Goal: Task Accomplishment & Management: Complete application form

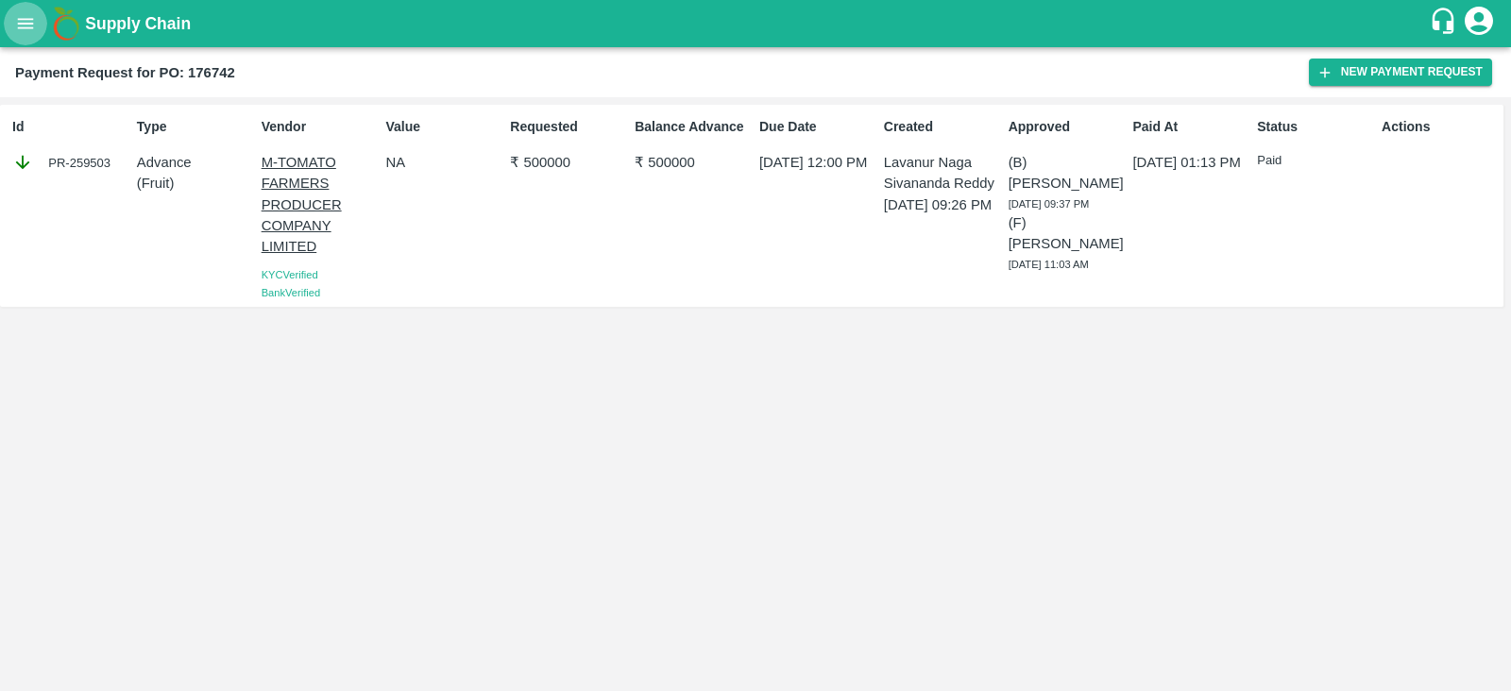
click at [26, 39] on button "open drawer" at bounding box center [25, 23] width 43 height 43
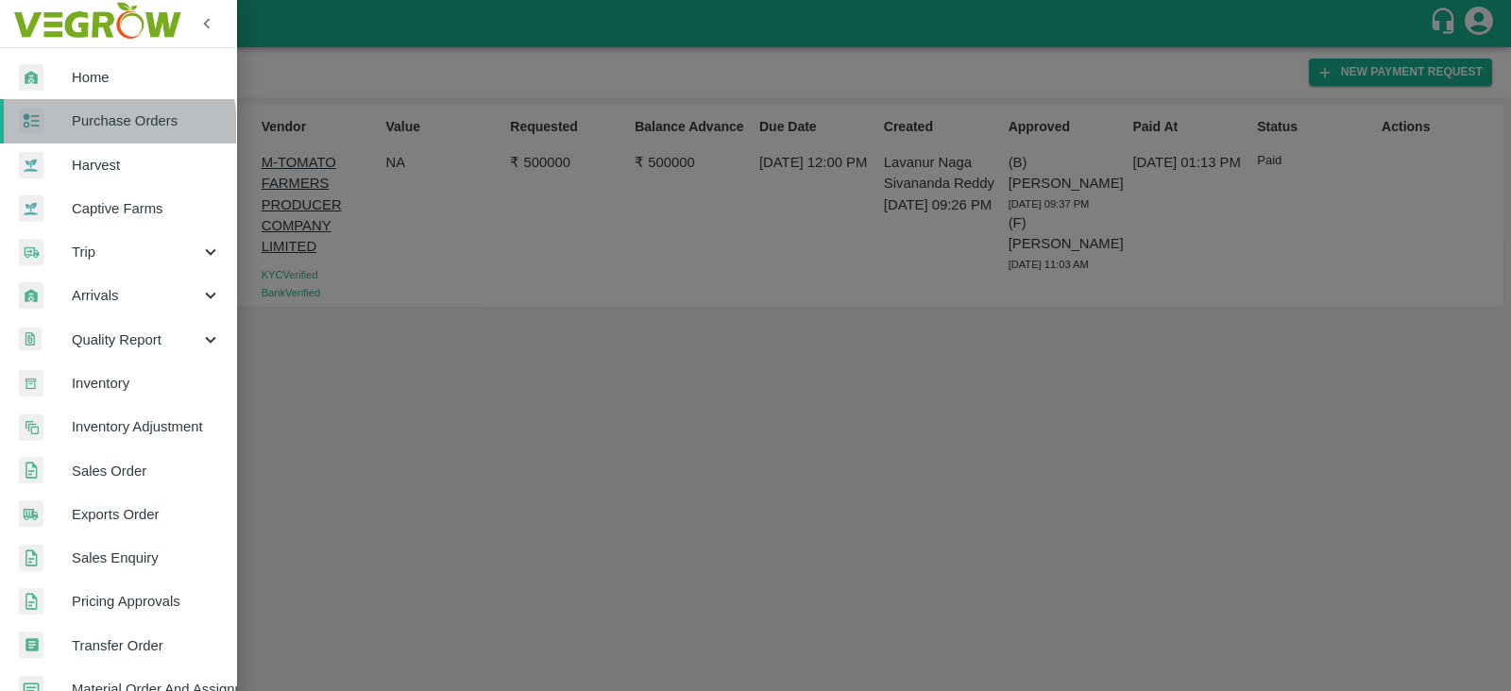
click at [44, 131] on div at bounding box center [45, 121] width 53 height 27
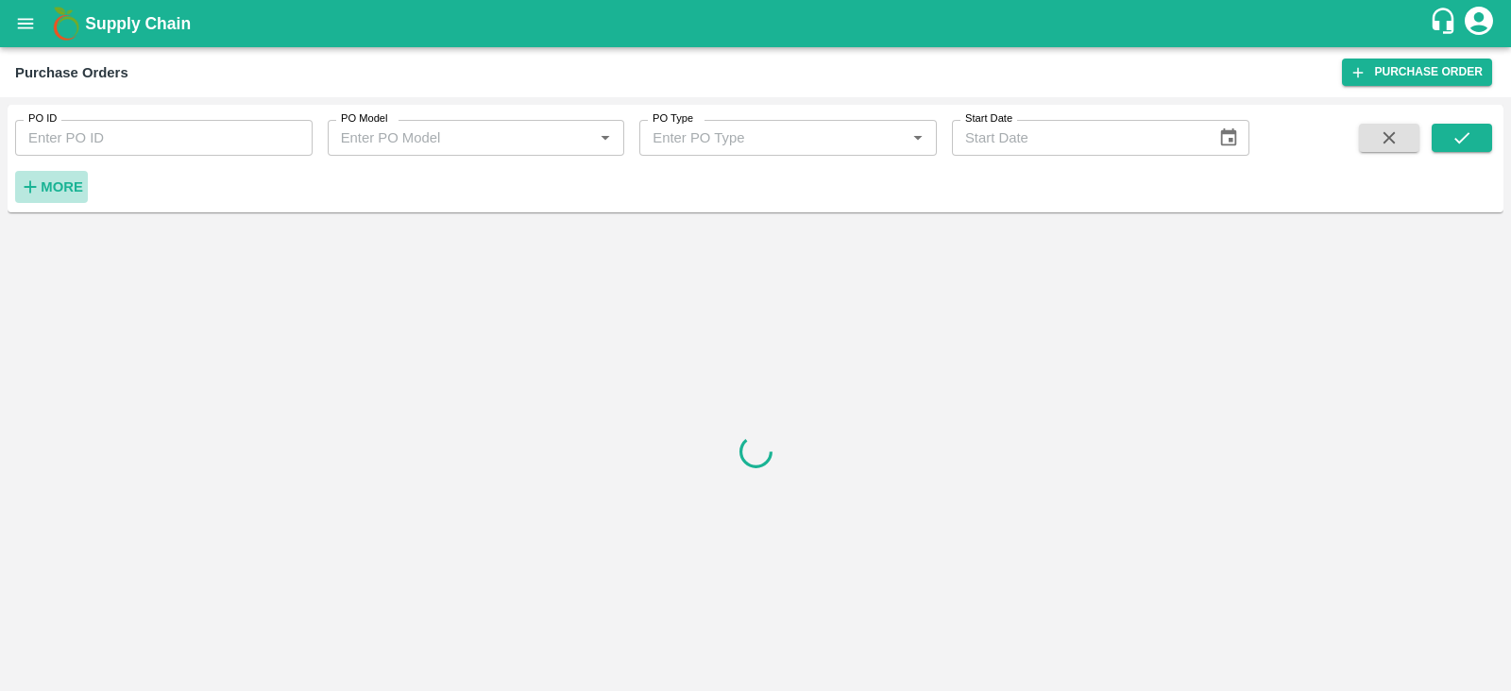
click at [43, 186] on strong "More" at bounding box center [62, 186] width 43 height 15
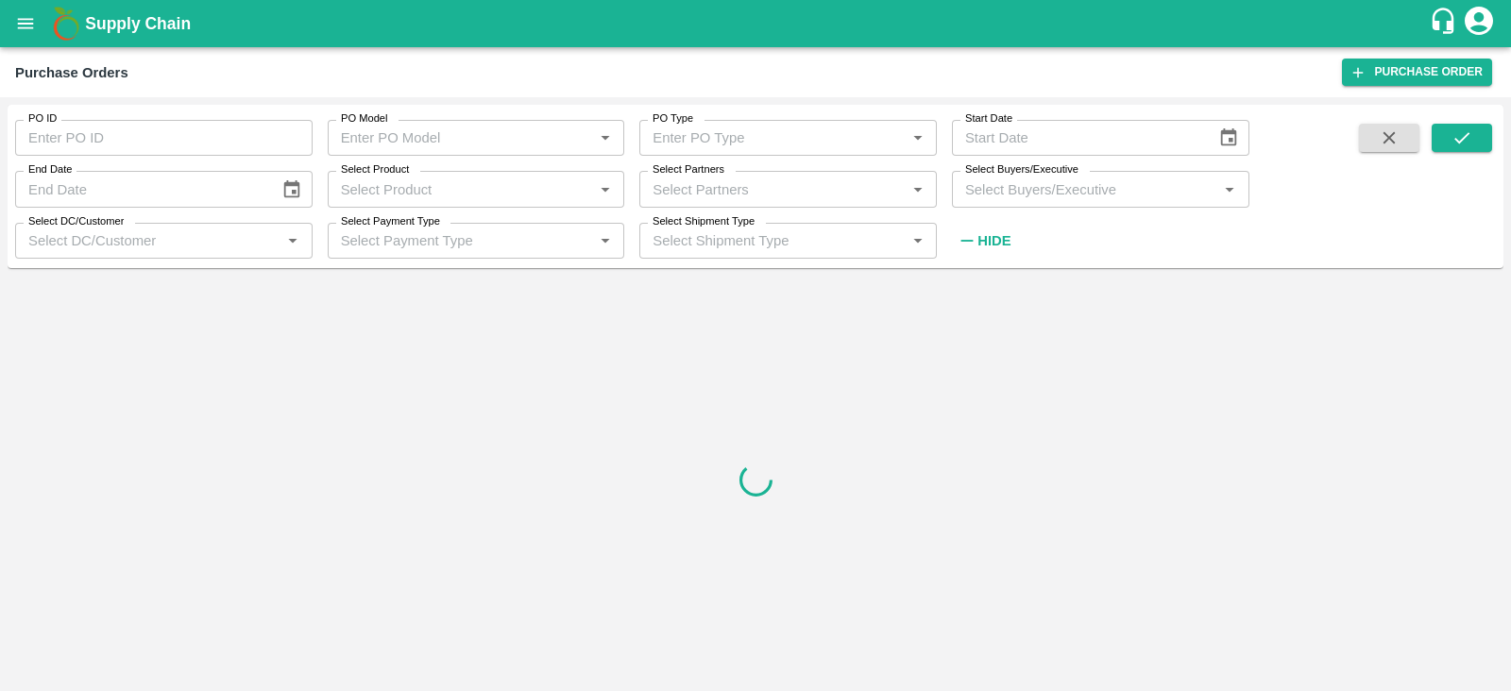
click at [989, 190] on input "Select Buyers/Executive" at bounding box center [1085, 189] width 255 height 25
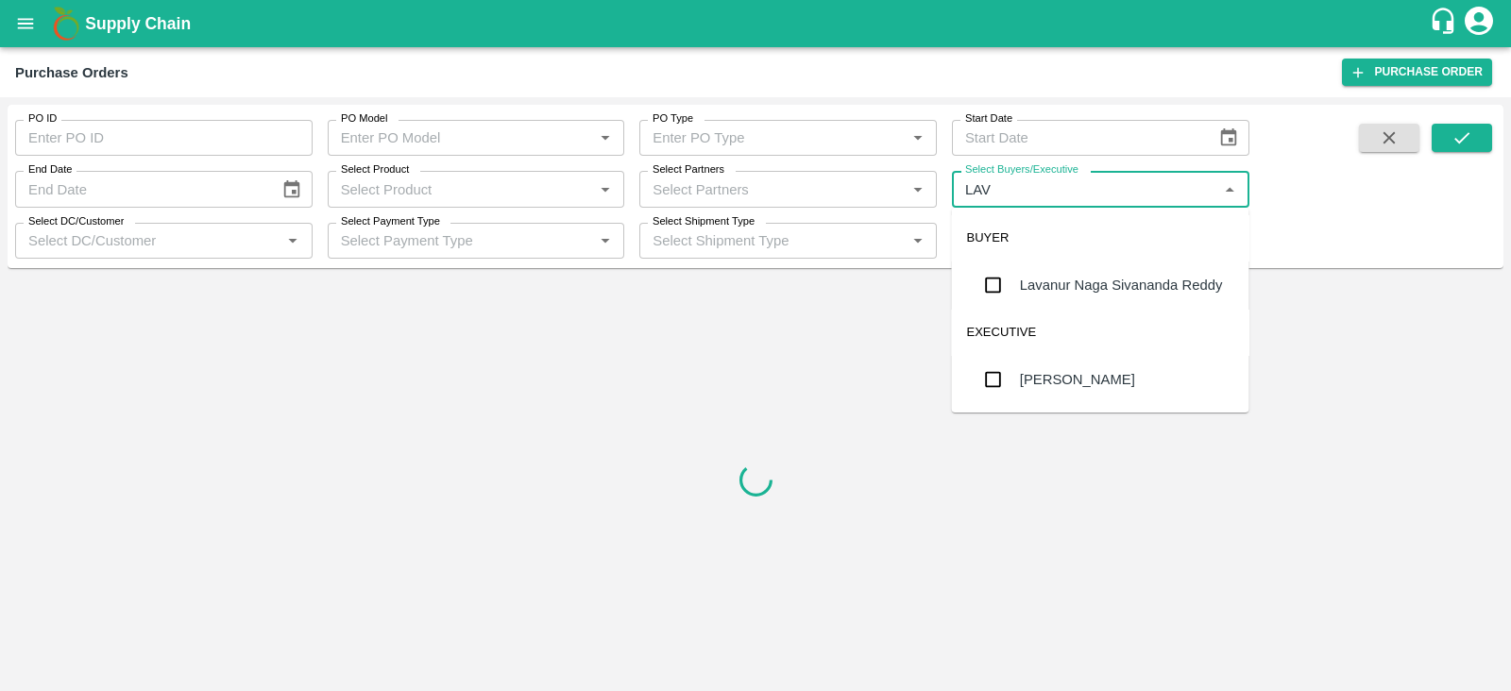
type input "LAVA"
click at [1043, 286] on div "Lavanur Naga Sivananda Reddy" at bounding box center [1121, 285] width 203 height 21
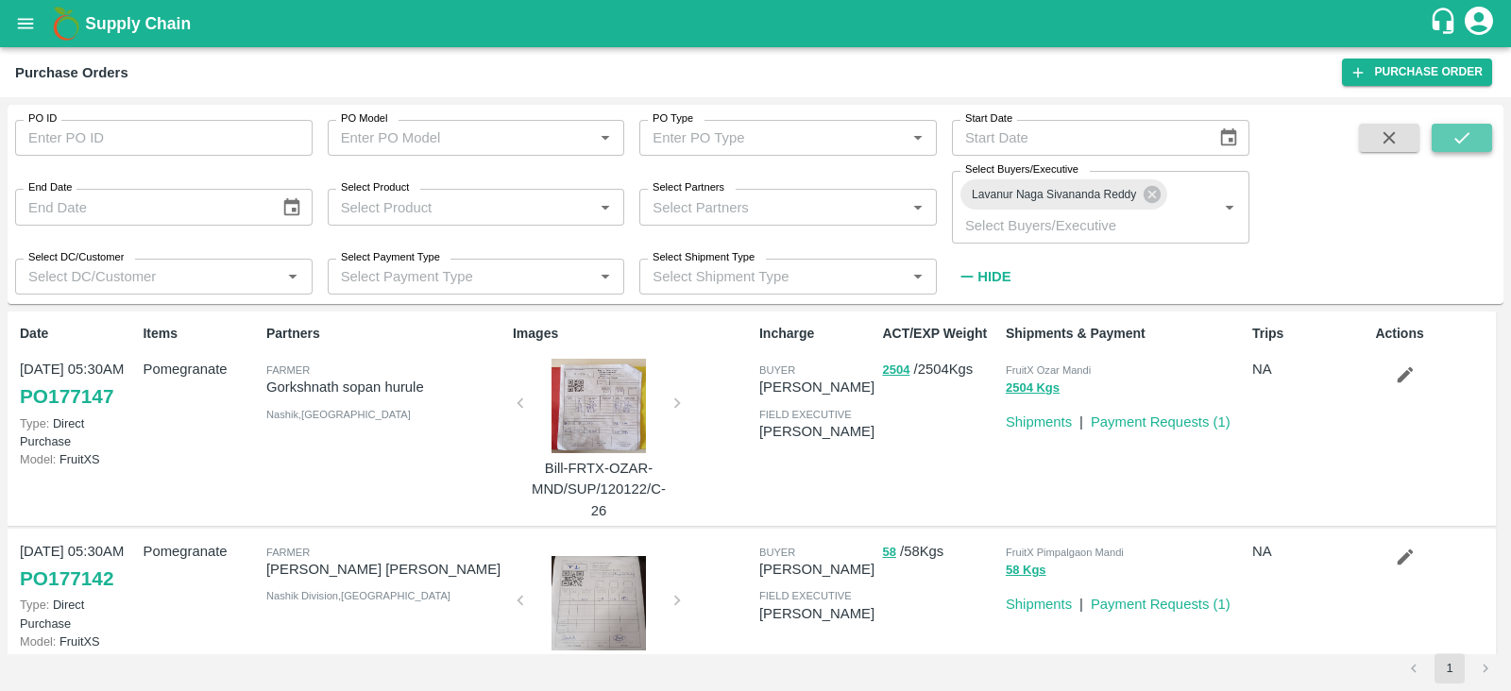
click at [1483, 129] on button "submit" at bounding box center [1462, 138] width 60 height 28
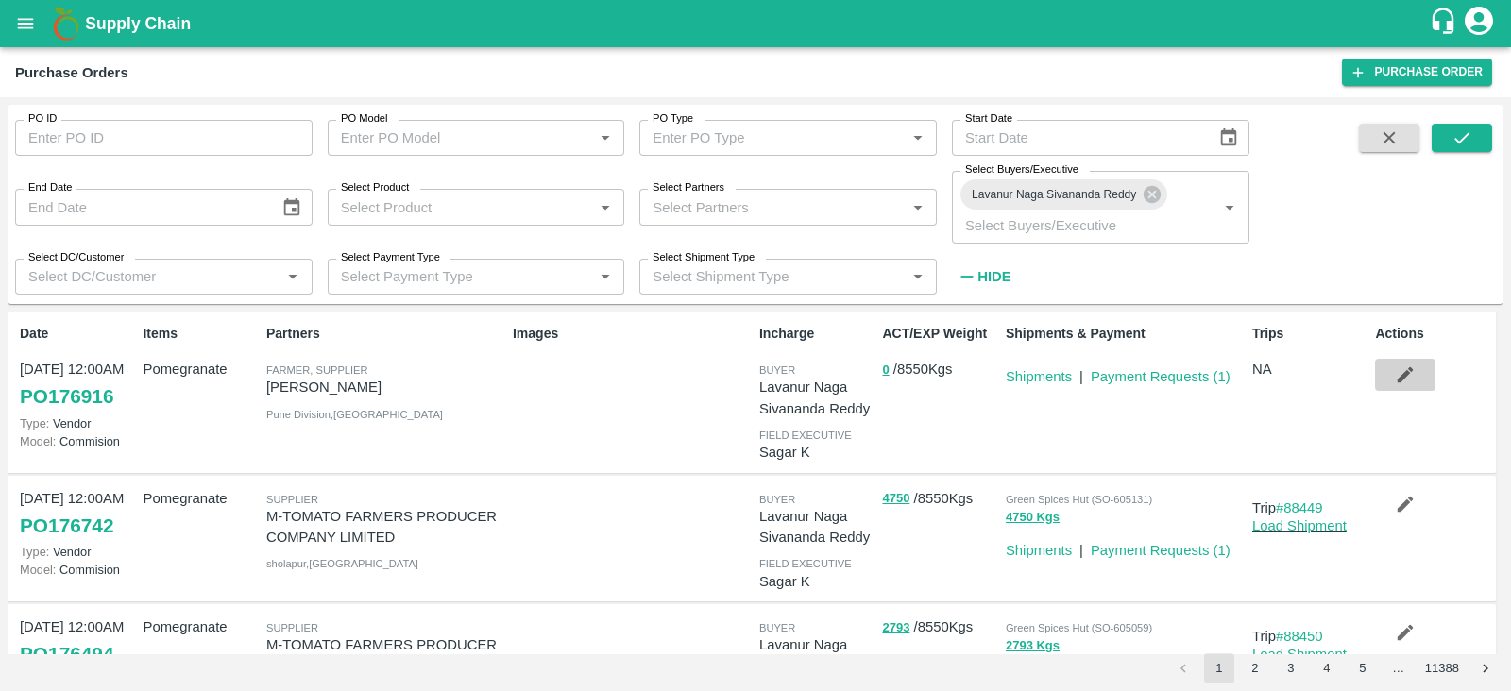
click at [1402, 375] on icon "button" at bounding box center [1406, 375] width 16 height 16
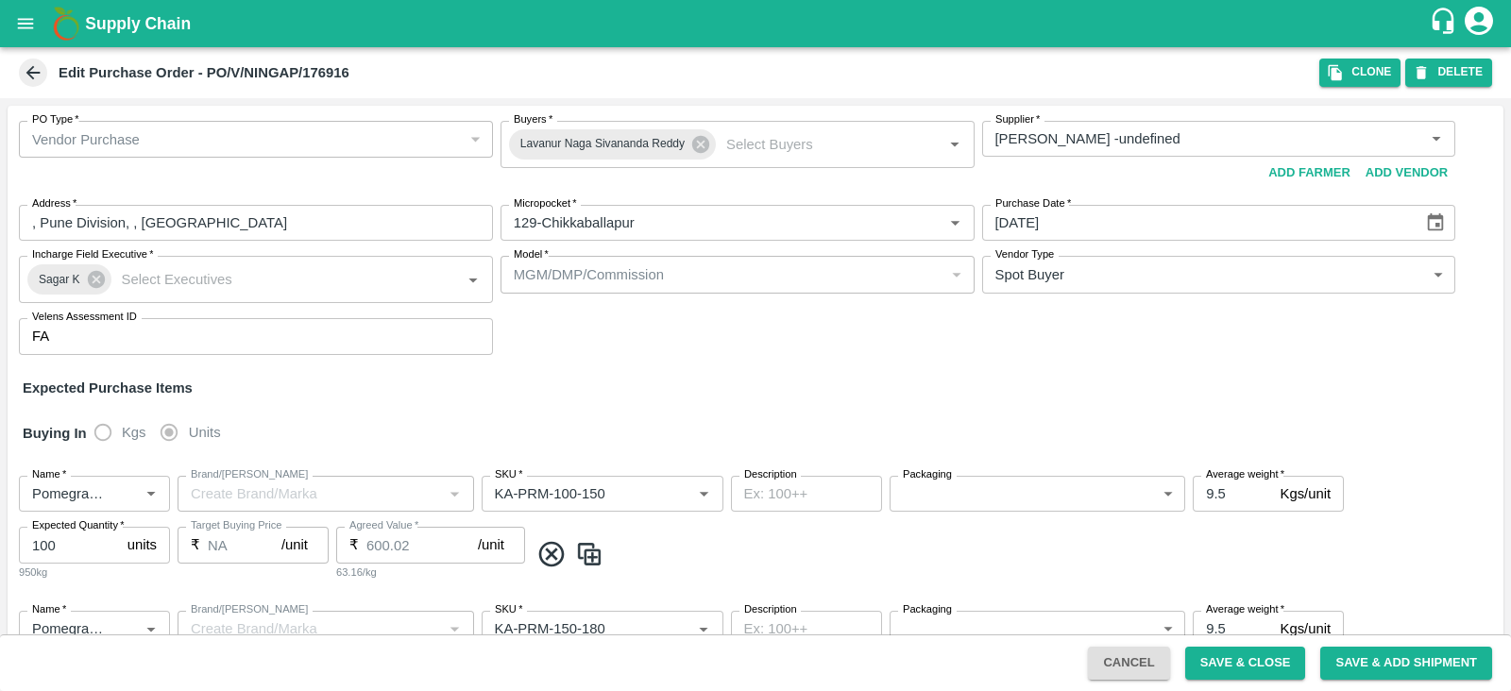
type input "Ningappa Kallappa Madabhavi -undefined"
type input "129-Chikkaballapur"
type input "Pomegranate"
type input "KA-PRM-100-150"
type input "NA"
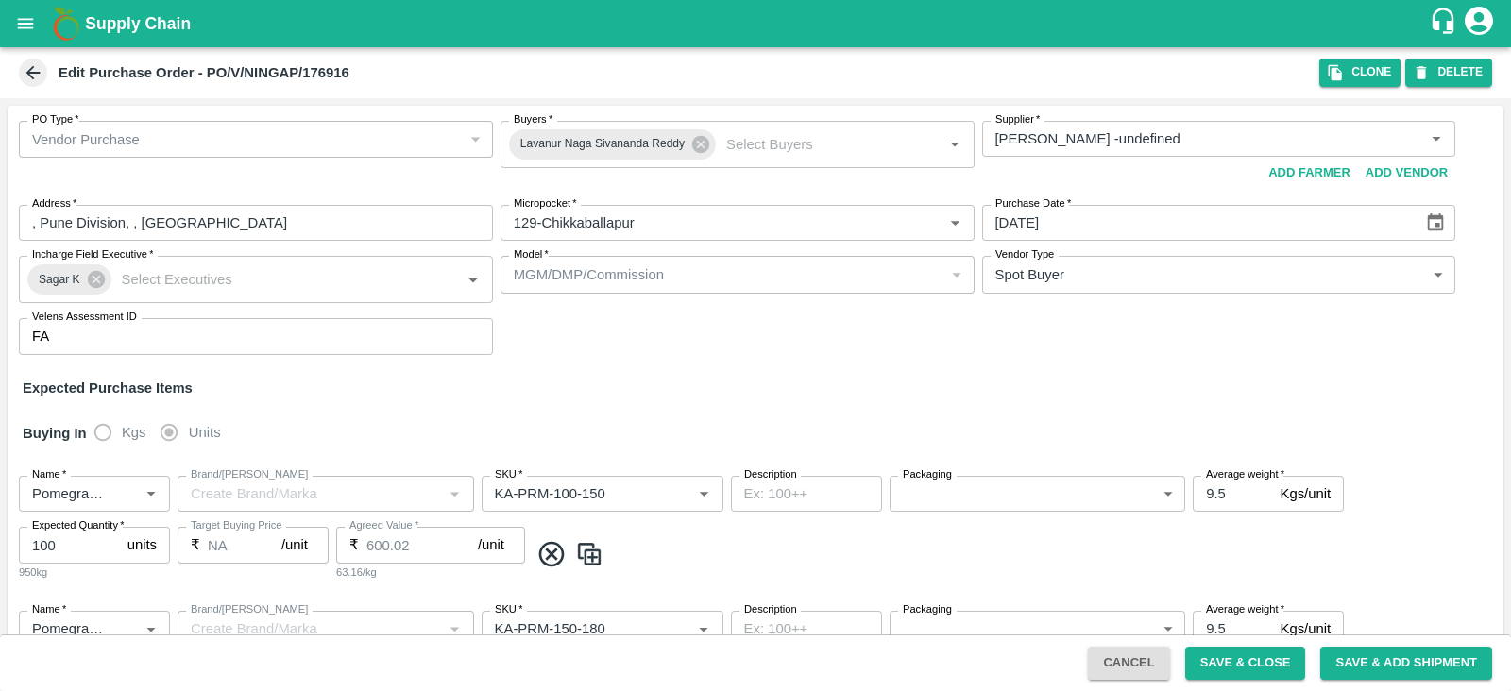
type input "Pomegranate"
type input "KA-PRM-150-180"
type input "NA"
type input "Pomegranate"
type input "KA-PRM-180-220"
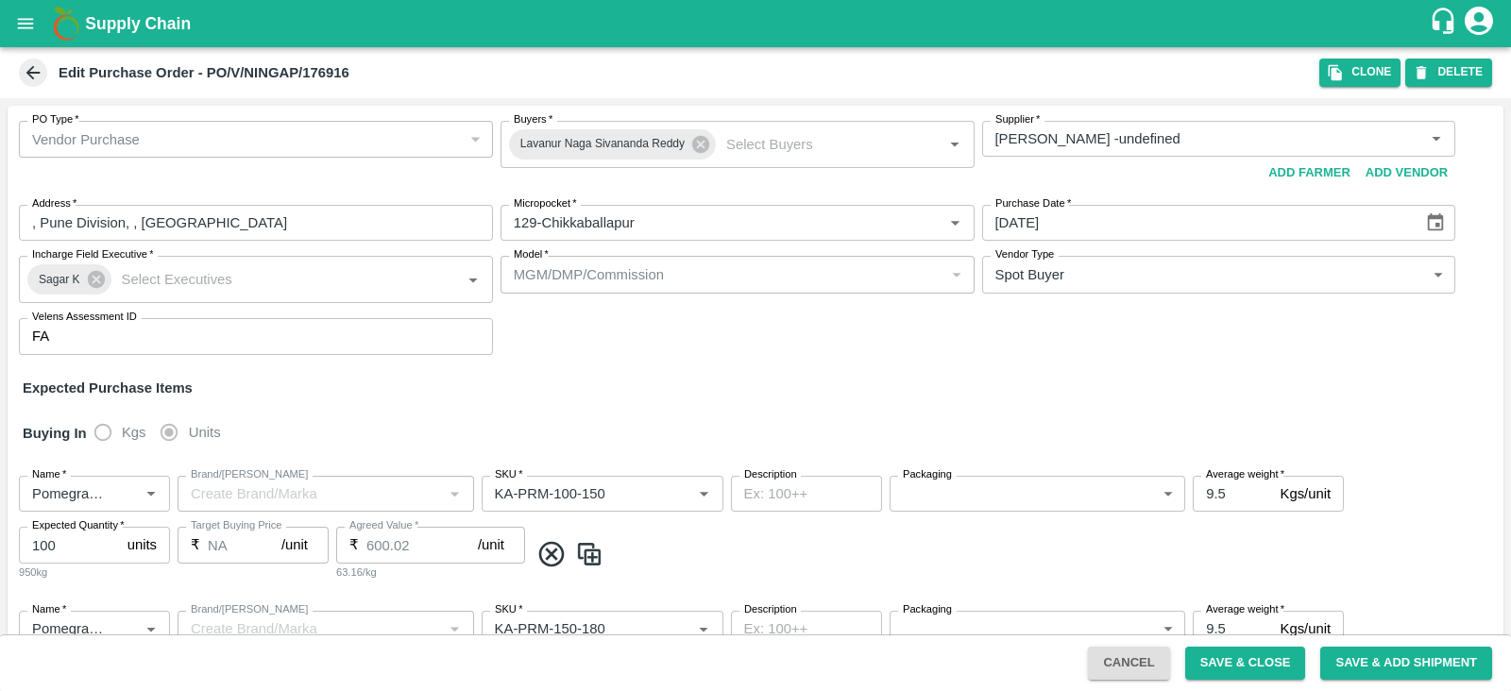
type input "NA"
type input "Pomegranate"
type input "KA-PRM-220-250"
type input "NA"
type input "Pomegranate"
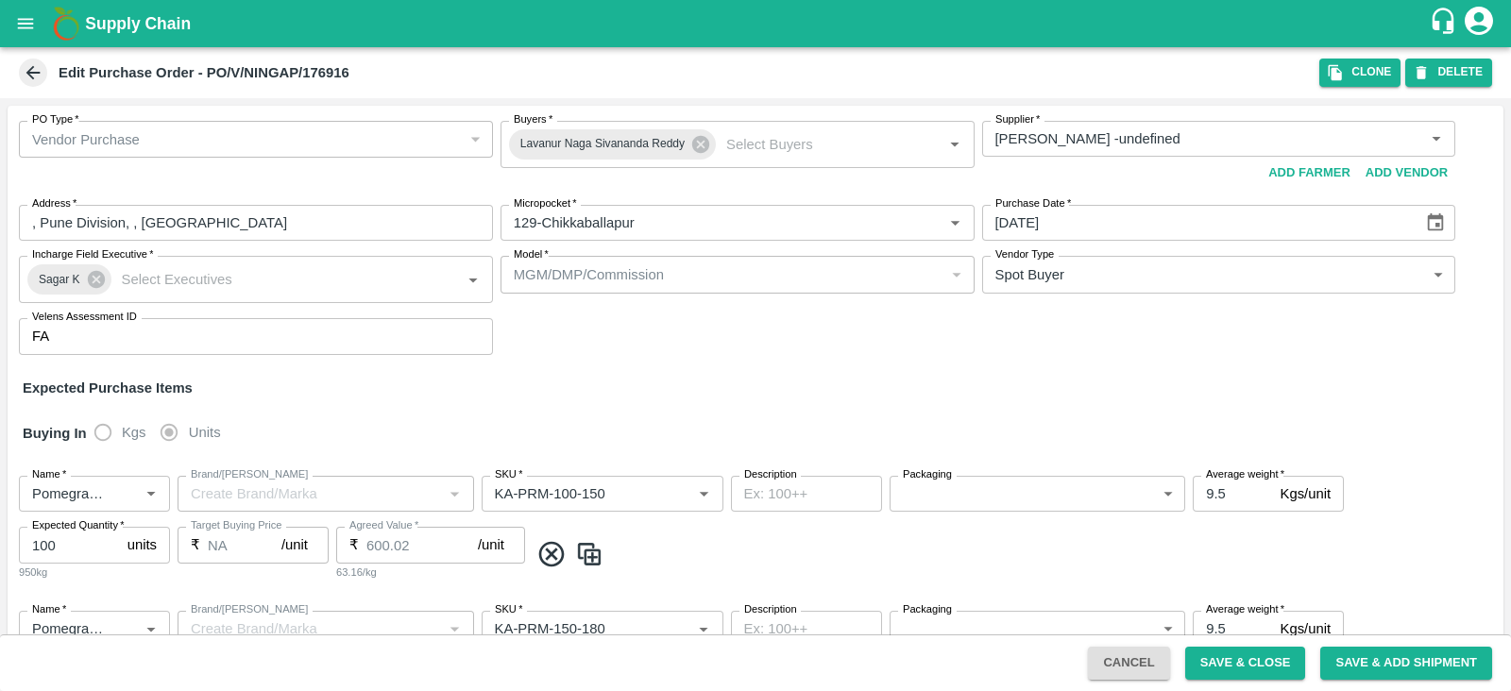
type input "KA-PRM-250-300"
type input "NA"
type input "Pomegranate"
type input "KA-PRM-300-350"
type input "NA"
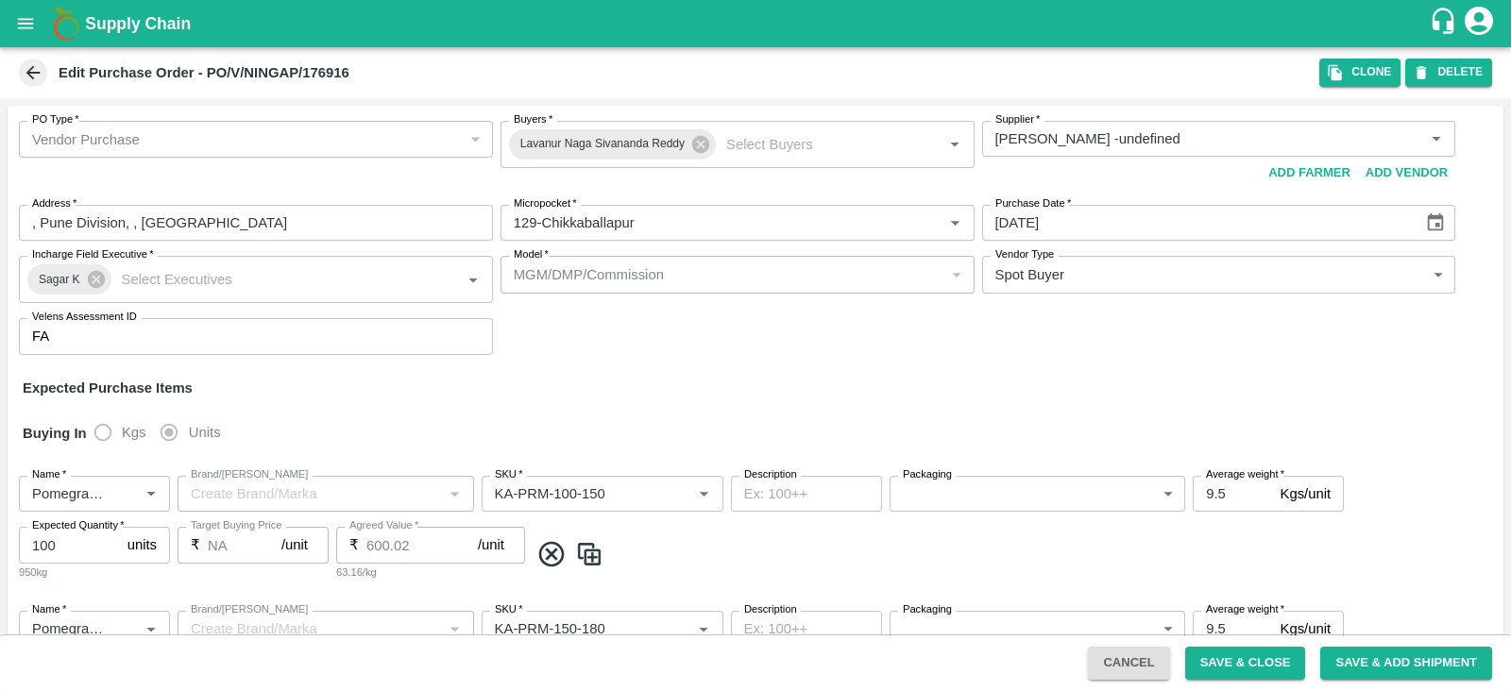
type input "Pomegranate"
type input "KA-SUPR-180++"
type input "NA"
type input "Pomegranate"
type input "KA-SUPR-100++"
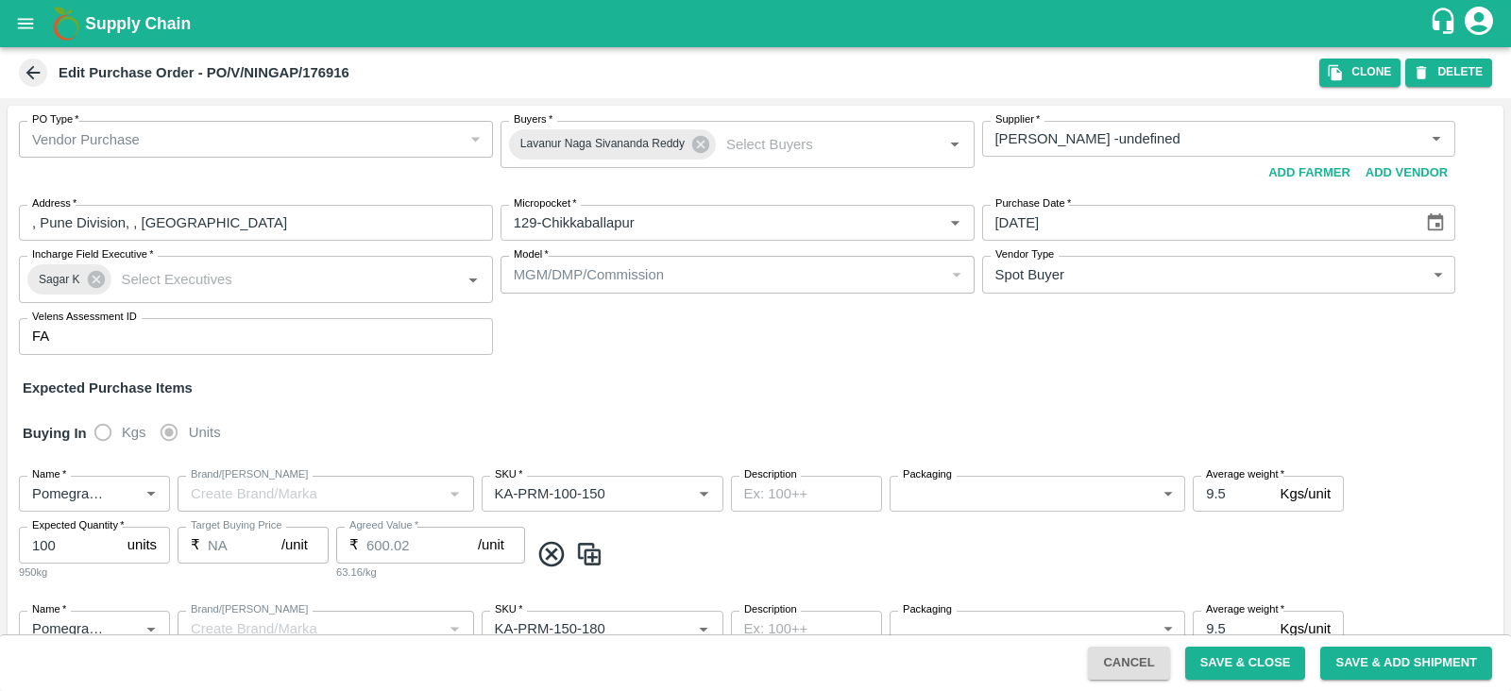
type input "NA"
type input "Pomegranate"
type input "KA-Loose A"
type input "NA"
click at [1331, 73] on icon "button" at bounding box center [1335, 72] width 17 height 17
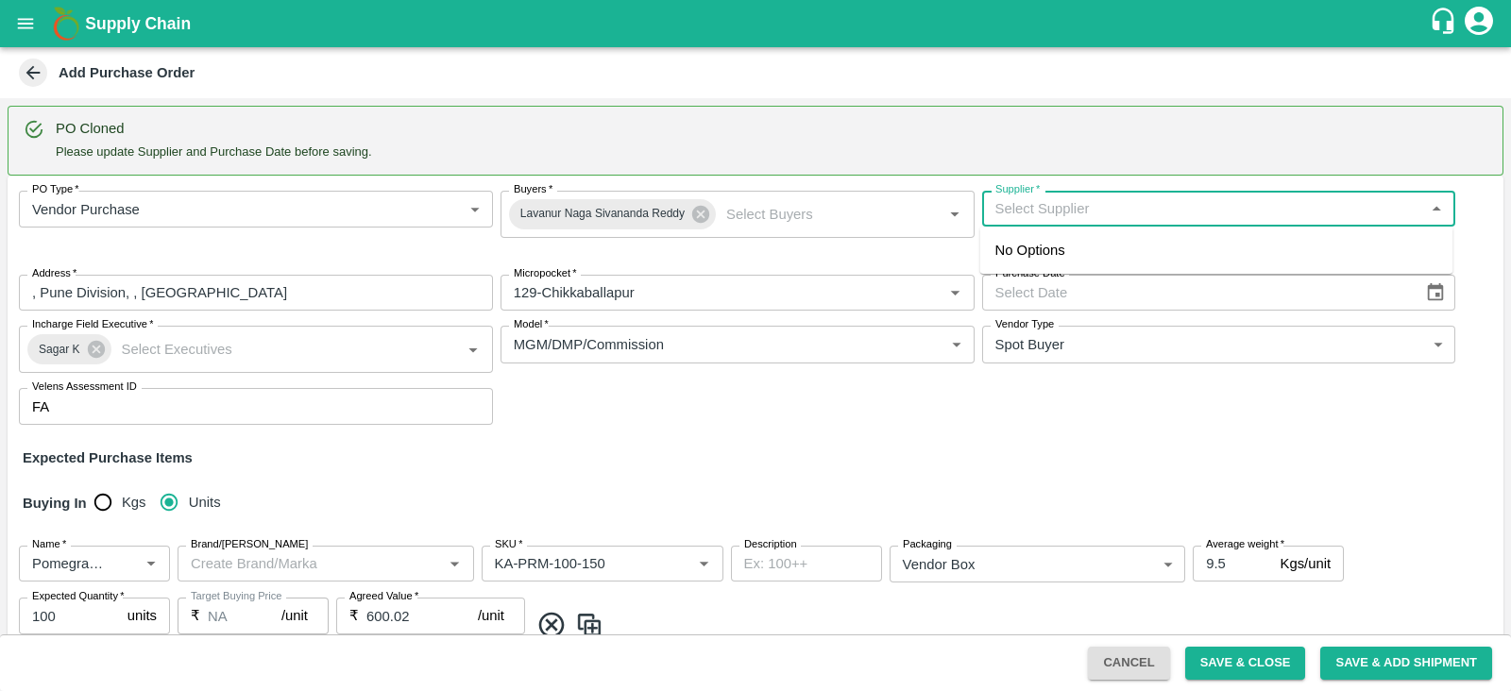
click at [1162, 204] on input "Supplier   *" at bounding box center [1204, 208] width 432 height 25
type input "M"
click at [1162, 204] on input "Supplier   *" at bounding box center [1204, 208] width 432 height 25
type input "NI"
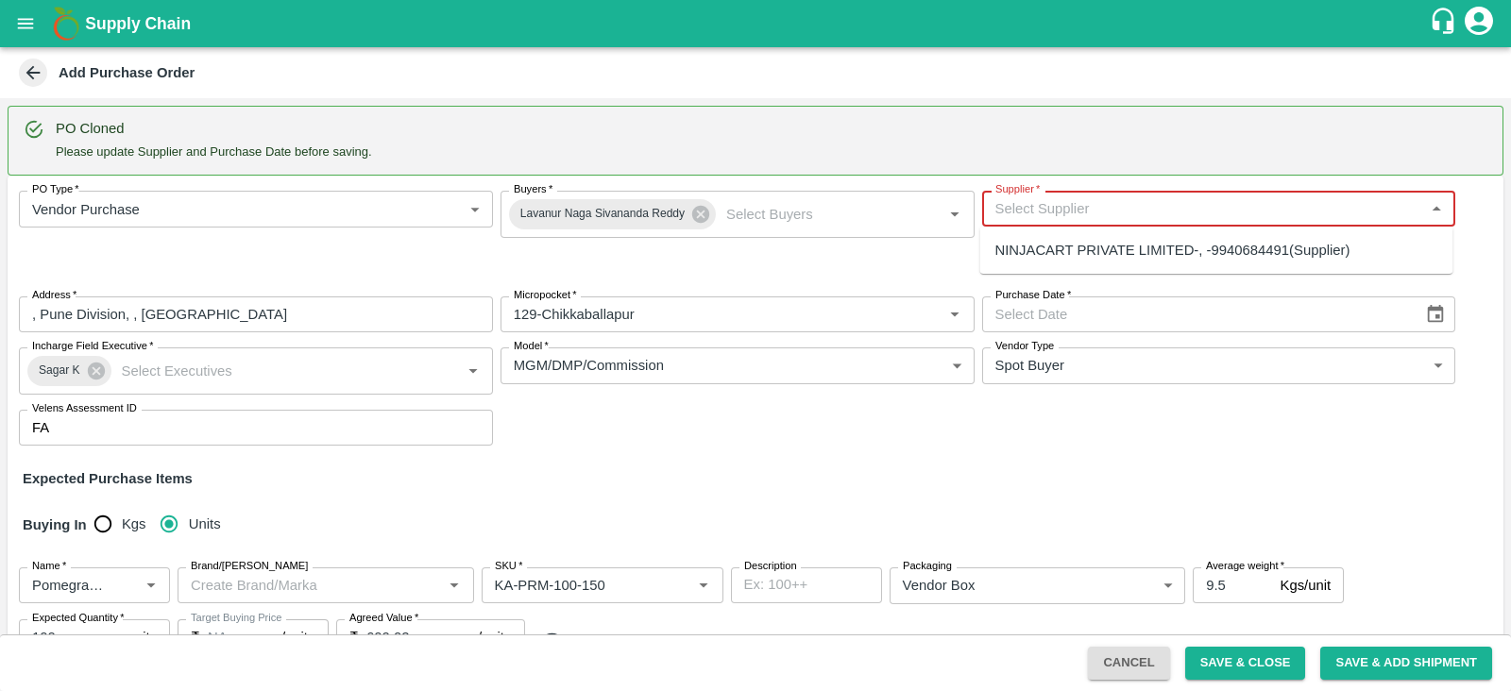
click at [1033, 212] on input "Supplier   *" at bounding box center [1204, 208] width 432 height 25
paste input "Ningappa Kallappa Madabhavi"
click at [1081, 261] on div "Ningappa Kallappa Madabhavi -, Pune Division-8805072781(Farmer, Supplier)" at bounding box center [1202, 250] width 413 height 21
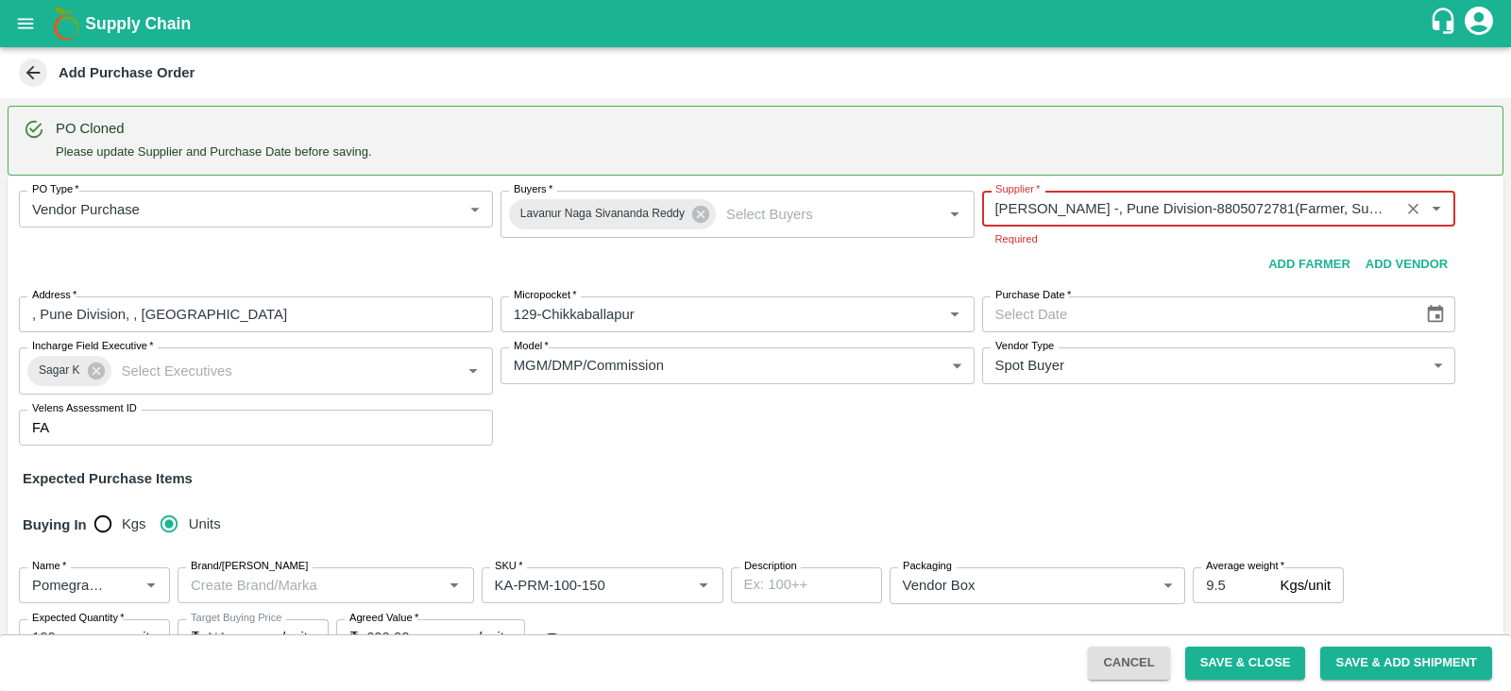
type input "Ningappa Kallappa Madabhavi -, Pune Division-8805072781(Farmer, Supplier)"
click at [1423, 311] on div "PO Type   * Vendor Purchase 2 PO Type Buyers   * Lavanur Naga Sivananda Reddy B…" at bounding box center [756, 318] width 1496 height 285
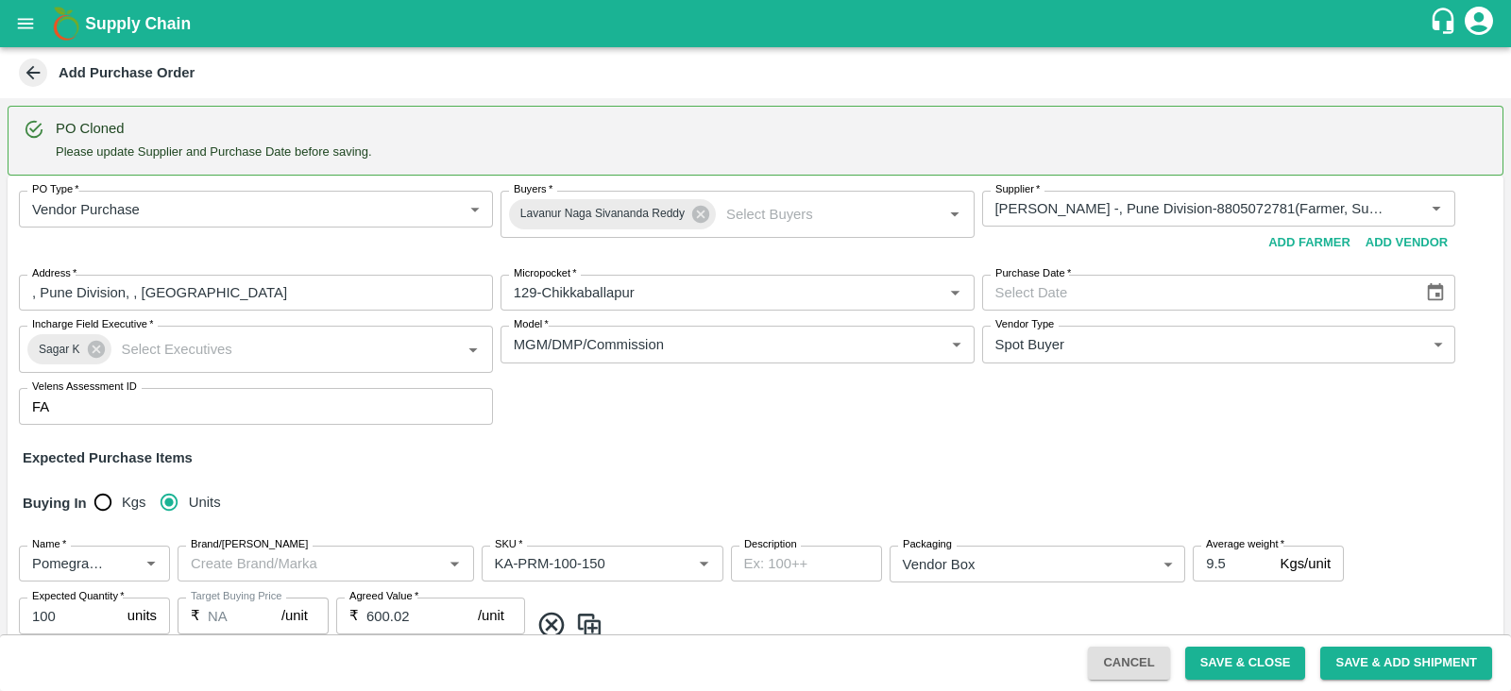
click at [1433, 295] on icon "Choose date" at bounding box center [1436, 292] width 16 height 18
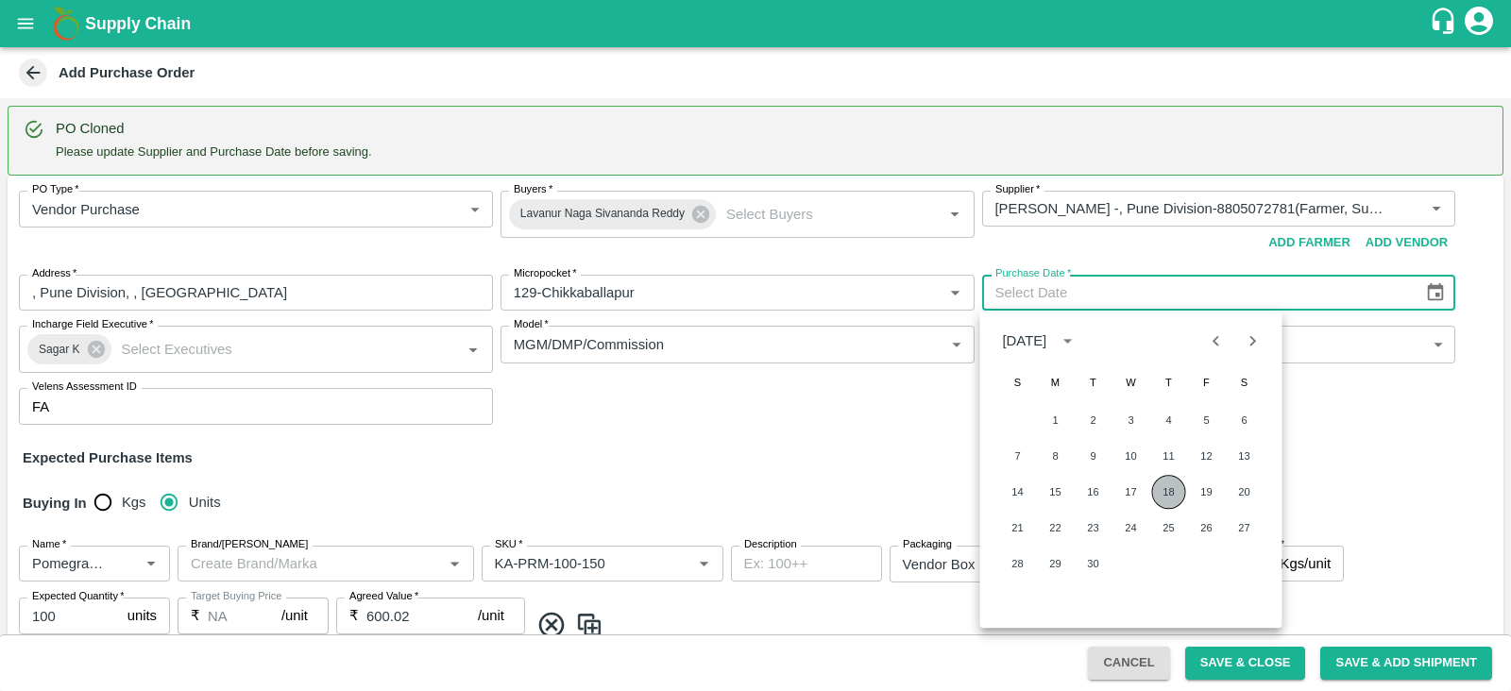
click at [1172, 503] on button "18" at bounding box center [1169, 492] width 34 height 34
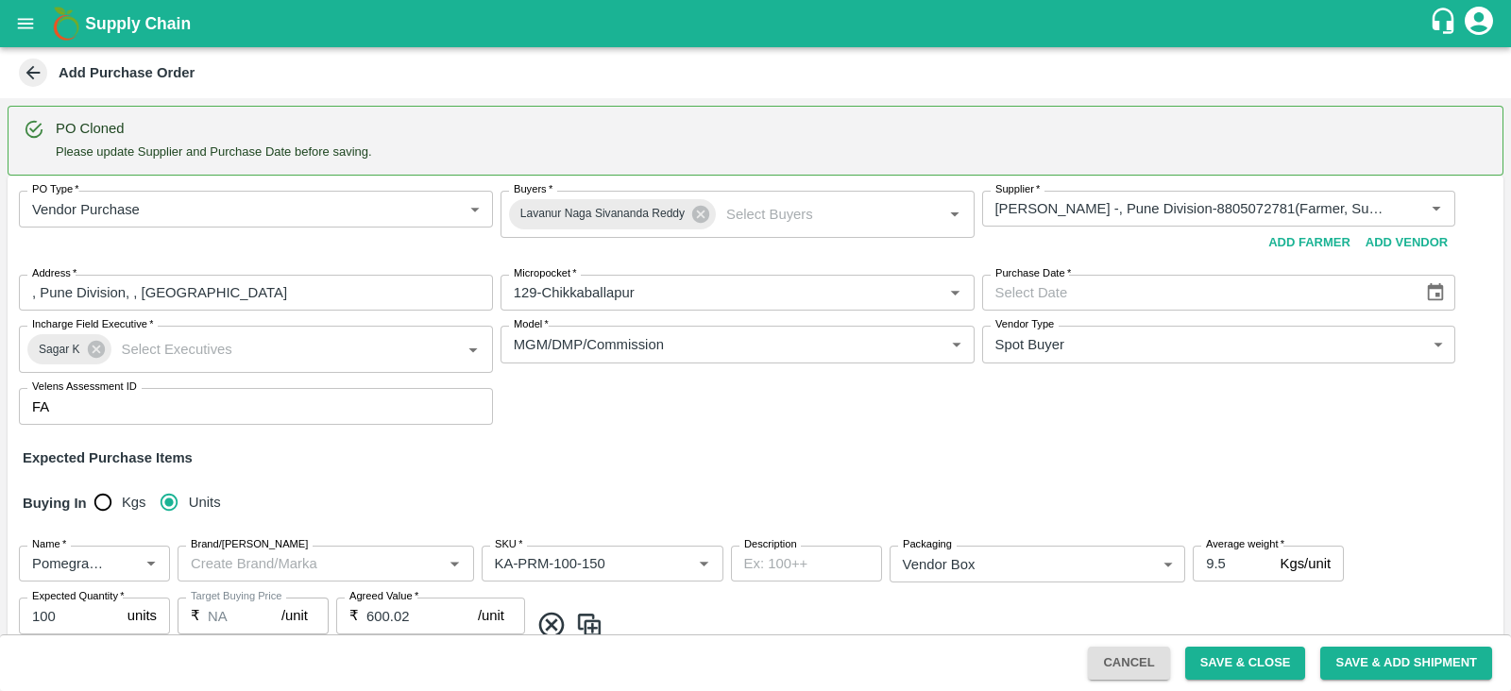
type input "18/09/2025"
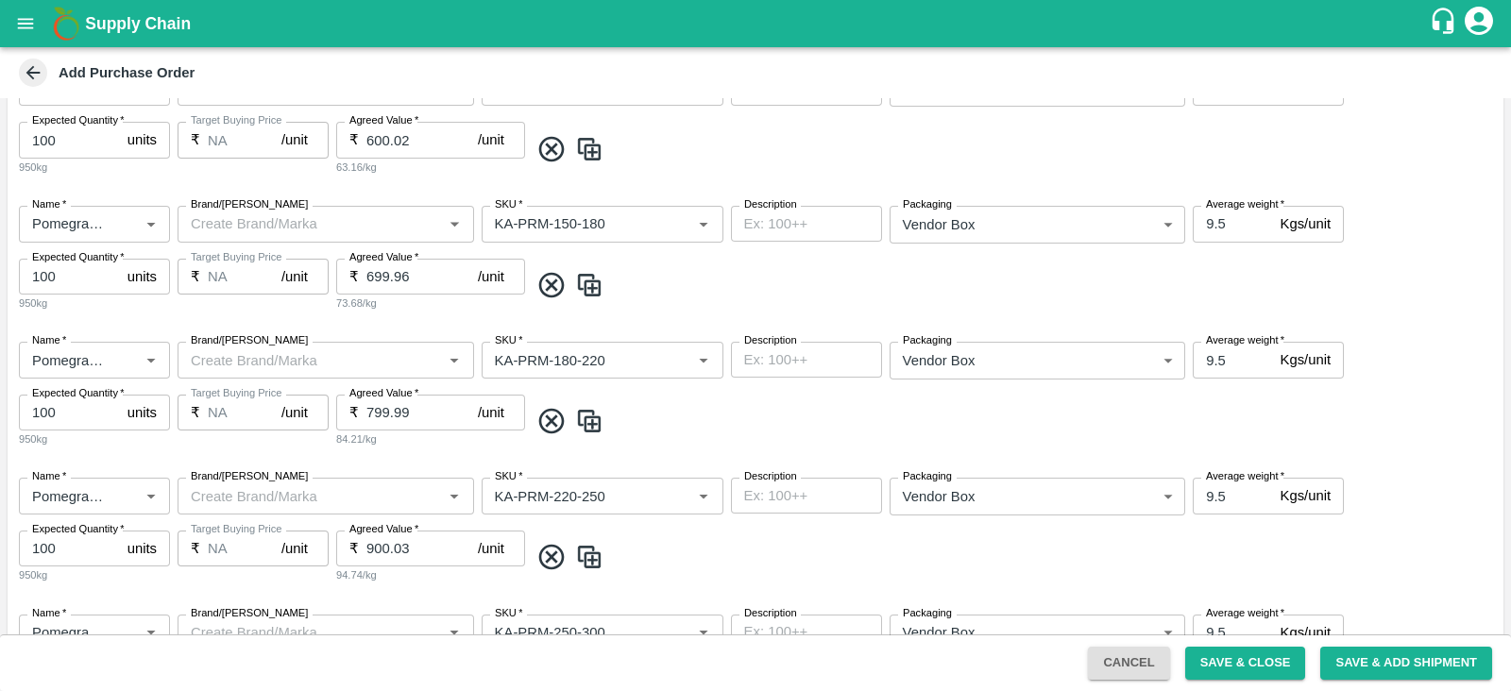
scroll to position [1248, 0]
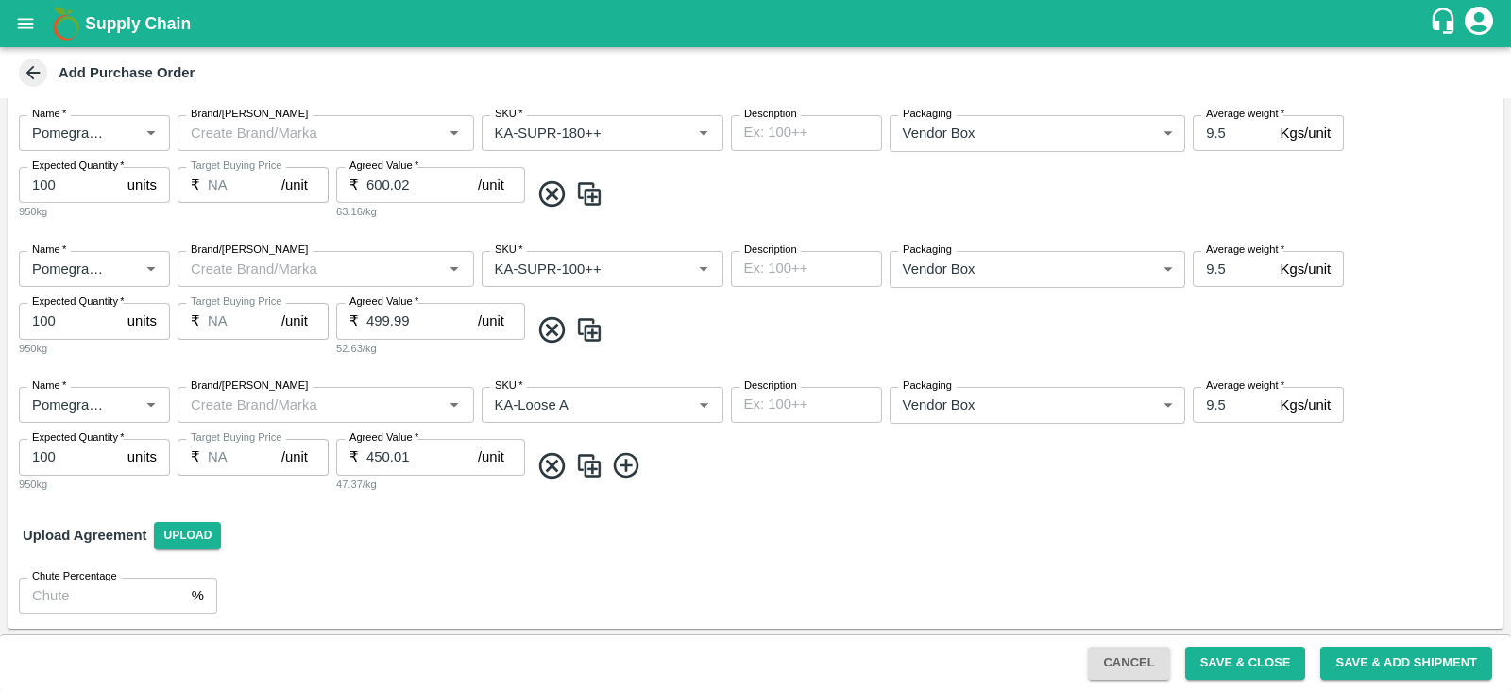
click at [626, 467] on icon at bounding box center [626, 466] width 26 height 26
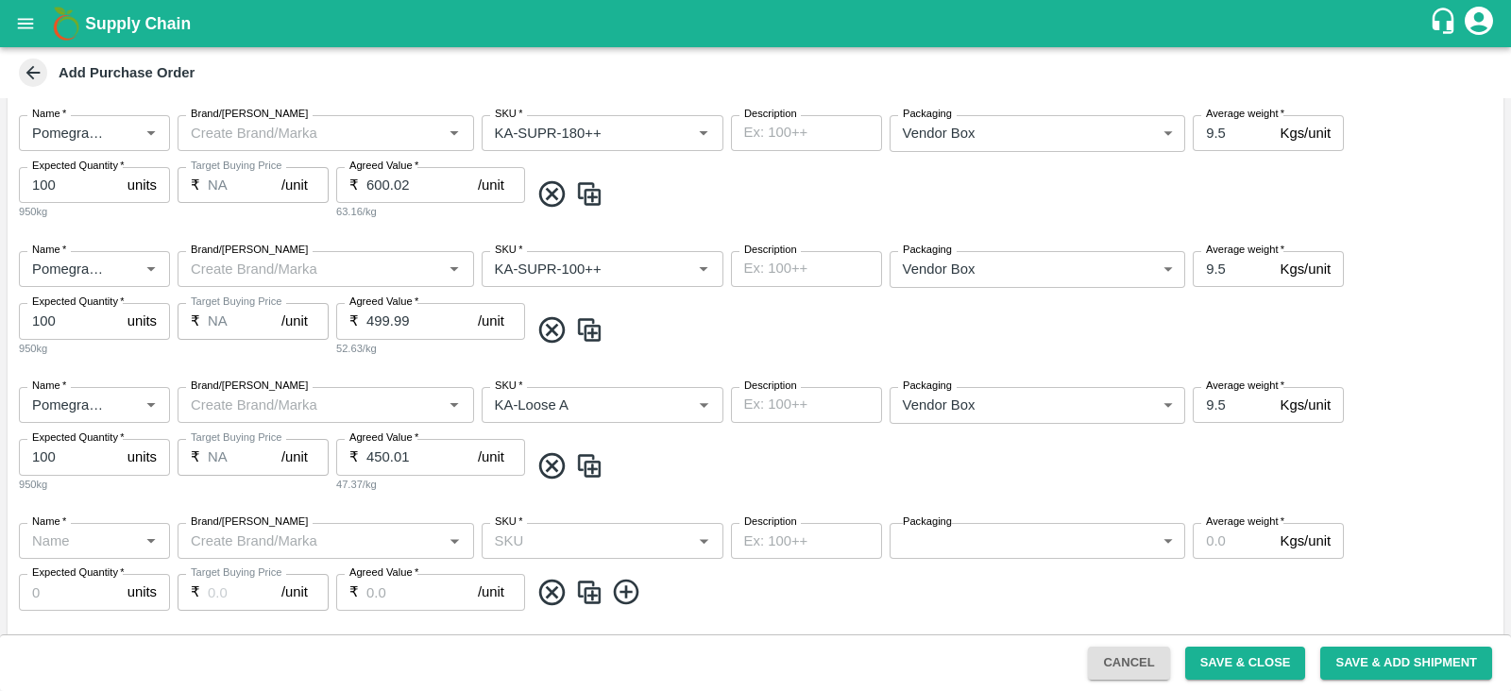
click at [110, 548] on input "Name   *" at bounding box center [79, 541] width 109 height 25
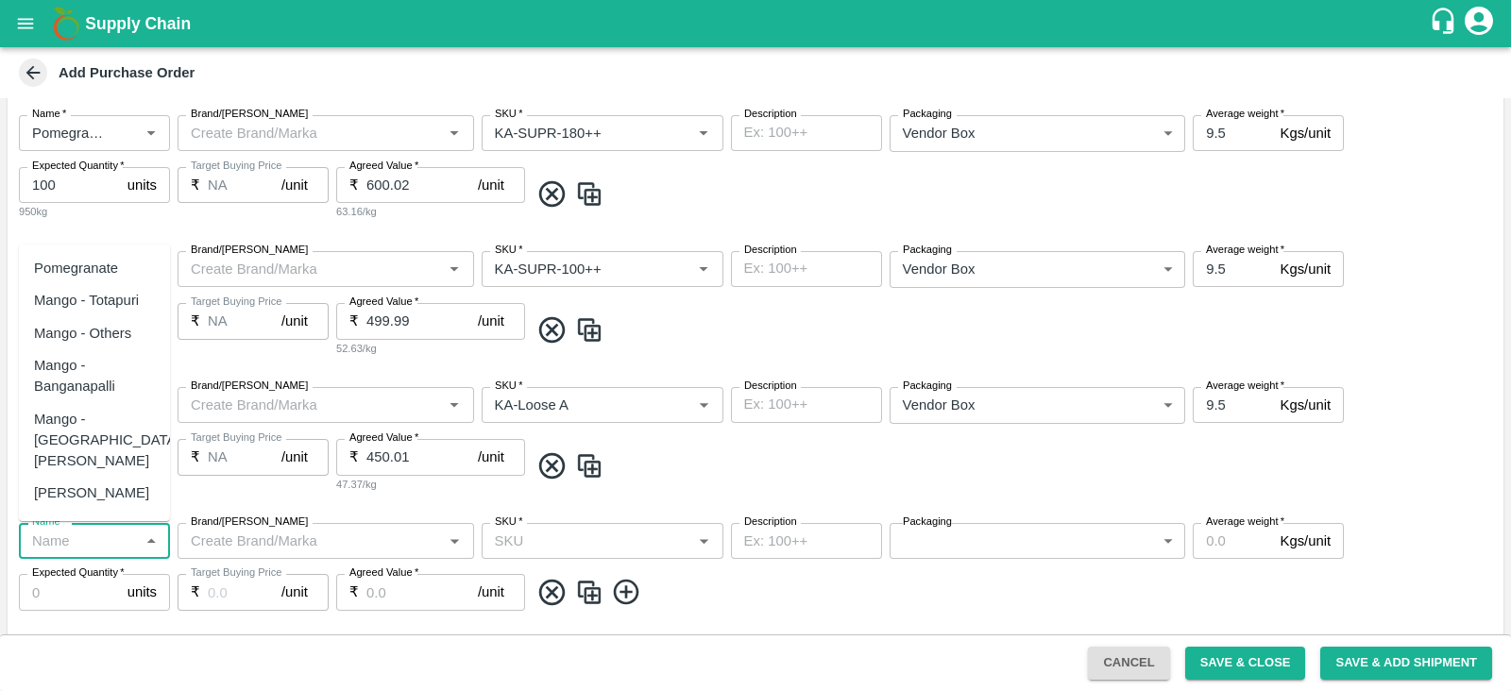
click at [104, 264] on div "Pomegranate" at bounding box center [76, 268] width 84 height 21
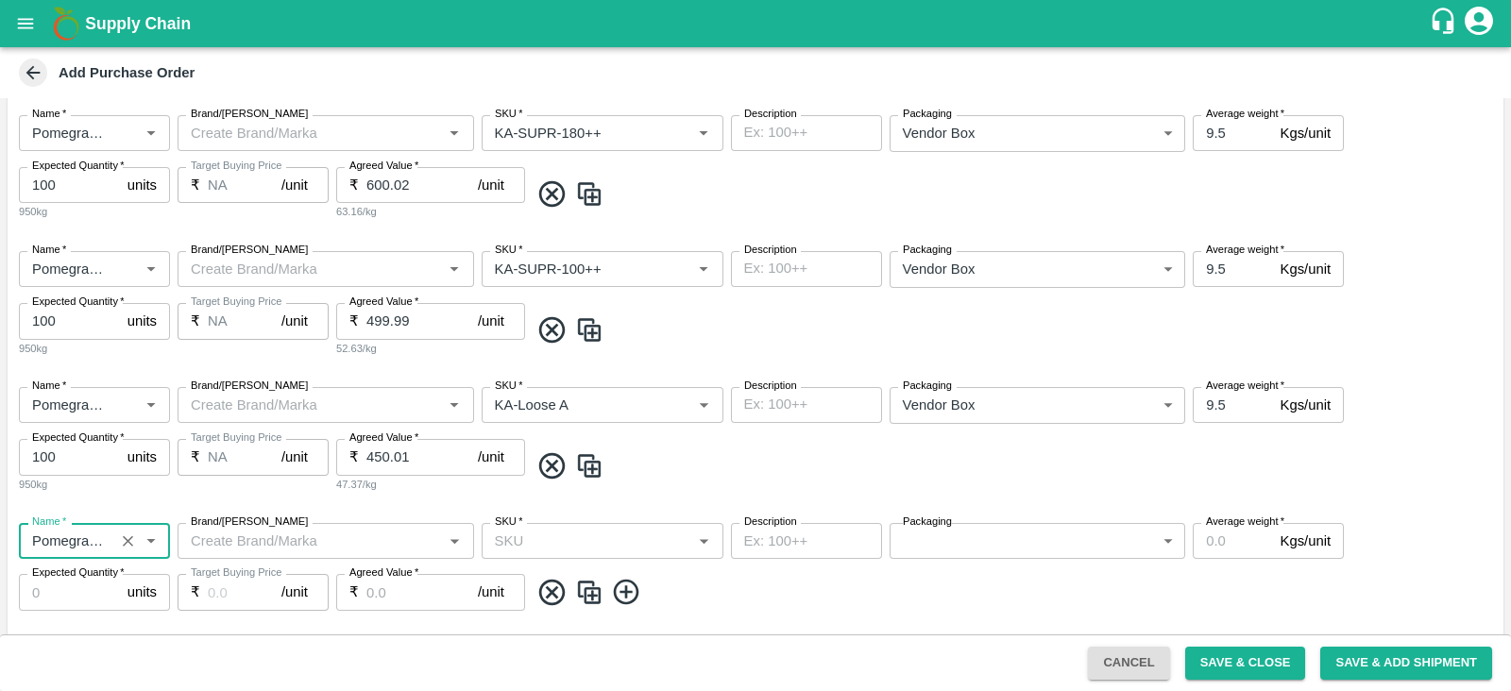
type input "Pomegranate"
click at [605, 529] on input "SKU   *" at bounding box center [586, 541] width 199 height 25
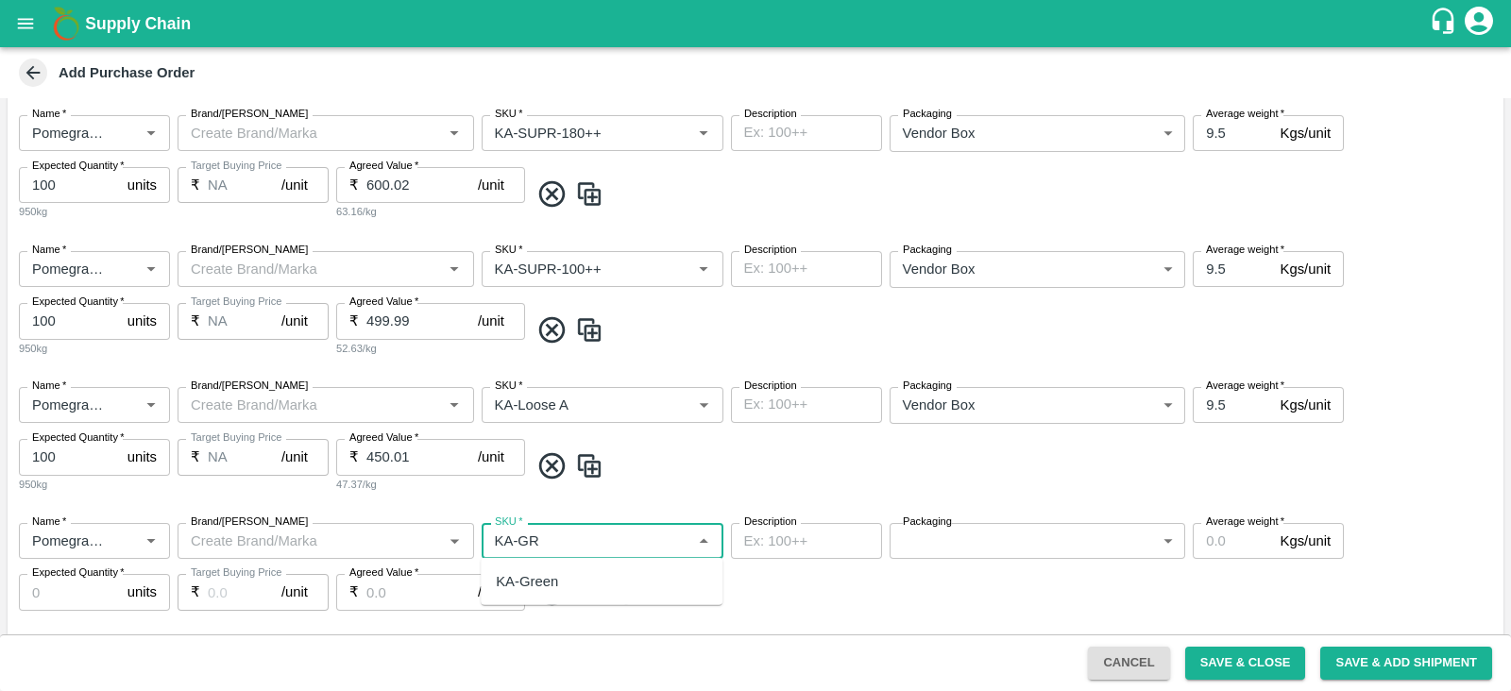
click at [596, 589] on div "KA-Green" at bounding box center [602, 582] width 242 height 32
type input "KA-Green"
type input "NA"
type input "KA-Green"
click at [967, 541] on body "Supply Chain Add Purchase Order PO Cloned Please update Supplier and Purchase D…" at bounding box center [755, 345] width 1511 height 691
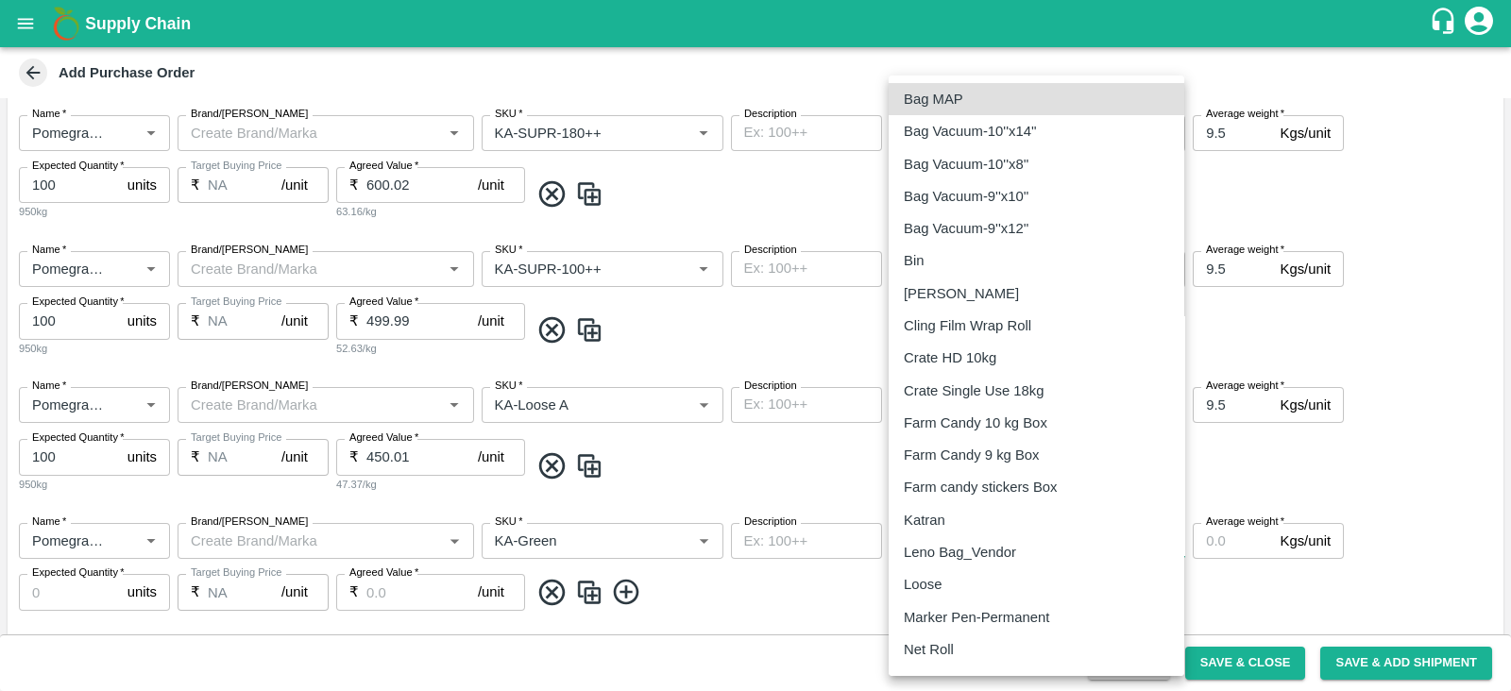
scroll to position [223, 0]
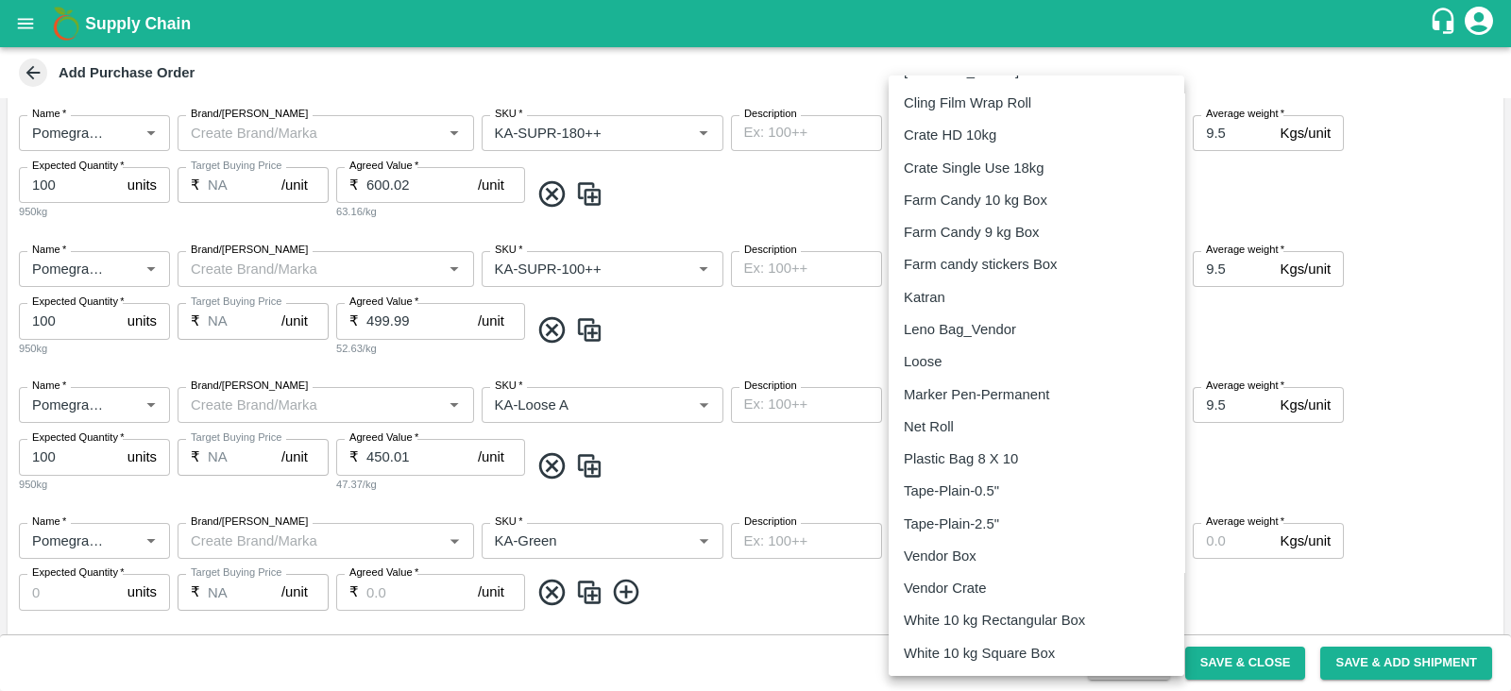
click at [967, 546] on p "Vendor Box" at bounding box center [940, 556] width 73 height 21
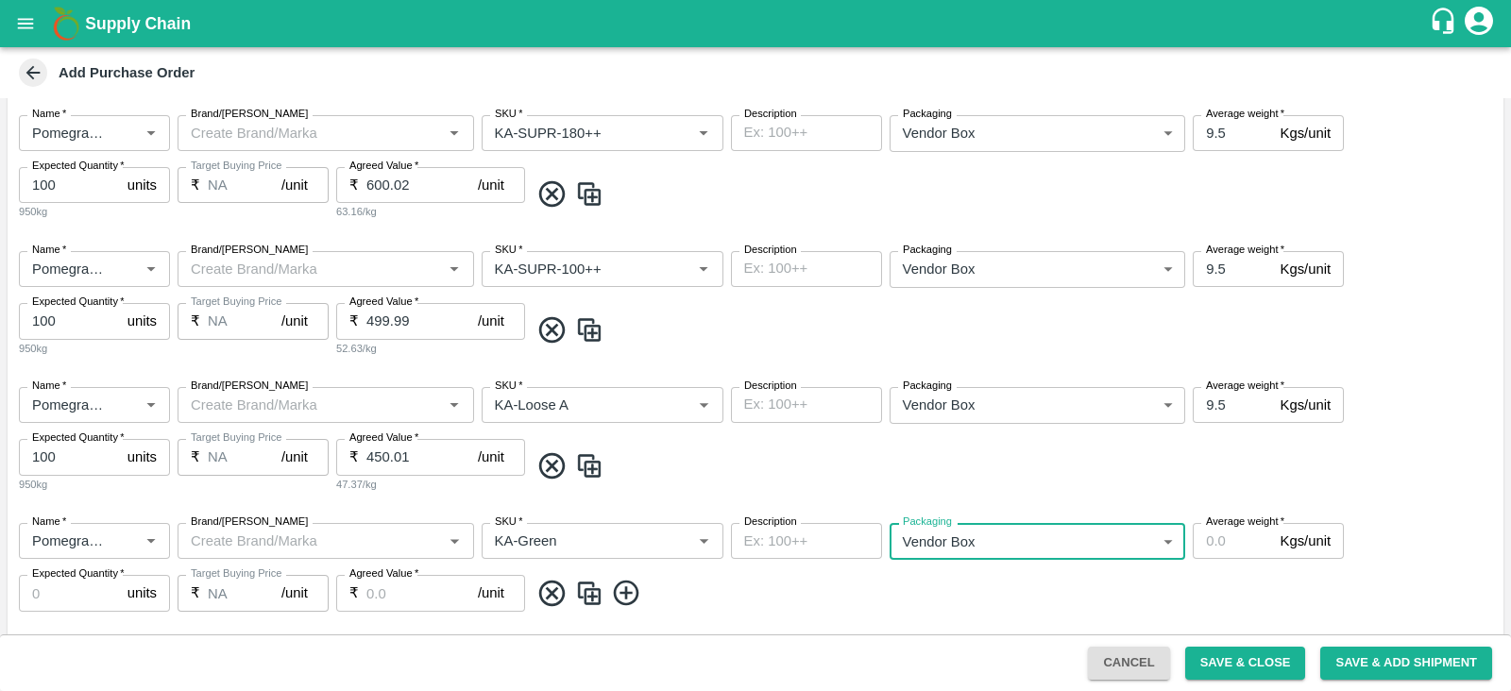
type input "276"
click at [1219, 531] on input "Average weight   *" at bounding box center [1232, 541] width 79 height 36
type input "9.5"
click at [85, 586] on input "Expected Quantity   *" at bounding box center [69, 593] width 101 height 36
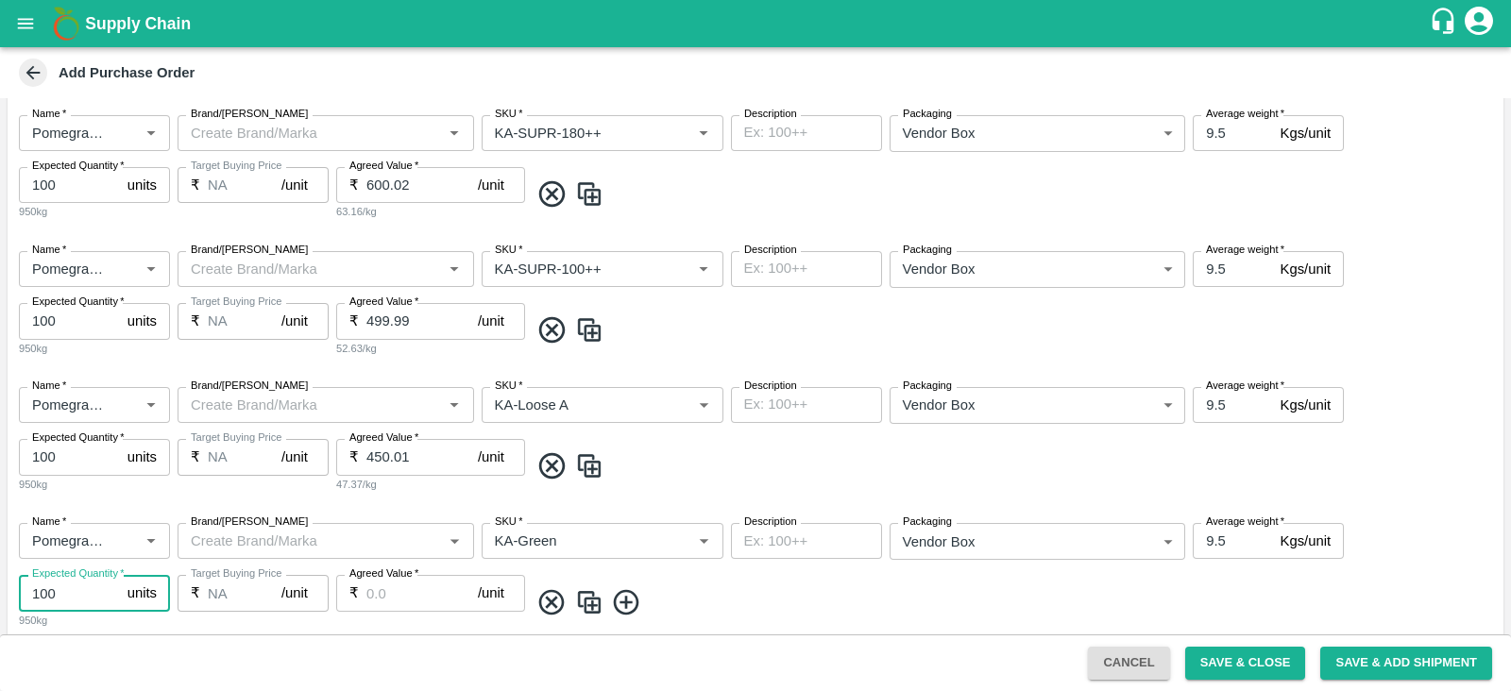
type input "100"
click at [392, 583] on input "Agreed Value   *" at bounding box center [421, 593] width 111 height 36
type input "500"
click at [786, 616] on span at bounding box center [1012, 603] width 967 height 31
click at [637, 606] on icon at bounding box center [626, 602] width 26 height 26
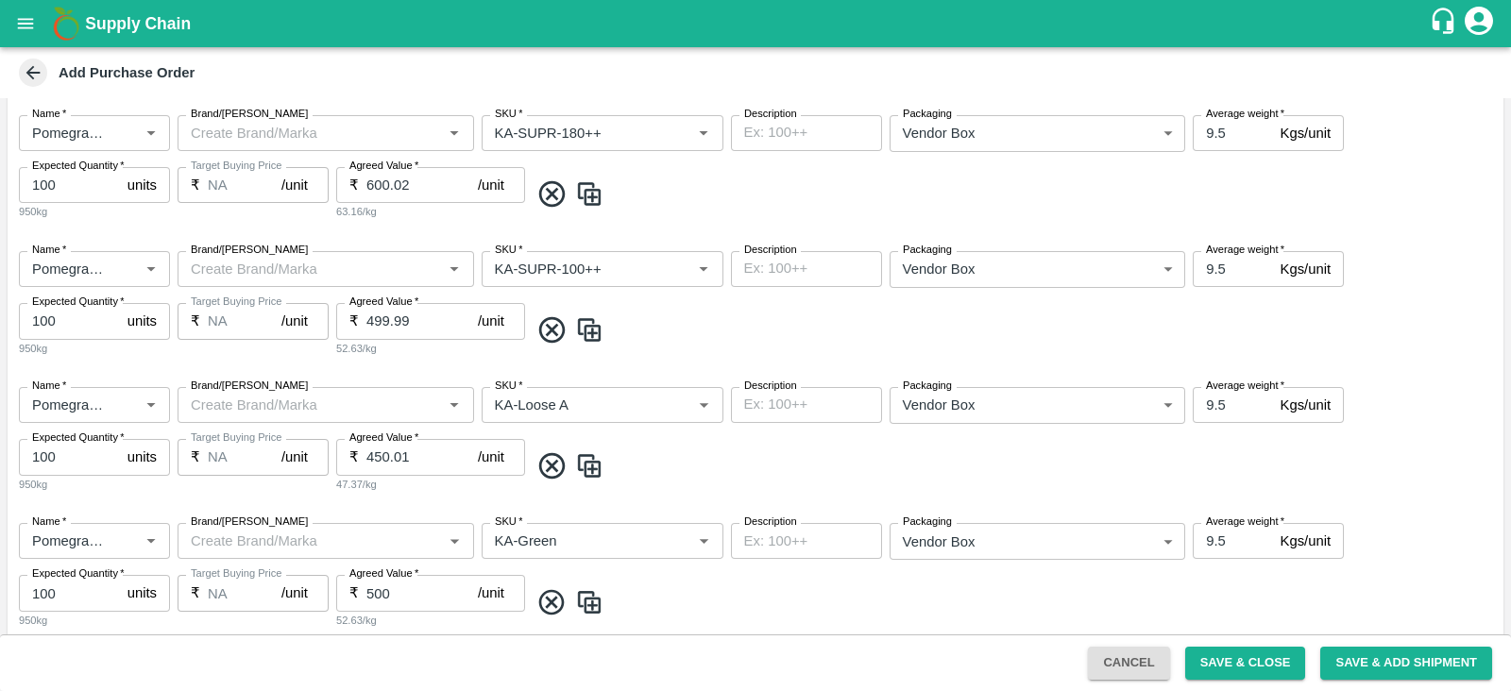
scroll to position [1502, 0]
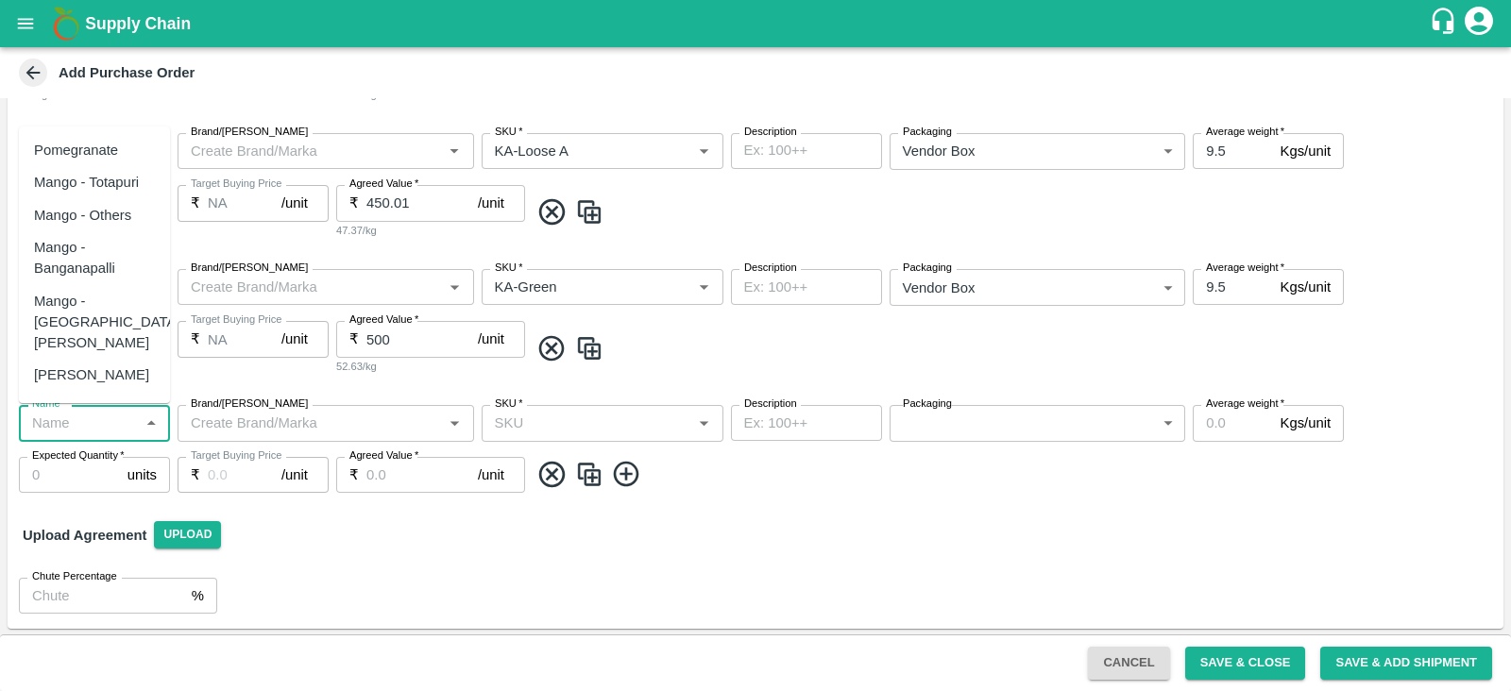
click at [98, 429] on input "Name   *" at bounding box center [79, 423] width 109 height 25
click at [117, 130] on ul "Pomegranate Mango - Totapuri Mango - Others Mango - Banganapalli Mango - South …" at bounding box center [94, 265] width 151 height 277
click at [115, 160] on div "Pomegranate" at bounding box center [76, 150] width 84 height 21
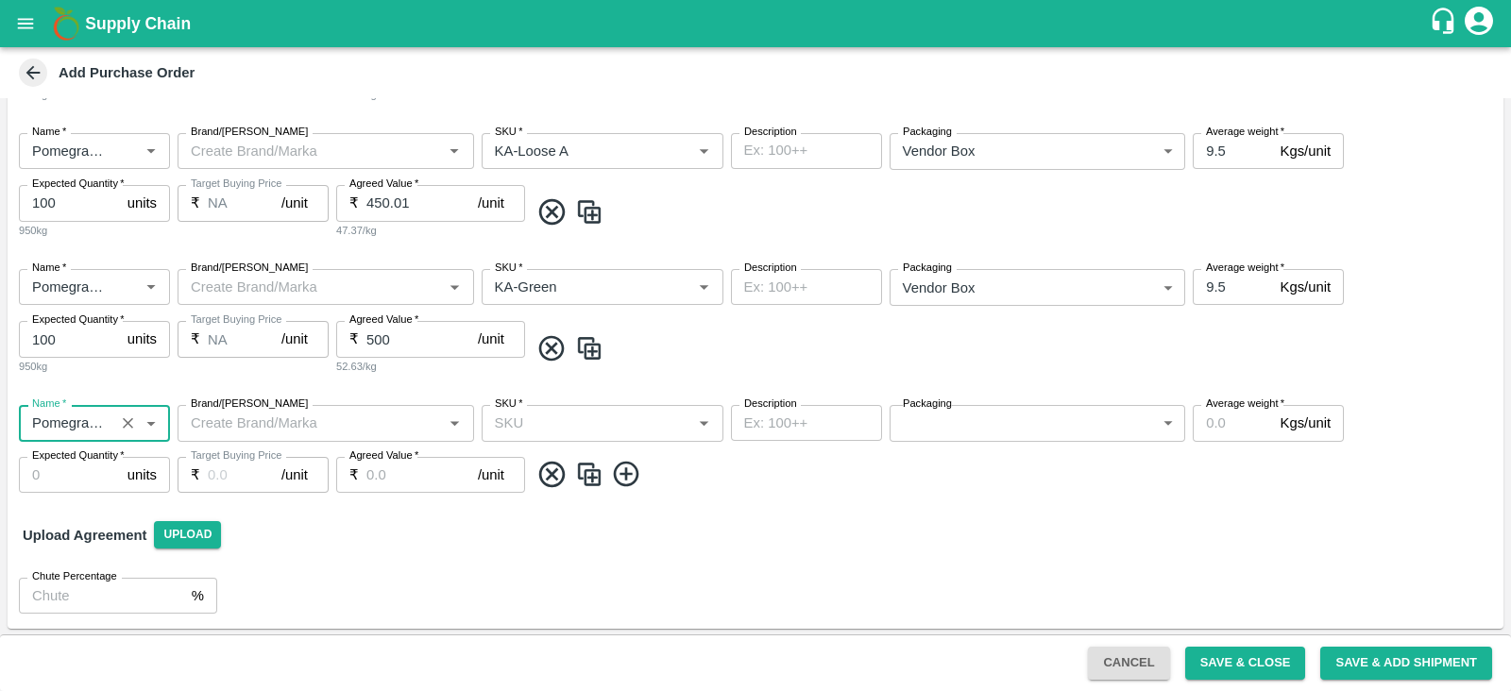
type input "Pomegranate"
click at [588, 428] on input "SKU   *" at bounding box center [586, 423] width 199 height 25
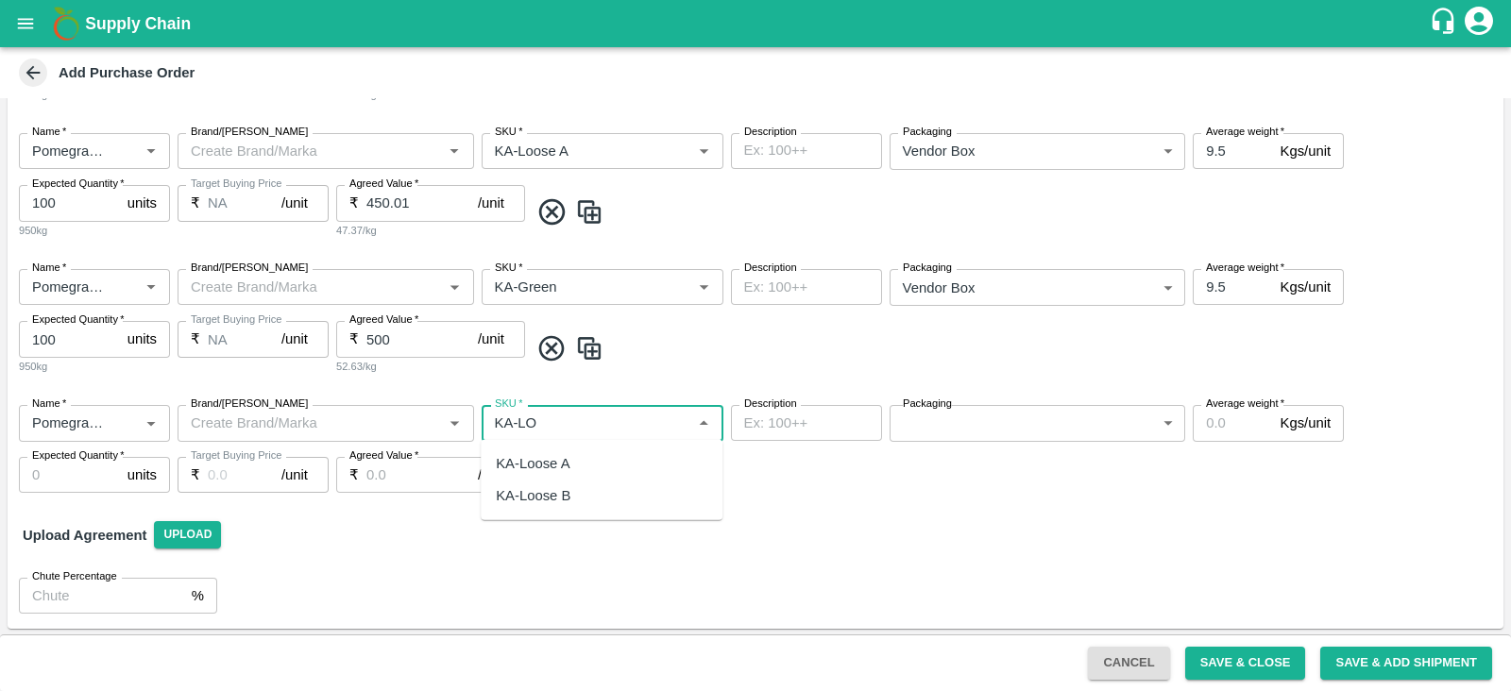
click at [598, 500] on div "KA-Loose B" at bounding box center [602, 496] width 242 height 32
type input "KA-Loose B"
type input "NA"
type input "KA-Loose B"
click at [1001, 430] on body "Supply Chain Add Purchase Order PO Cloned Please update Supplier and Purchase D…" at bounding box center [755, 345] width 1511 height 691
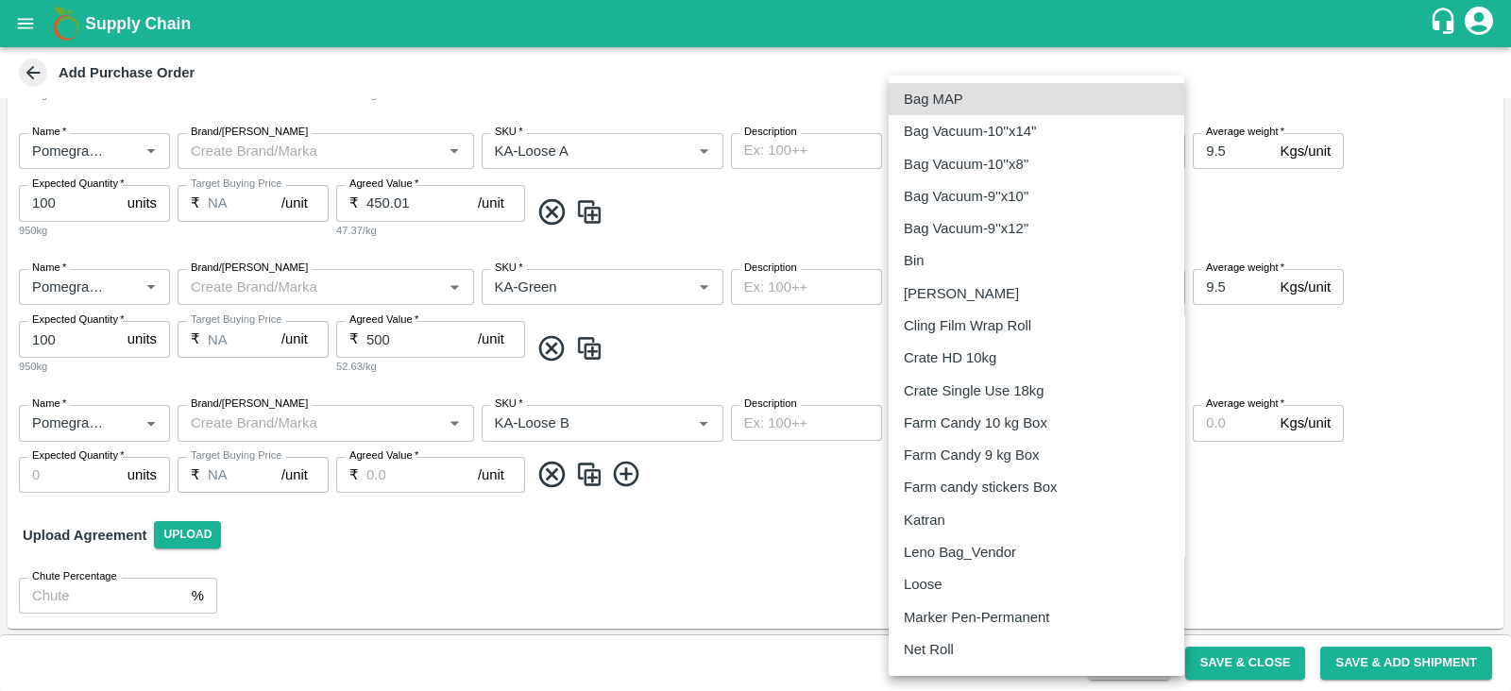
scroll to position [223, 0]
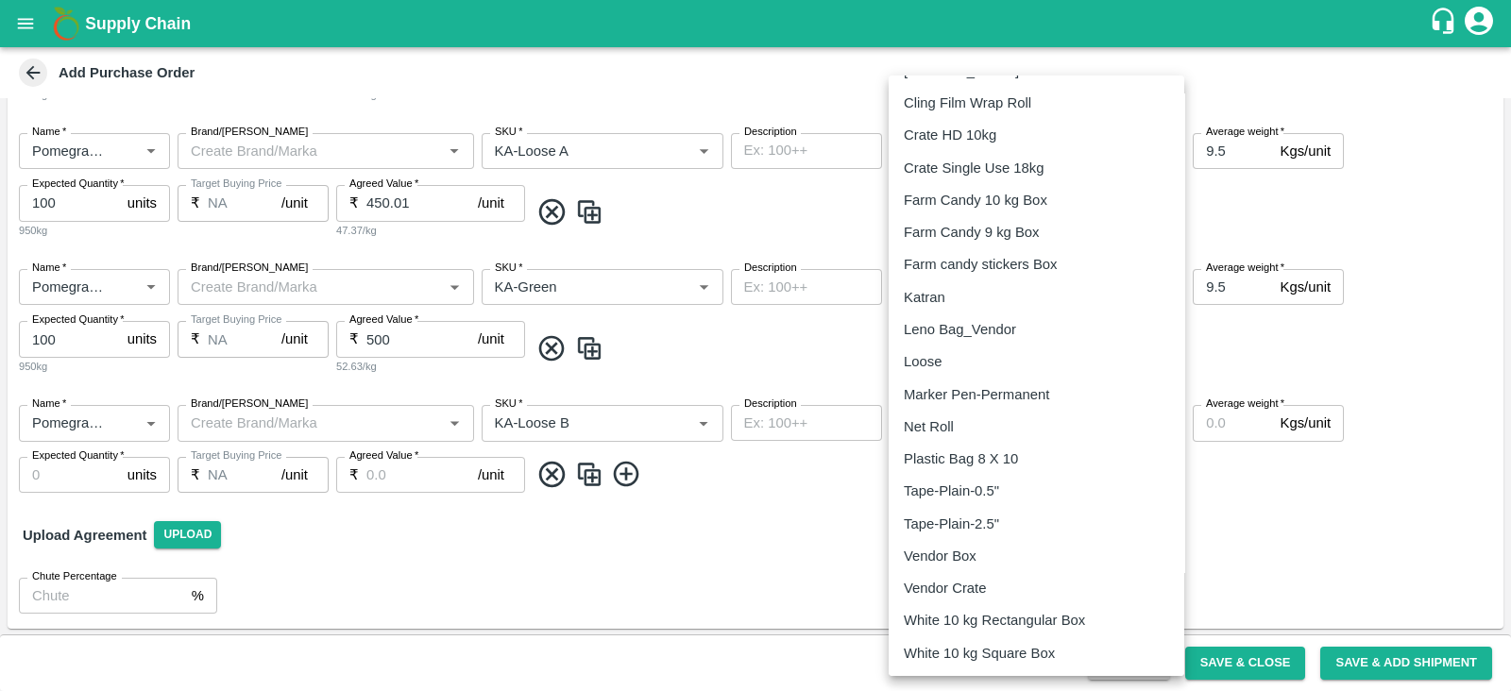
click at [995, 561] on div "Vendor Box" at bounding box center [1036, 556] width 265 height 21
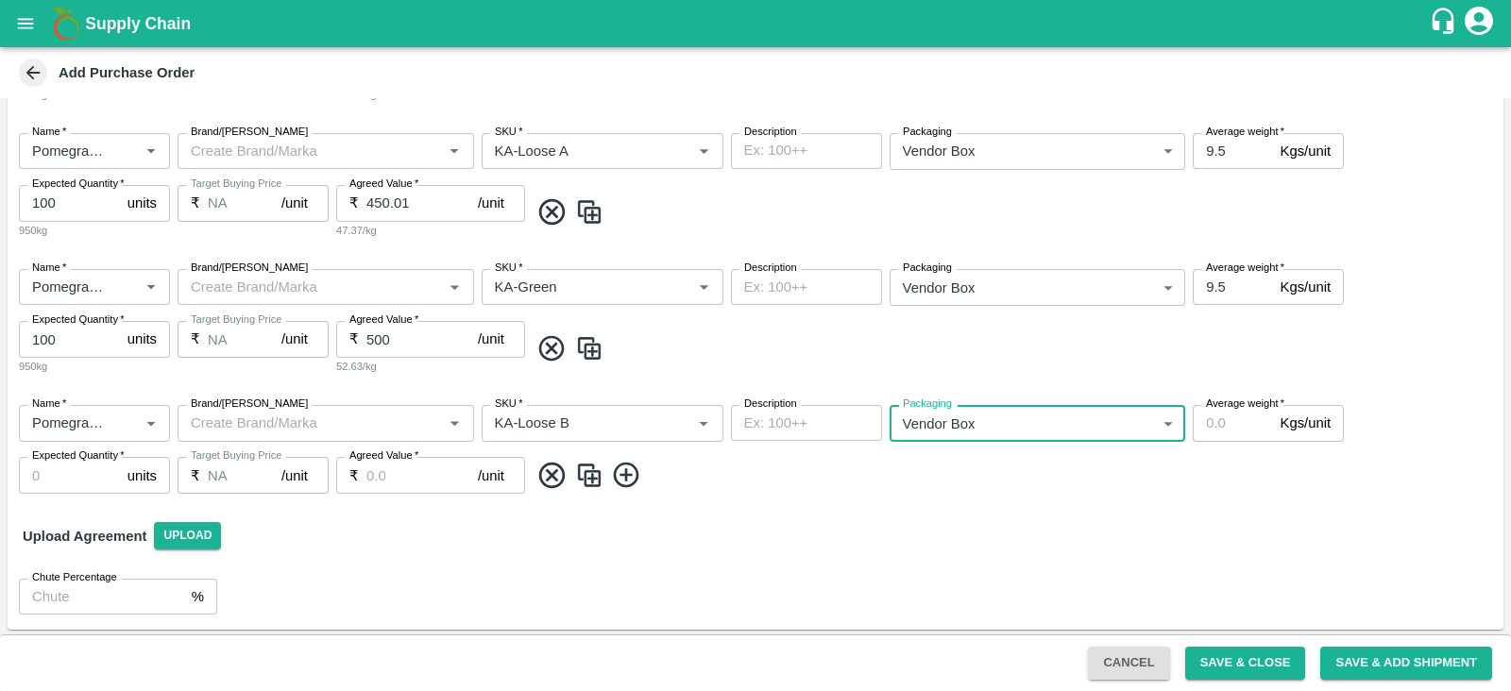
type input "276"
click at [1216, 419] on input "Average weight   *" at bounding box center [1232, 423] width 79 height 36
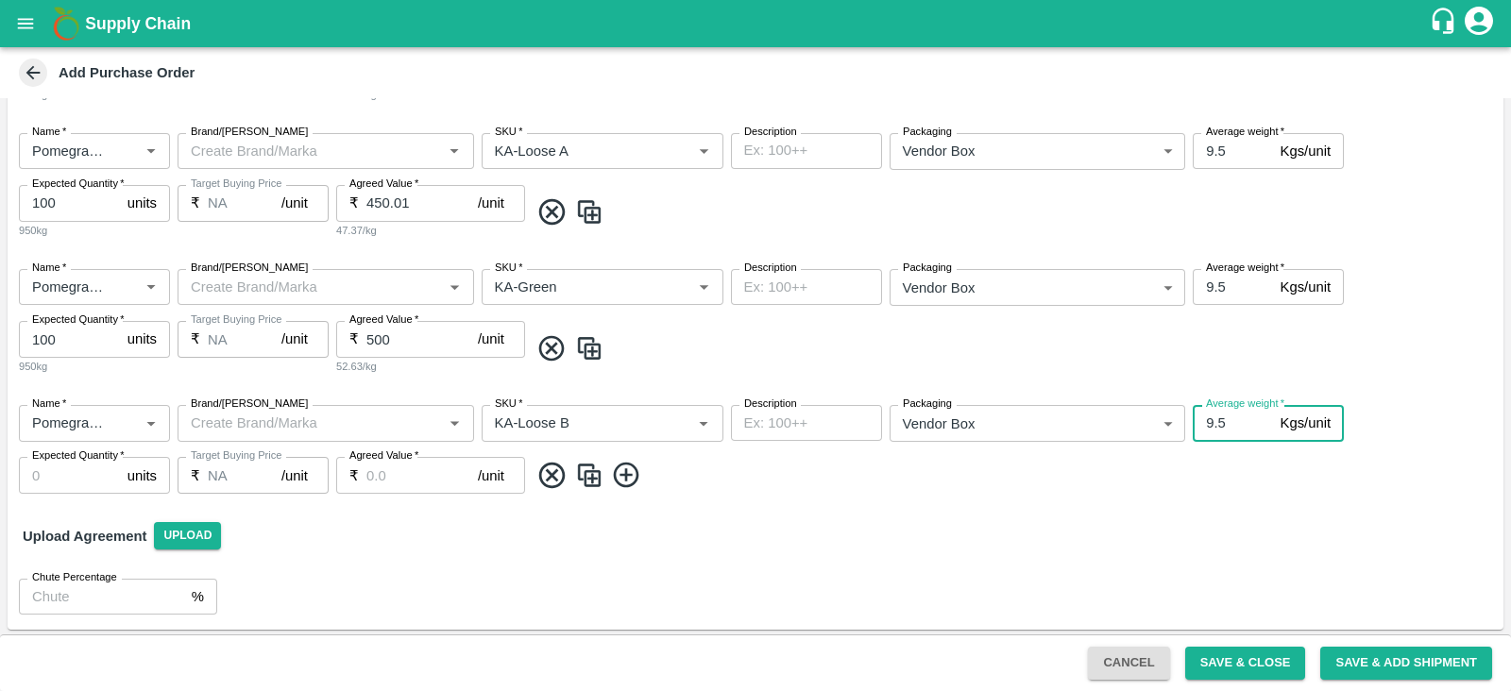
type input "9.5"
click at [86, 471] on input "Expected Quantity   *" at bounding box center [69, 475] width 101 height 36
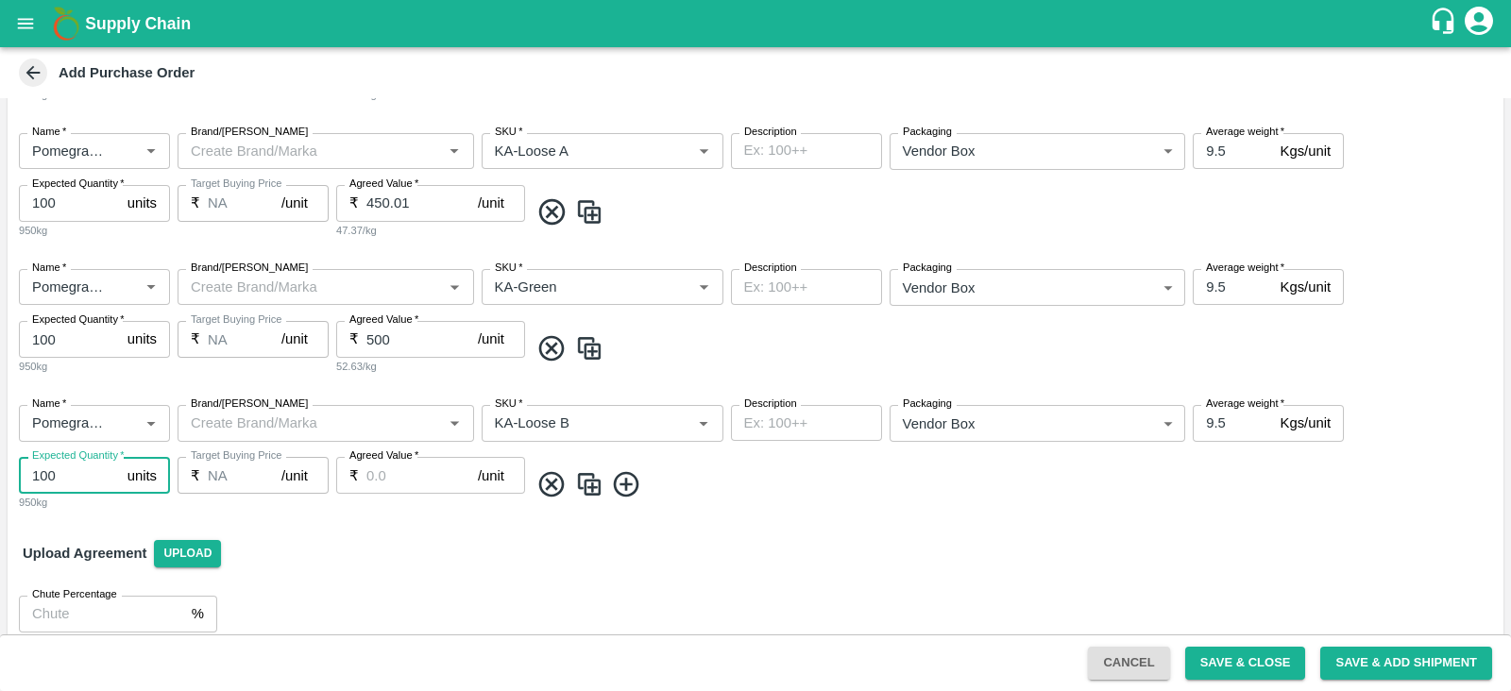
type input "100"
click at [376, 469] on input "Agreed Value   *" at bounding box center [421, 475] width 111 height 36
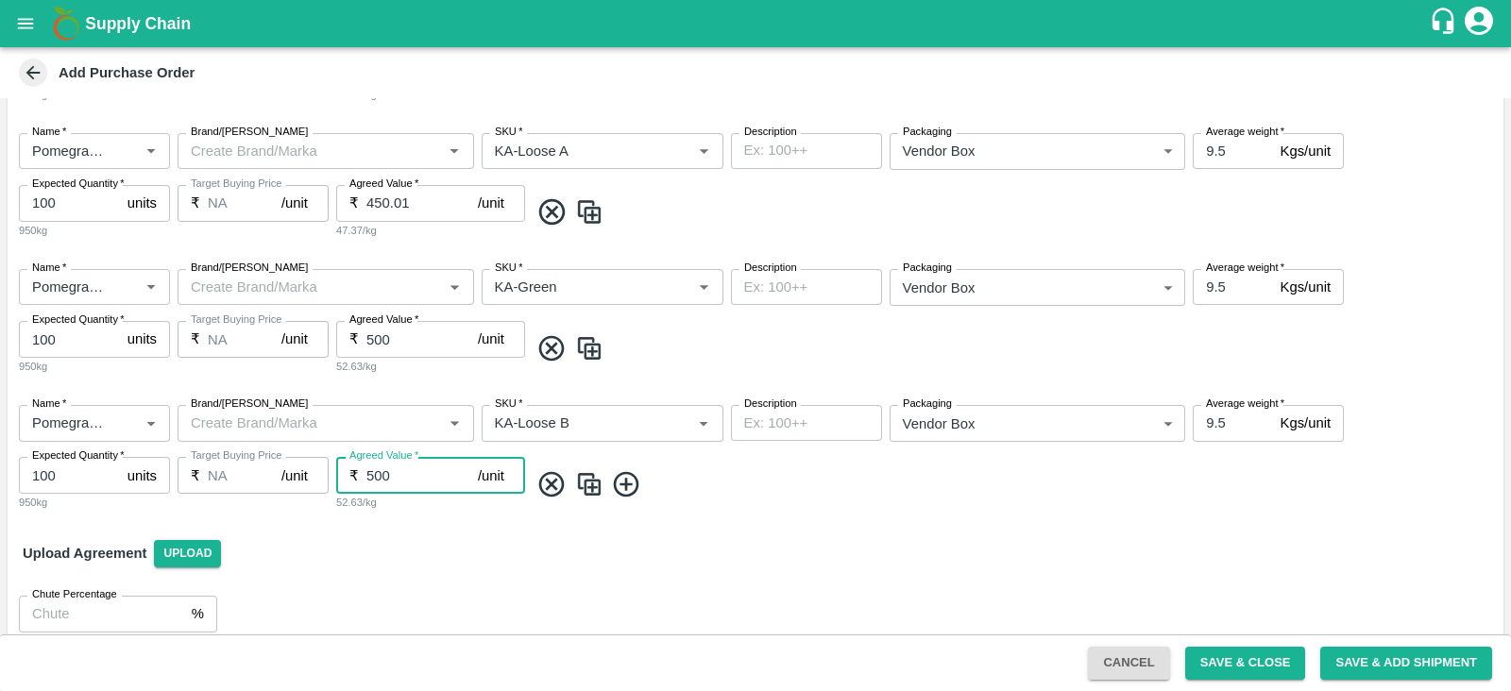
type input "500"
click at [916, 568] on div "Upload Agreement Upload" at bounding box center [756, 553] width 1496 height 55
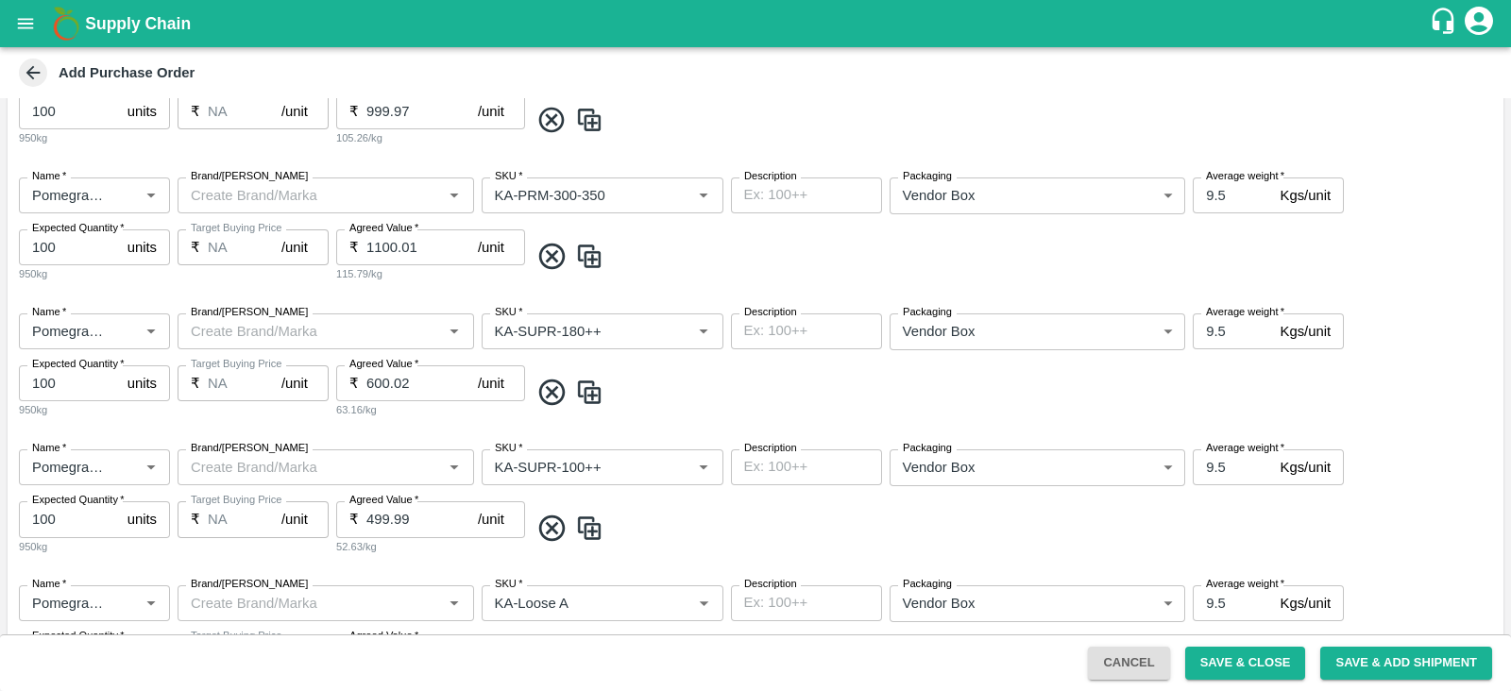
scroll to position [1520, 0]
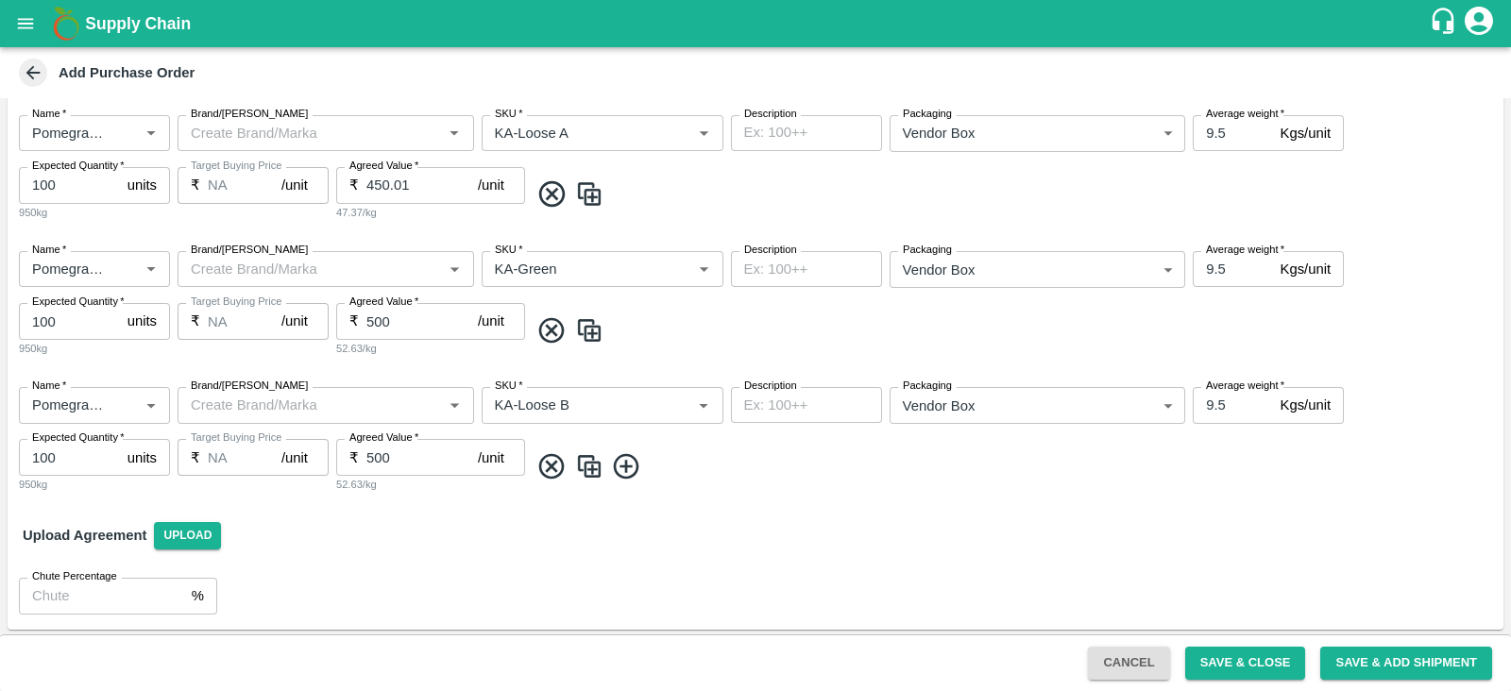
click at [638, 471] on icon at bounding box center [626, 467] width 31 height 31
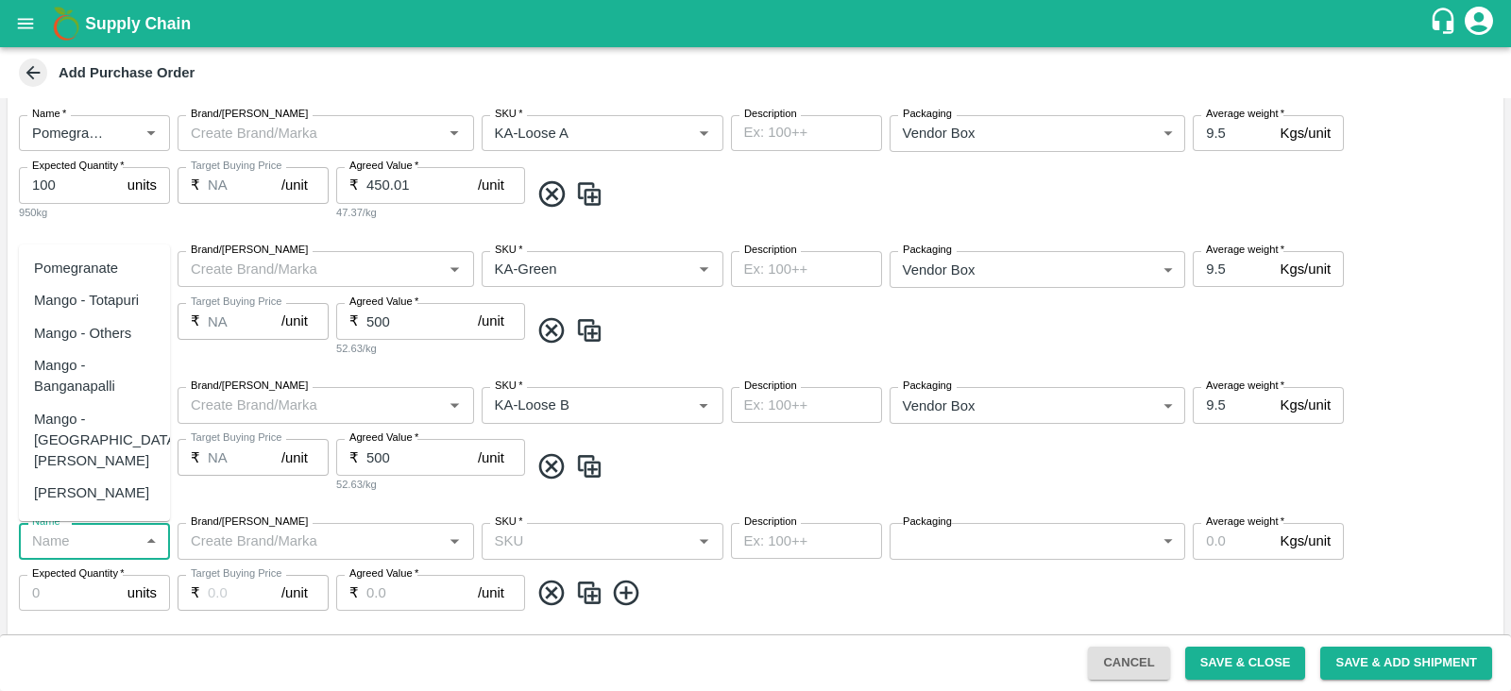
drag, startPoint x: 94, startPoint y: 532, endPoint x: 97, endPoint y: 469, distance: 63.3
click at [94, 533] on input "Name   *" at bounding box center [79, 541] width 109 height 25
click at [123, 276] on div "Pomegranate" at bounding box center [94, 268] width 151 height 32
type input "Pomegranate"
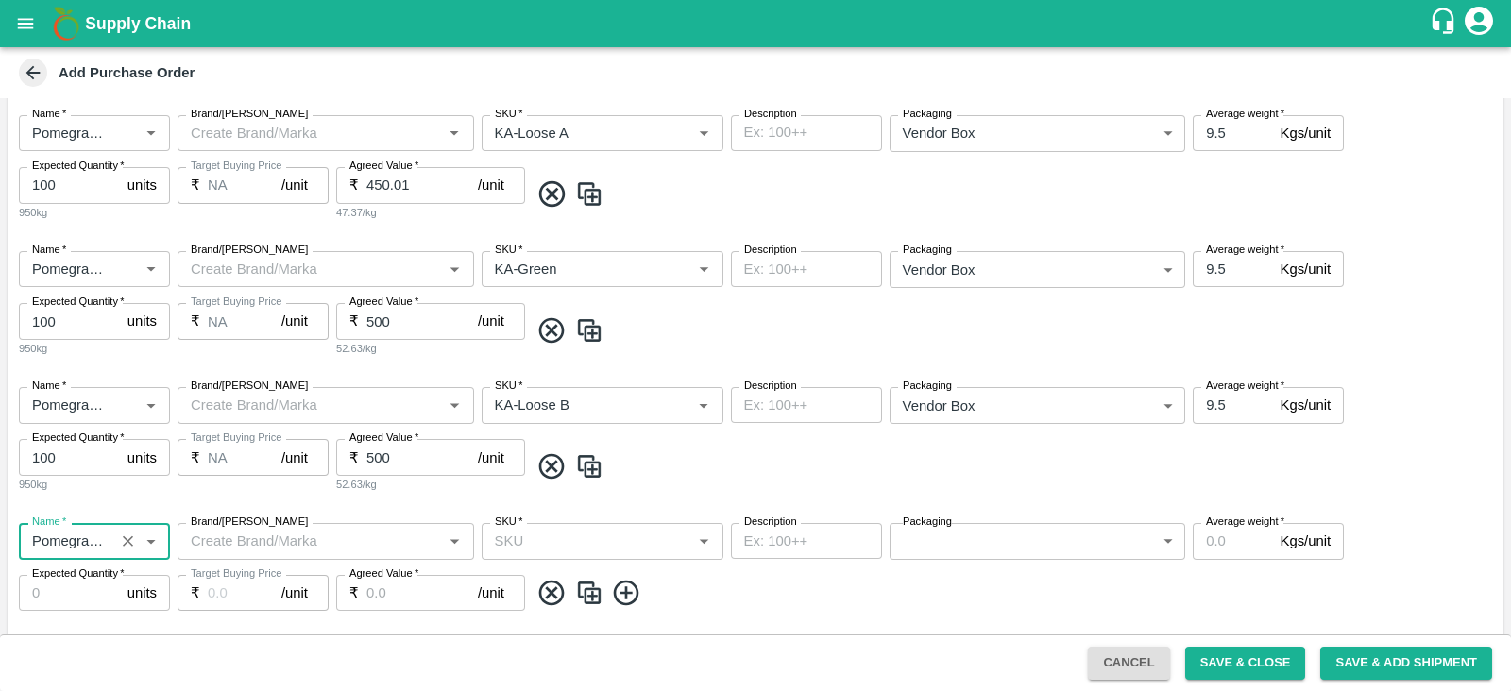
click at [581, 545] on input "SKU   *" at bounding box center [586, 541] width 199 height 25
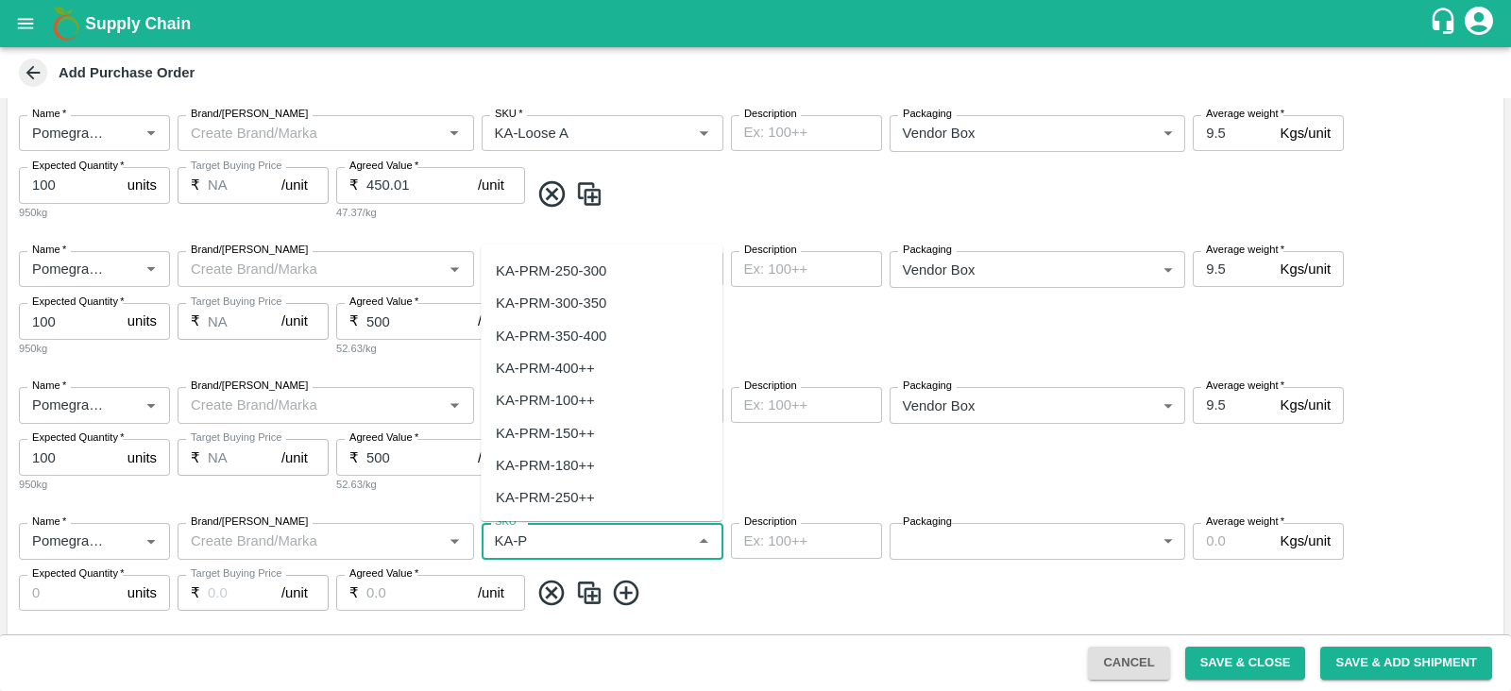
scroll to position [170, 0]
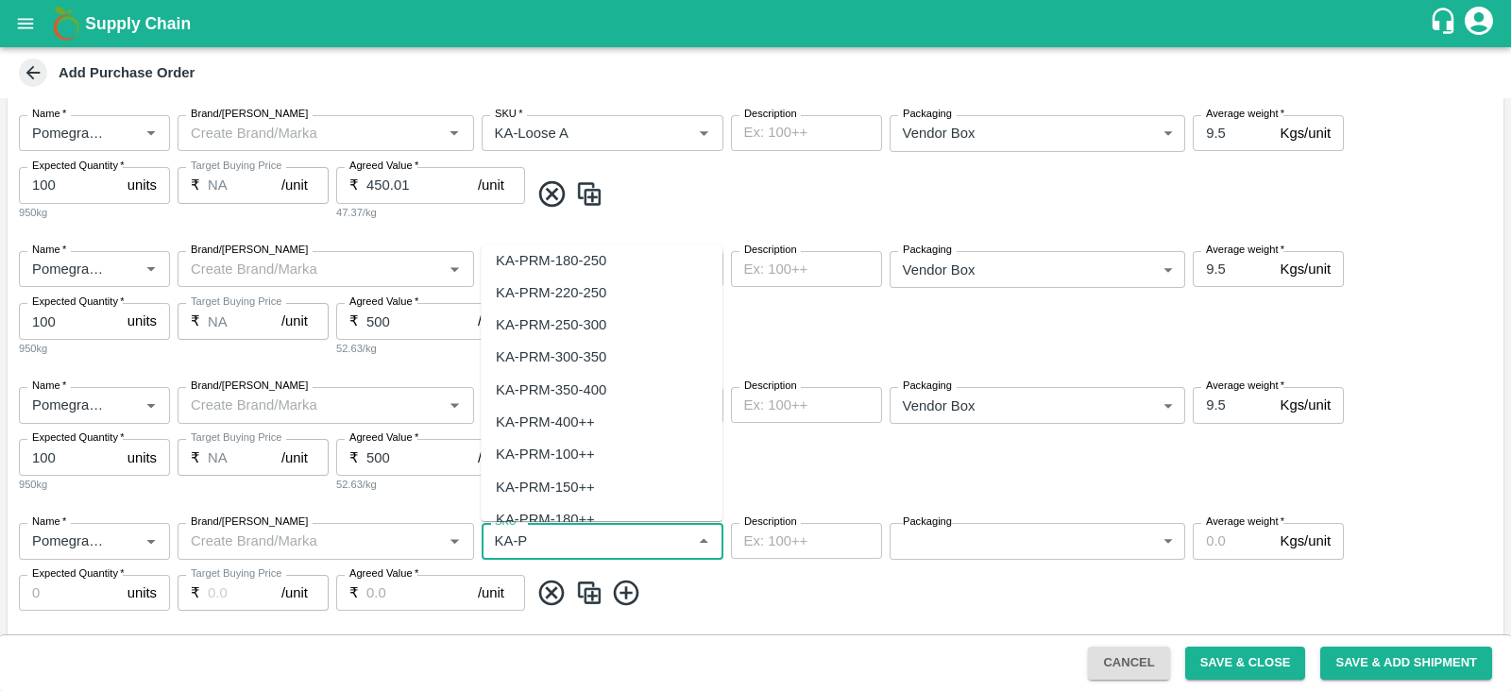
click at [607, 399] on div "KA-PRM-350-400" at bounding box center [602, 390] width 242 height 32
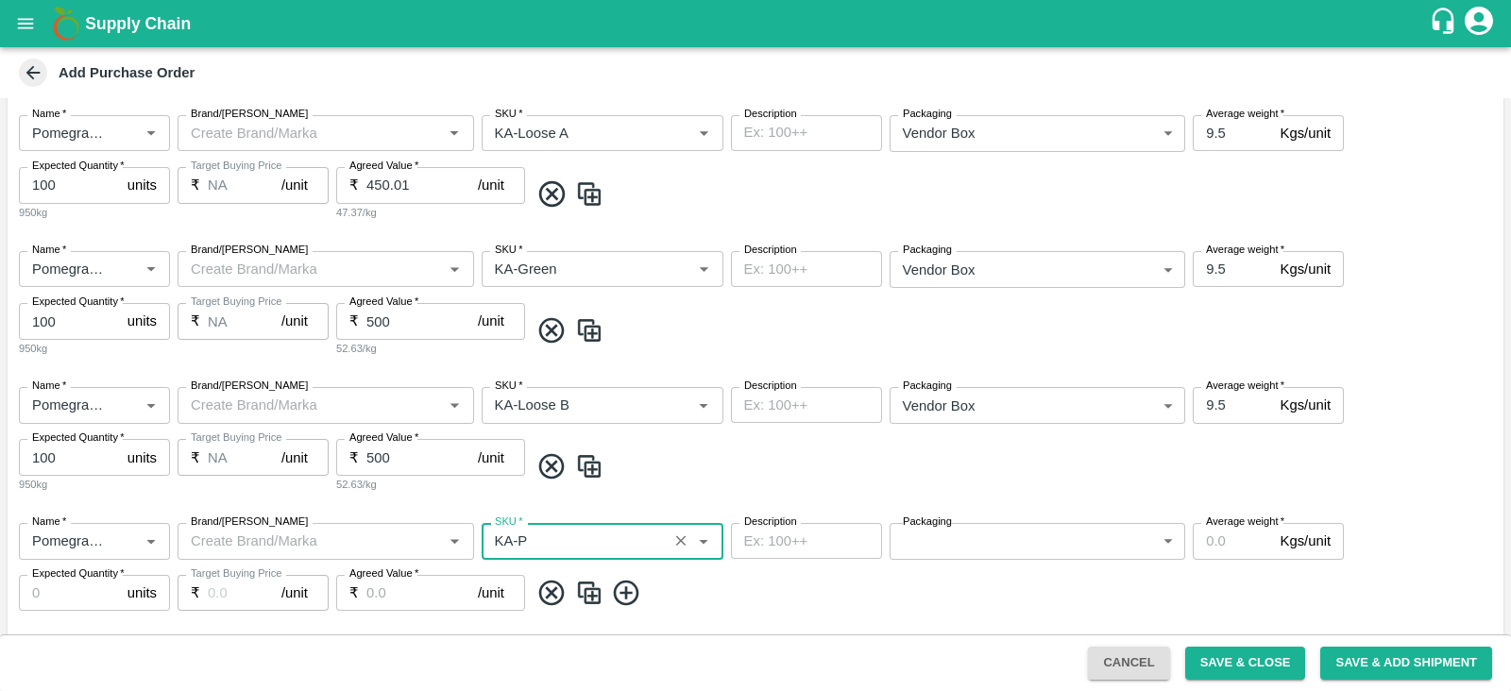
type input "KA-PRM-350-400"
type input "NA"
type input "KA-PRM-350-400"
click at [972, 537] on body "Supply Chain Add Purchase Order PO Cloned Please update Supplier and Purchase D…" at bounding box center [755, 345] width 1511 height 691
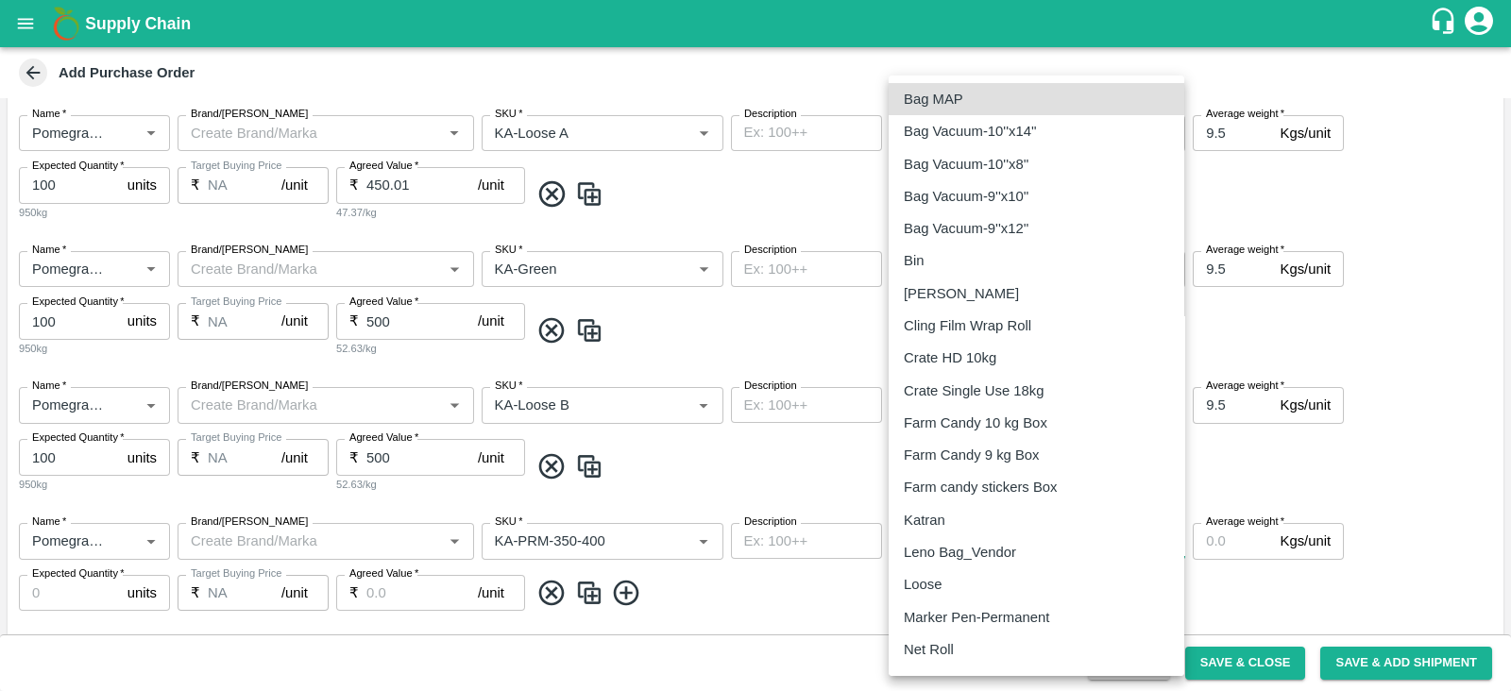
scroll to position [223, 0]
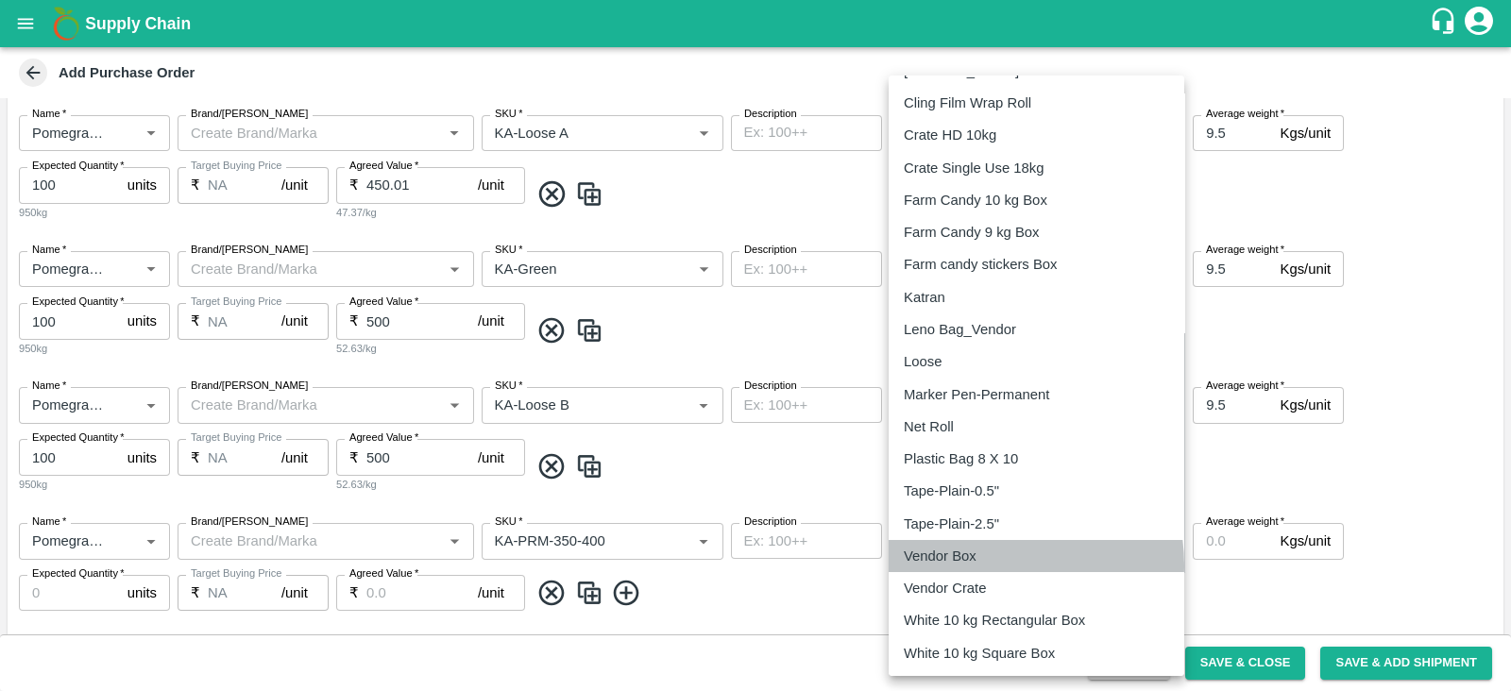
click at [981, 565] on div "Vendor Box" at bounding box center [945, 556] width 82 height 21
type input "276"
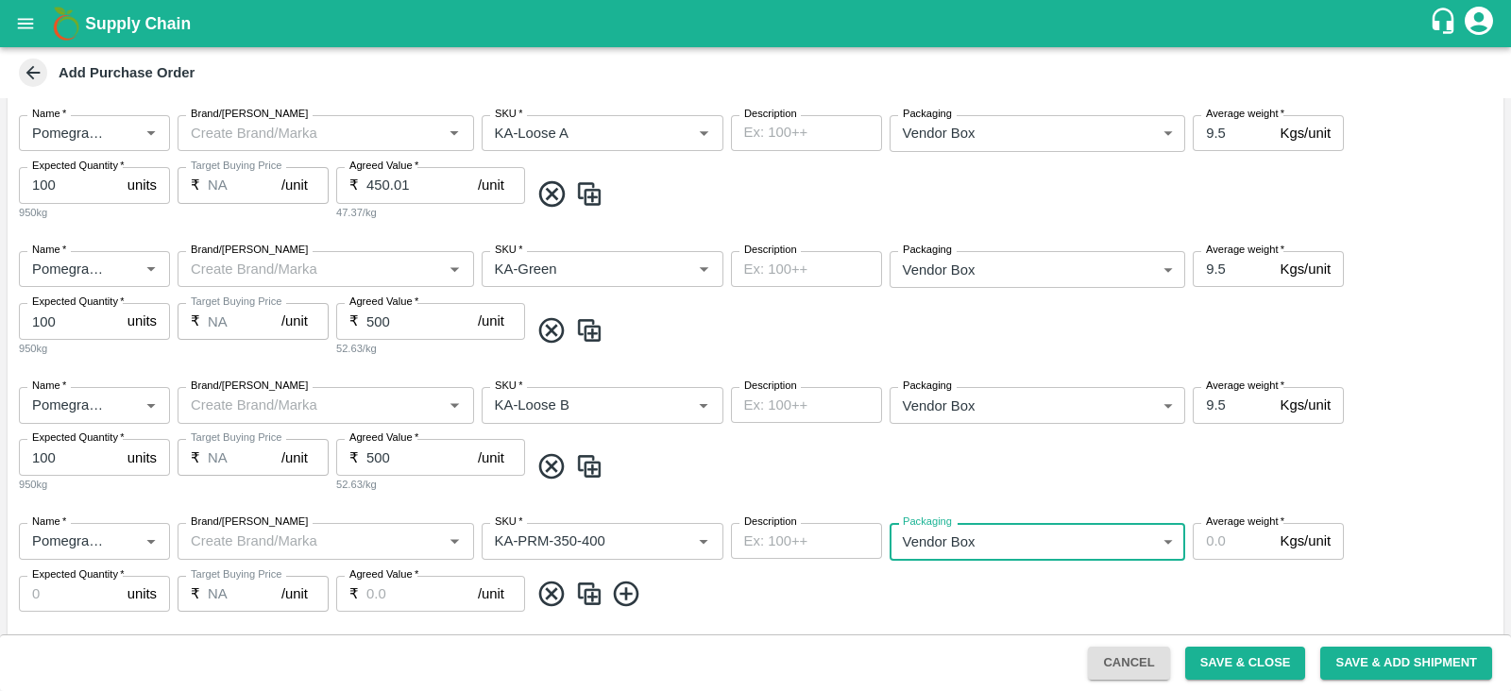
click at [1227, 544] on input "Average weight   *" at bounding box center [1232, 541] width 79 height 36
type input "9.5"
click at [372, 597] on input "Agreed Value   *" at bounding box center [421, 594] width 111 height 36
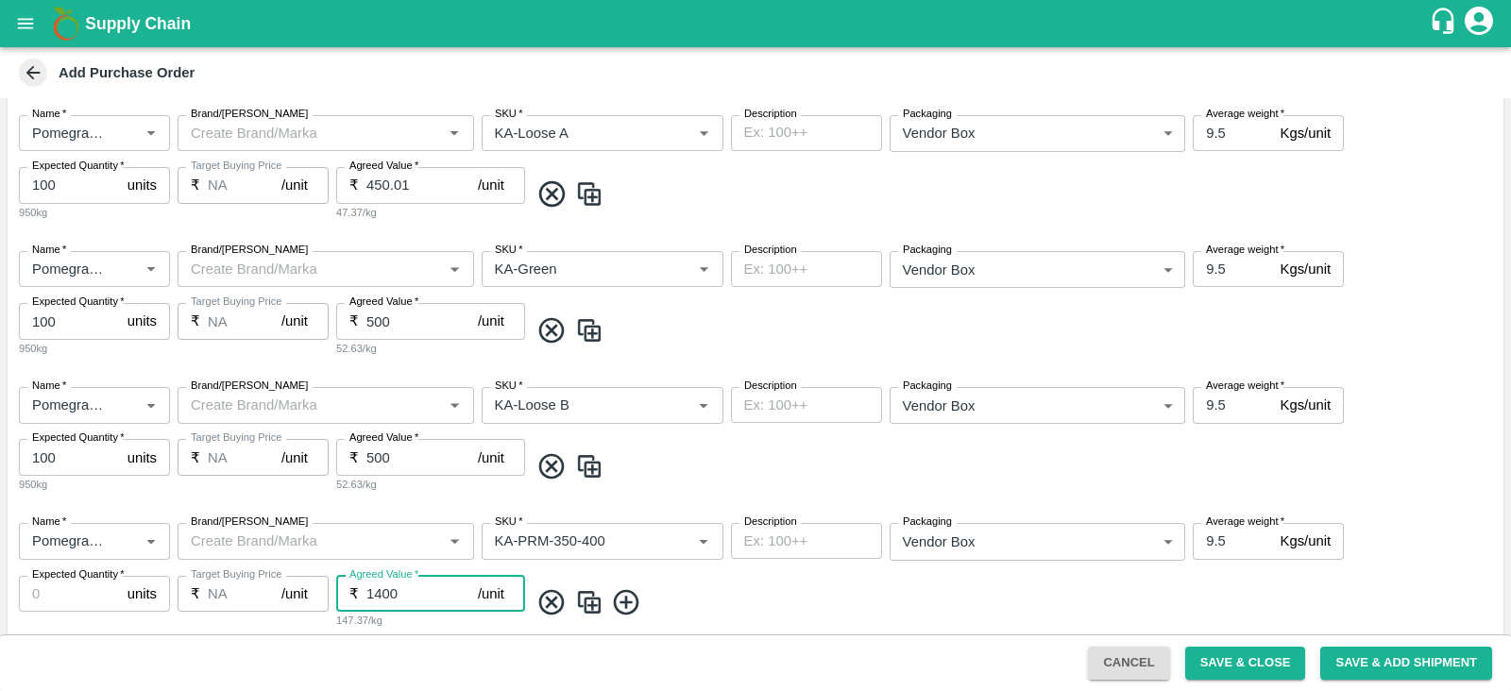
type input "1400"
click at [76, 585] on input "Expected Quantity   *" at bounding box center [69, 594] width 101 height 36
type input "100"
click at [1224, 657] on button "Save & Close" at bounding box center [1245, 663] width 121 height 33
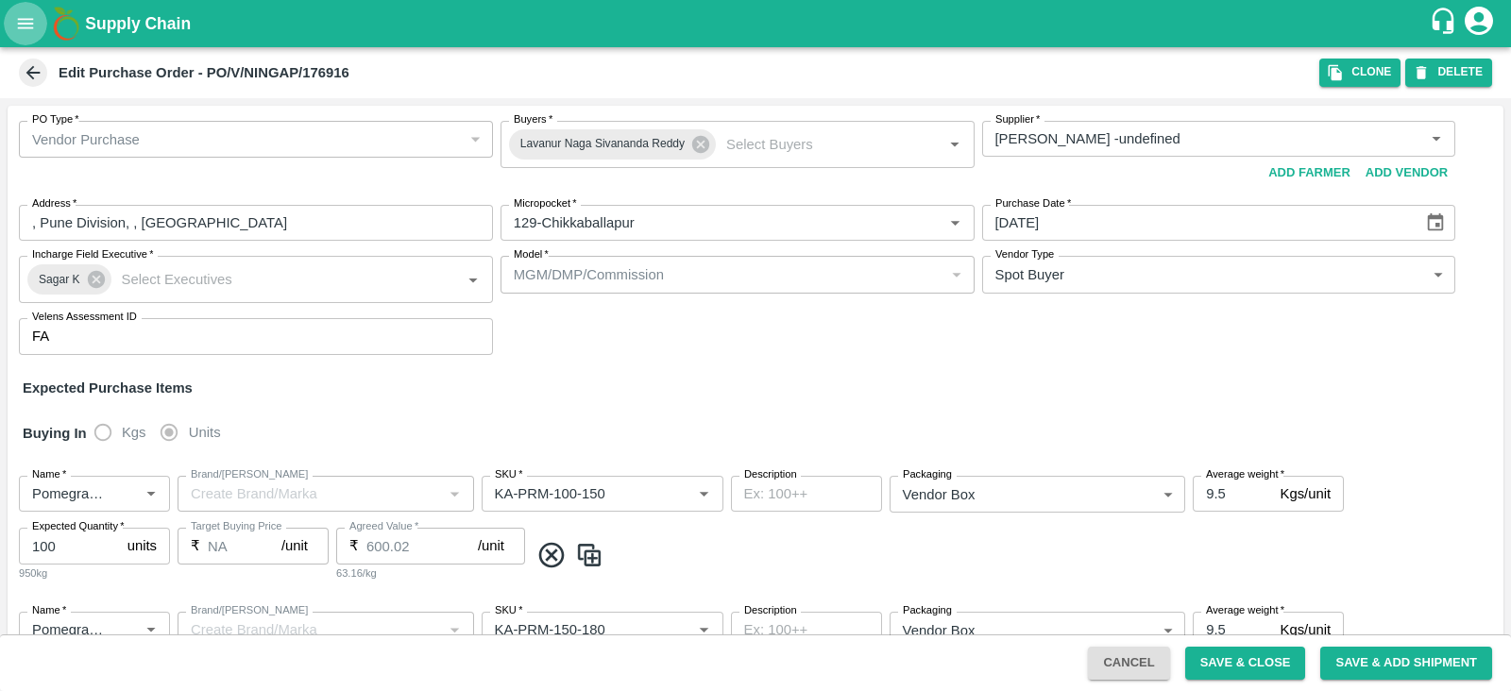
click at [24, 30] on icon "open drawer" at bounding box center [25, 23] width 21 height 21
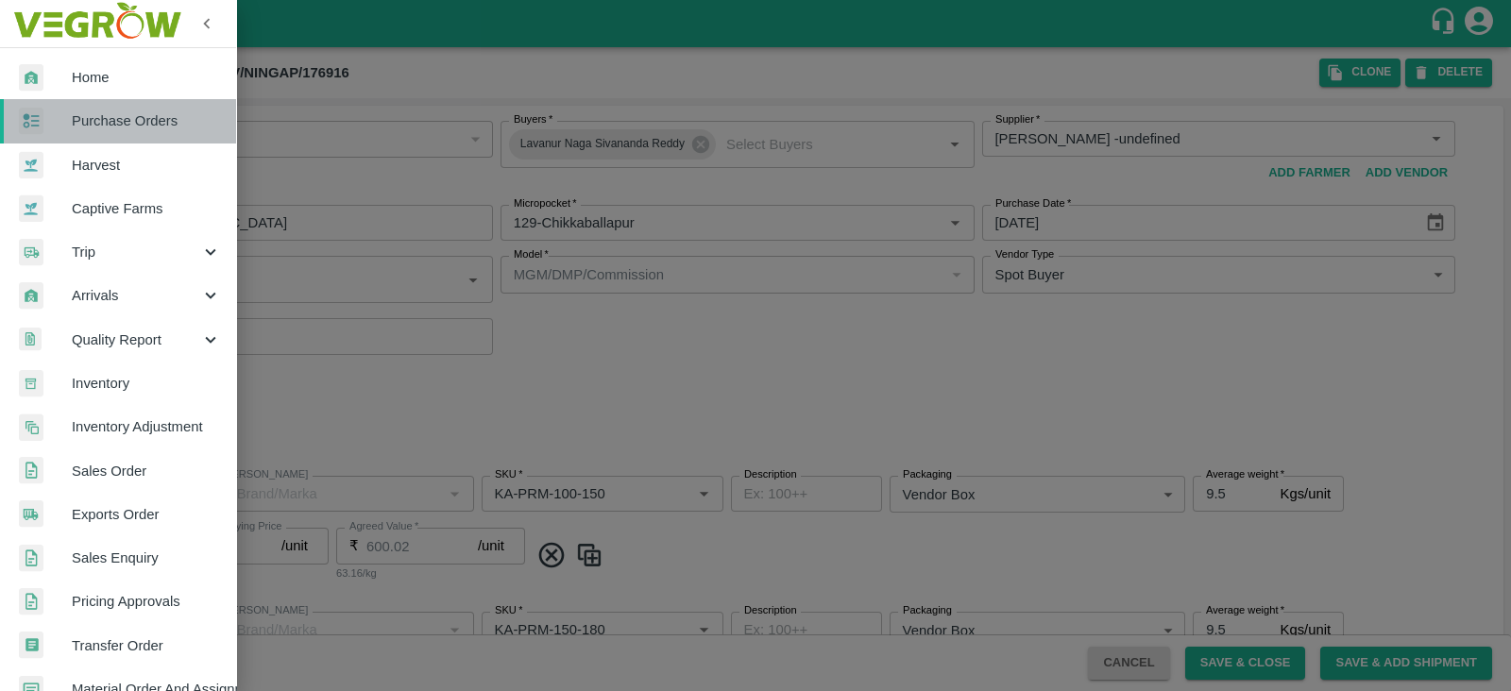
click at [119, 131] on link "Purchase Orders" at bounding box center [118, 120] width 236 height 43
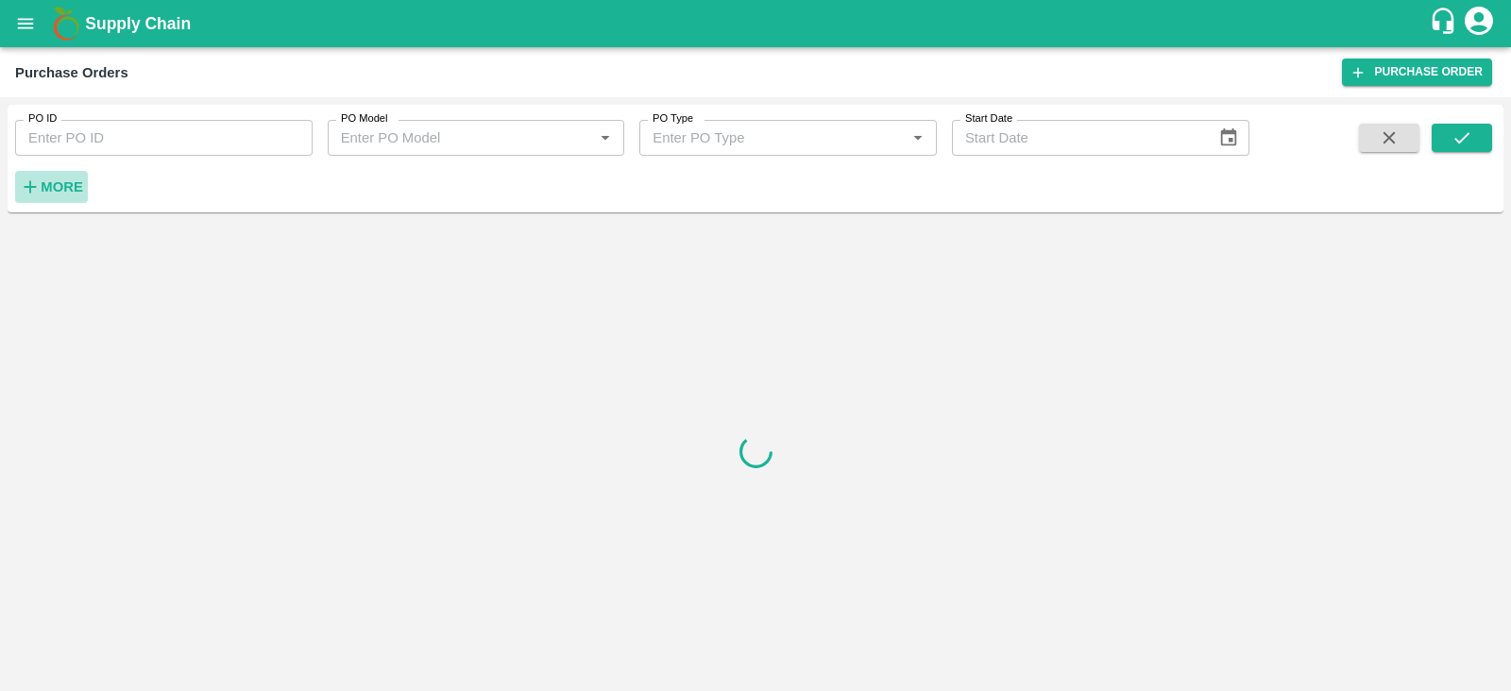
click at [53, 189] on strong "More" at bounding box center [62, 186] width 43 height 15
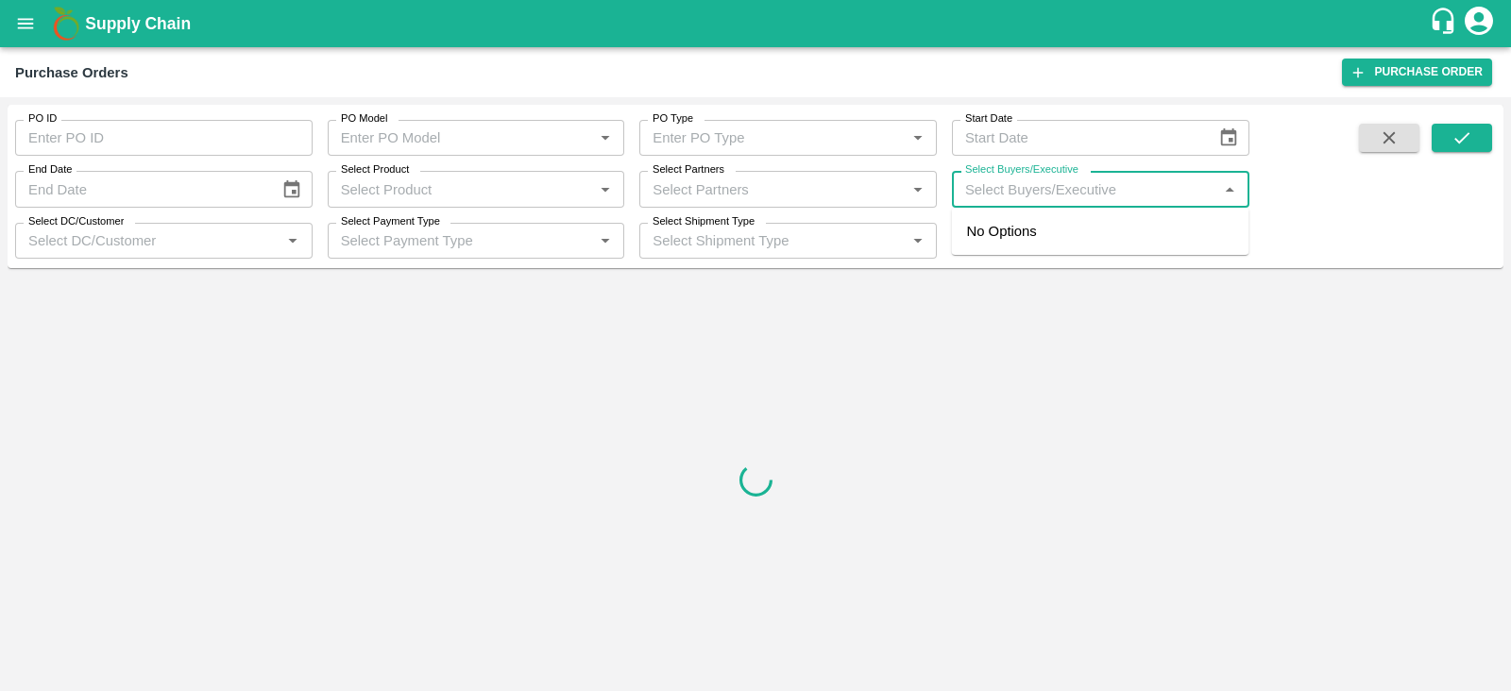
click at [1025, 196] on input "Select Buyers/Executive" at bounding box center [1085, 189] width 255 height 25
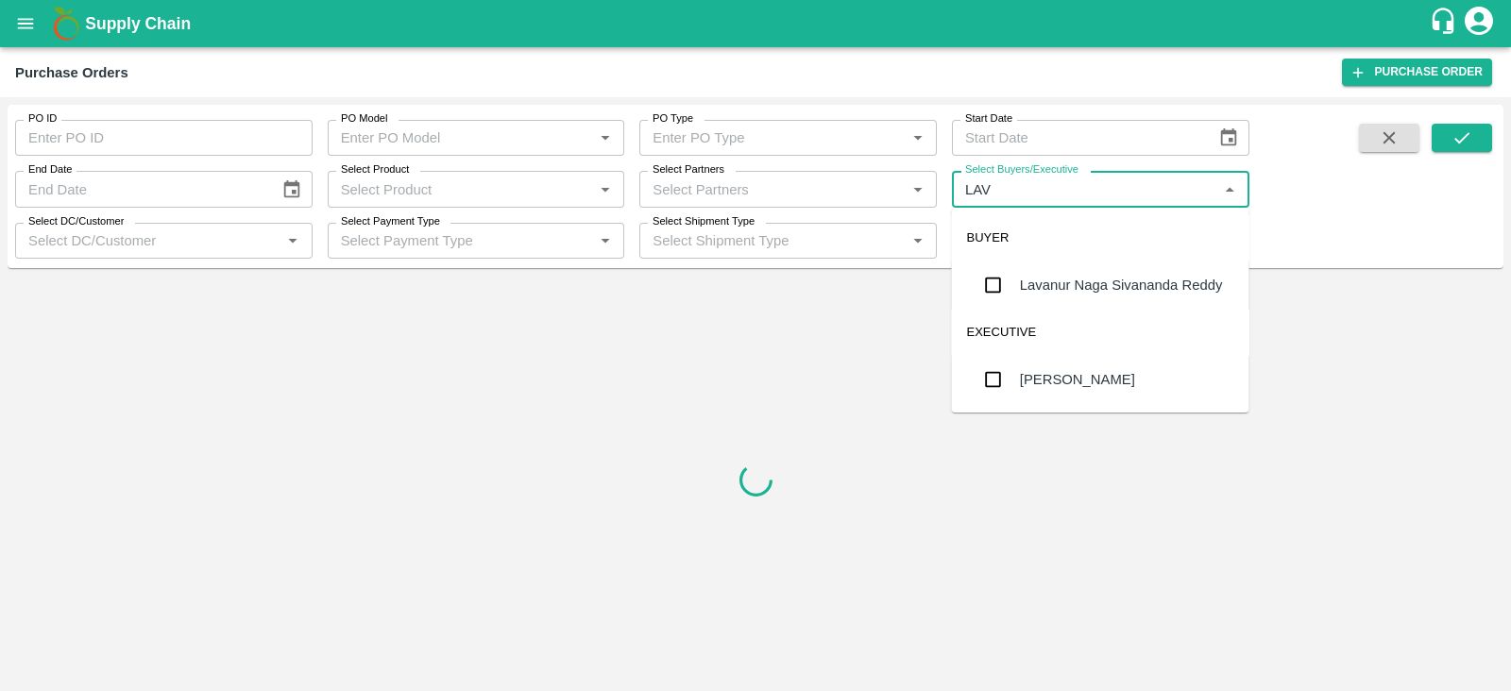
type input "LAVA"
click at [1060, 290] on div "Lavanur Naga Sivananda Reddy" at bounding box center [1121, 285] width 203 height 21
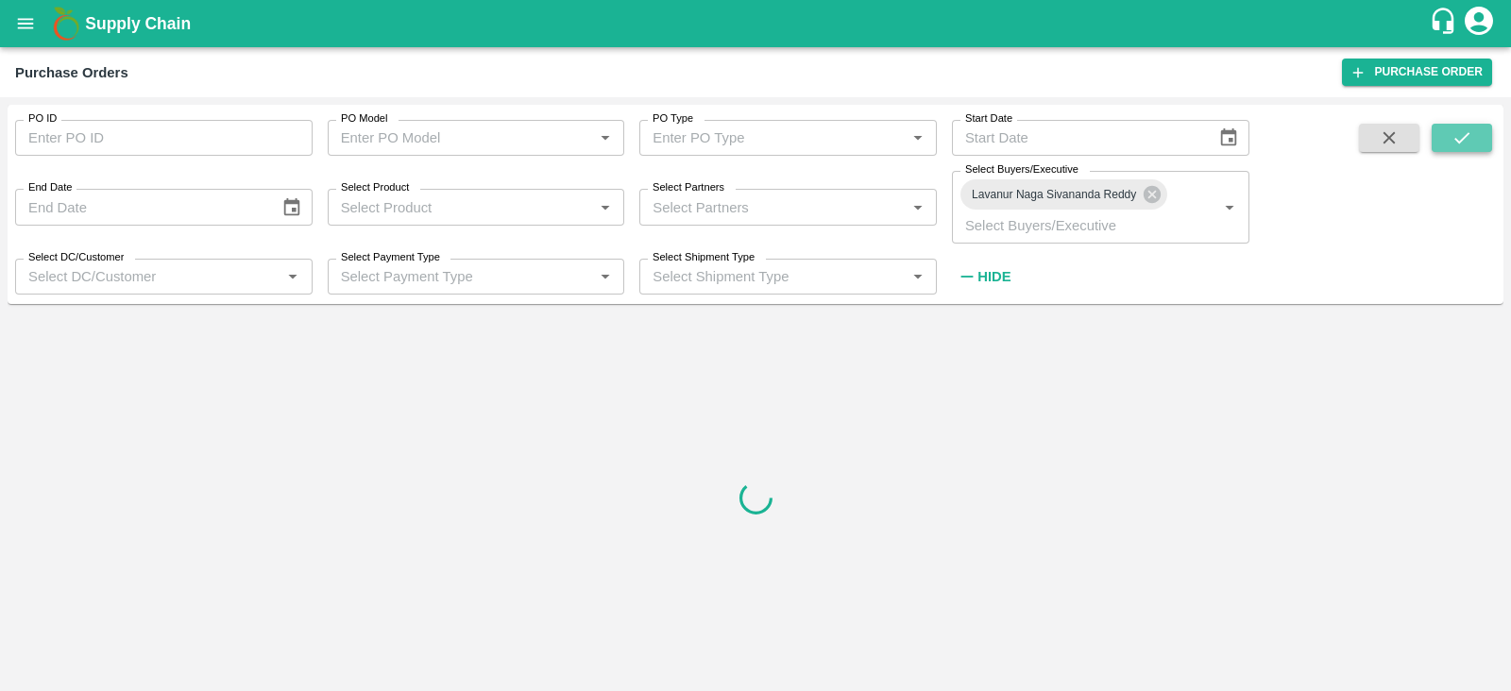
click at [1460, 134] on icon "submit" at bounding box center [1462, 138] width 21 height 21
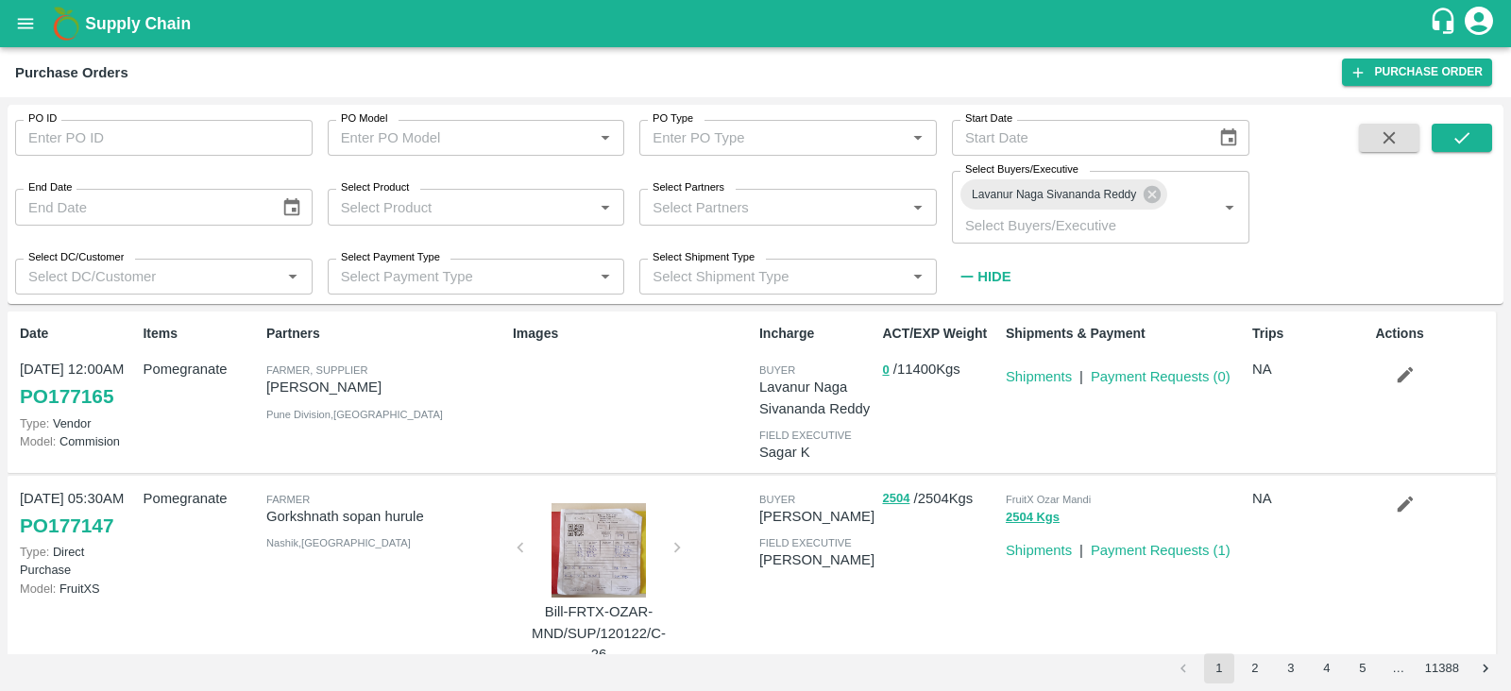
click at [1461, 153] on span at bounding box center [1462, 208] width 60 height 169
click at [1471, 144] on icon "submit" at bounding box center [1462, 138] width 21 height 21
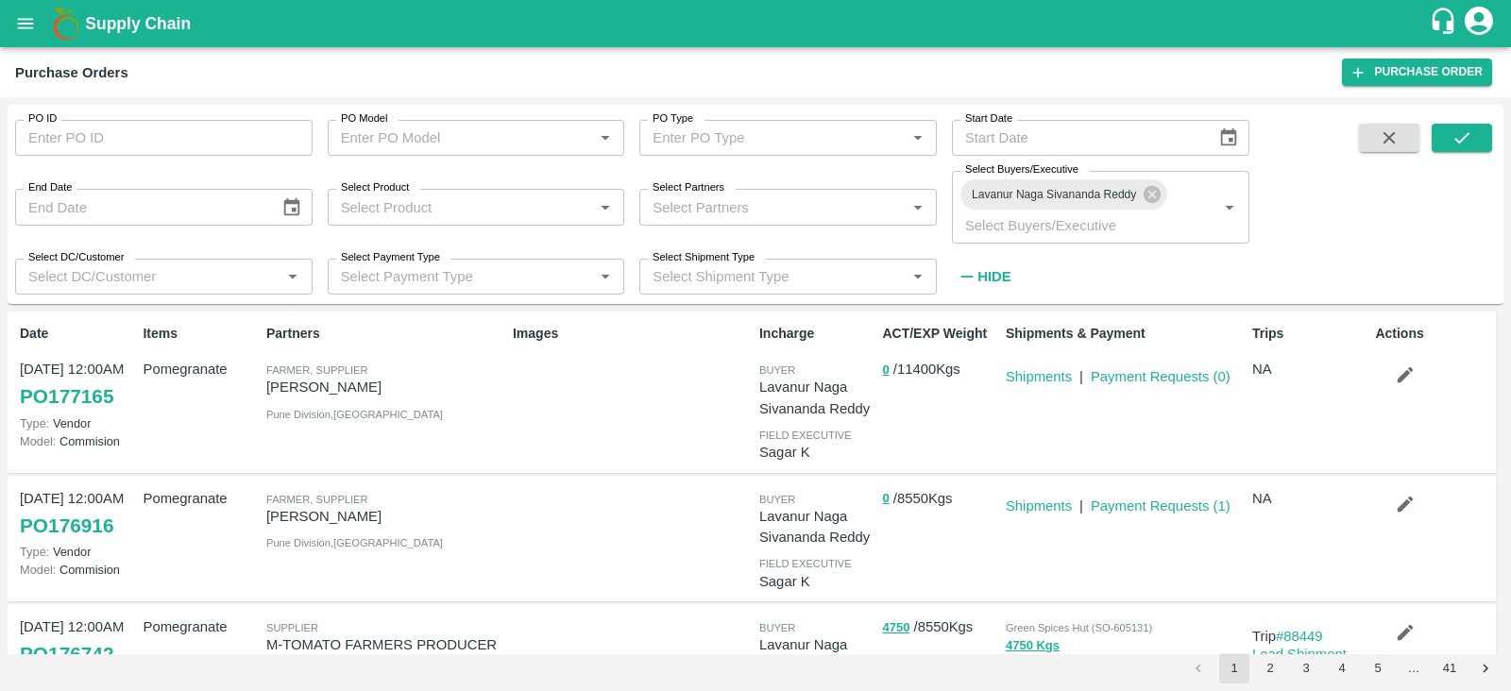
drag, startPoint x: 1183, startPoint y: 375, endPoint x: 1105, endPoint y: -100, distance: 481.4
drag, startPoint x: 1105, startPoint y: -100, endPoint x: 988, endPoint y: 409, distance: 522.4
click at [988, 409] on div "ACT/EXP Weight 0 / 11400 Kgs" at bounding box center [936, 391] width 123 height 151
drag, startPoint x: 1134, startPoint y: 380, endPoint x: 1058, endPoint y: -103, distance: 488.7
drag, startPoint x: 1058, startPoint y: -103, endPoint x: 915, endPoint y: 405, distance: 527.8
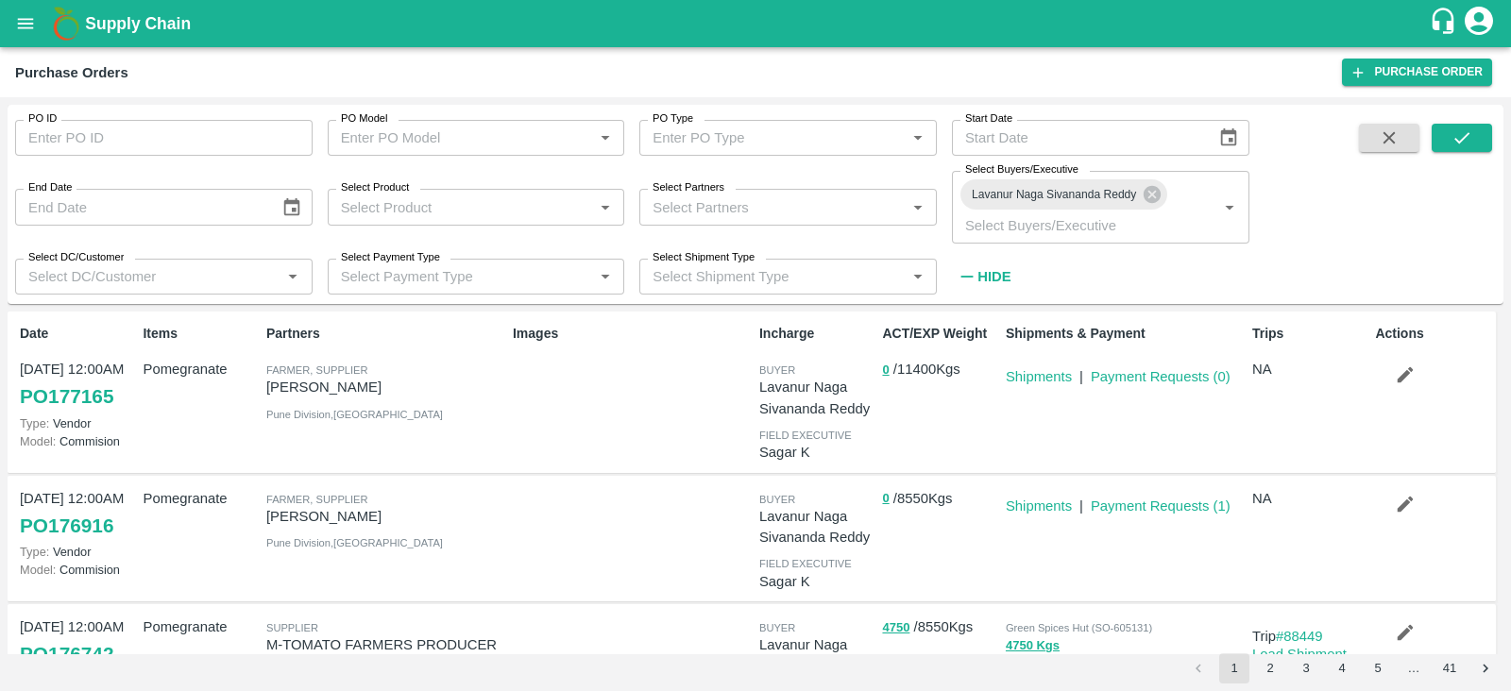
click at [915, 405] on div "ACT/EXP Weight 0 / 11400 Kgs" at bounding box center [936, 391] width 123 height 151
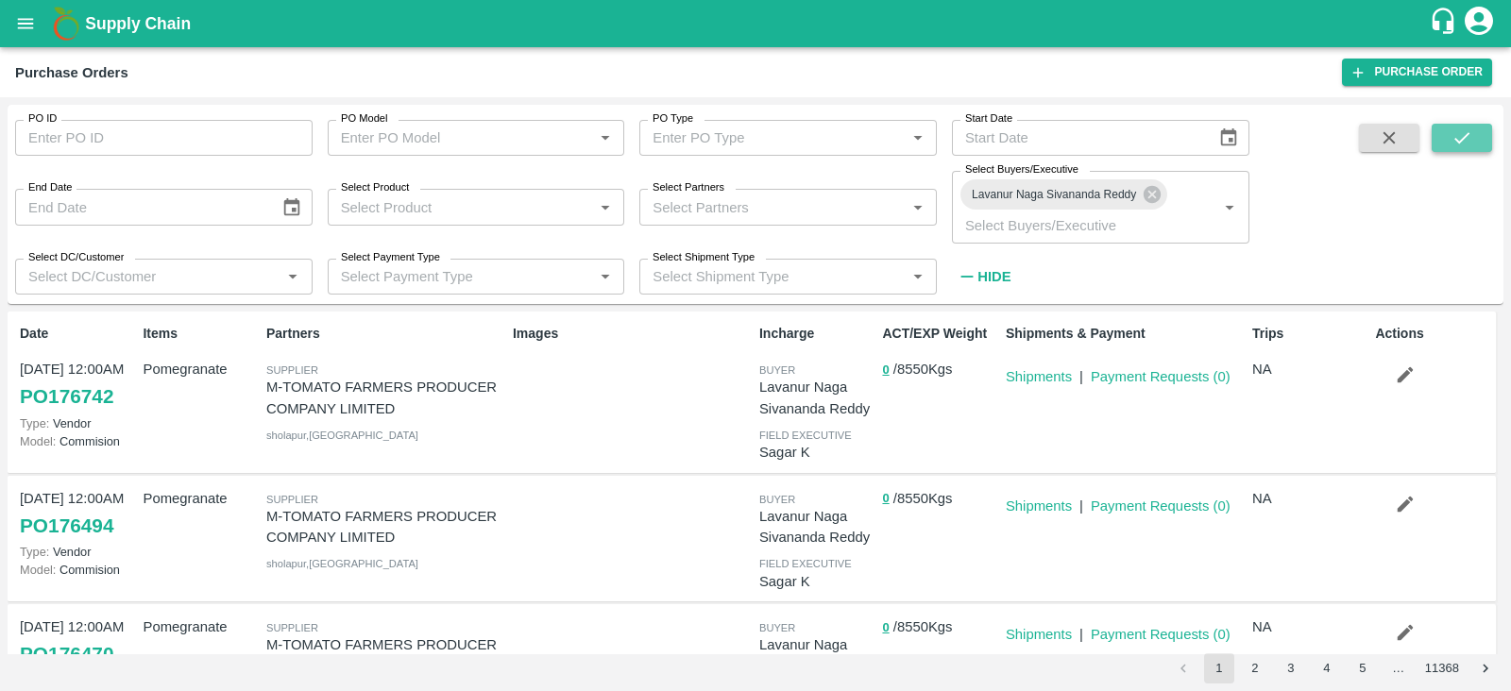
click at [1469, 137] on icon "submit" at bounding box center [1462, 138] width 21 height 21
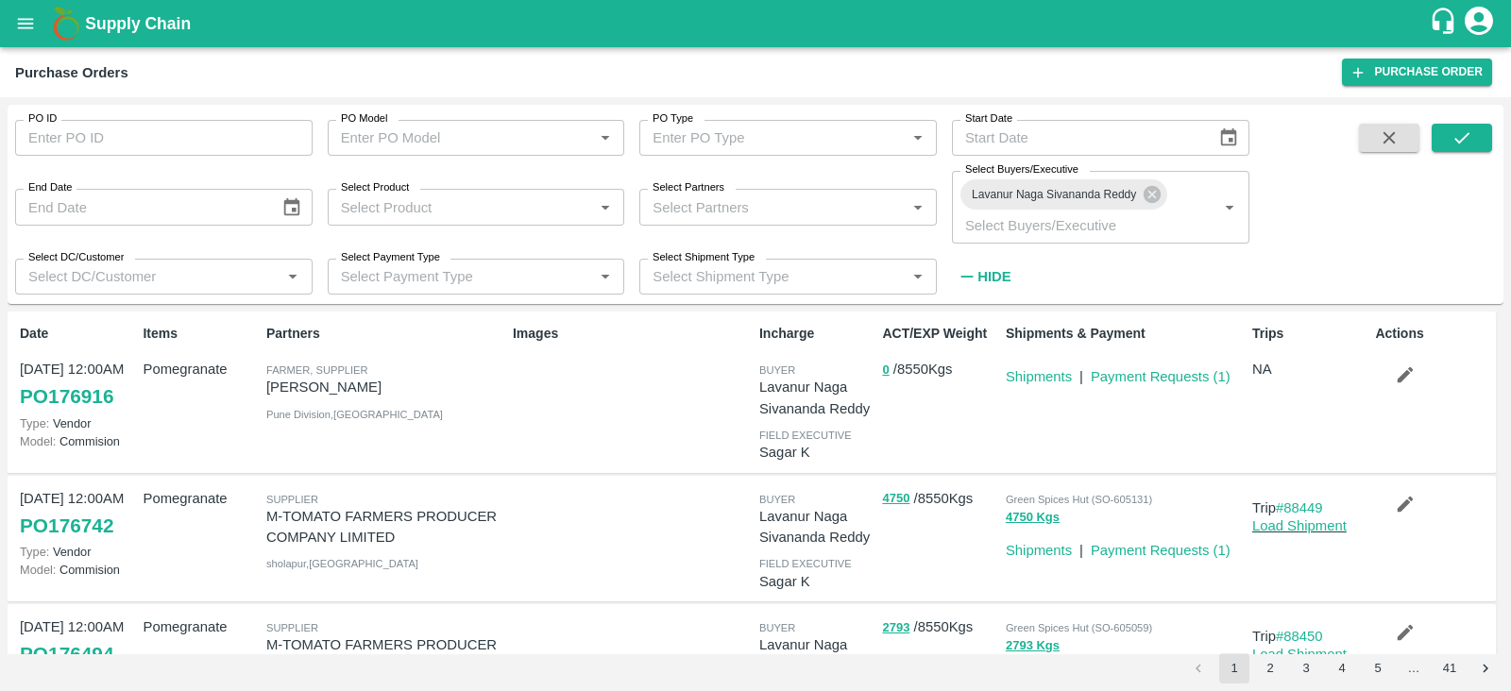
click at [263, 391] on div "Partners Farmer, Supplier Ningappa Kallappa Madabhavi Pune Division , Maharasht…" at bounding box center [382, 391] width 247 height 151
drag, startPoint x: 263, startPoint y: 391, endPoint x: 429, endPoint y: 389, distance: 166.3
click at [429, 389] on div "Partners Farmer, Supplier Ningappa Kallappa Madabhavi Pune Division , Maharasht…" at bounding box center [382, 391] width 247 height 151
copy p "Ningappa Kallappa Madabhavi"
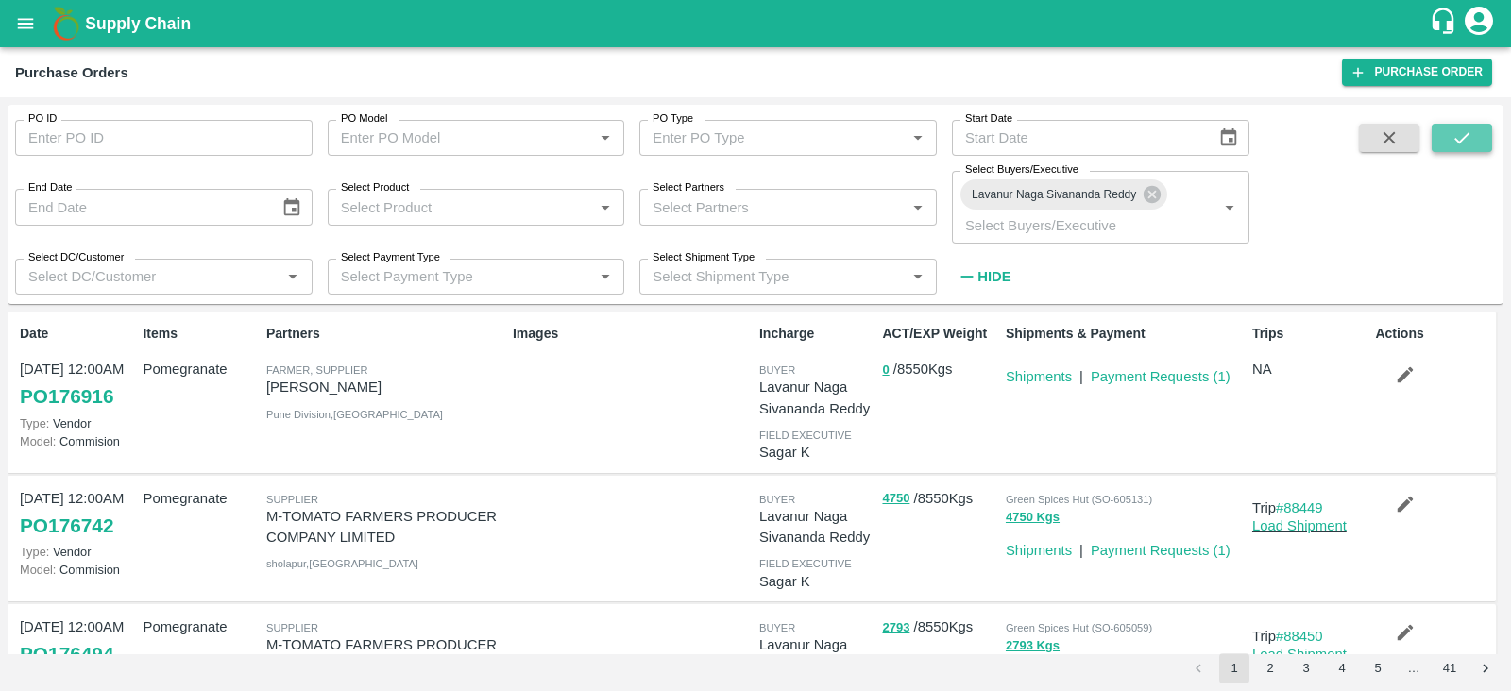
click at [1478, 138] on button "submit" at bounding box center [1462, 138] width 60 height 28
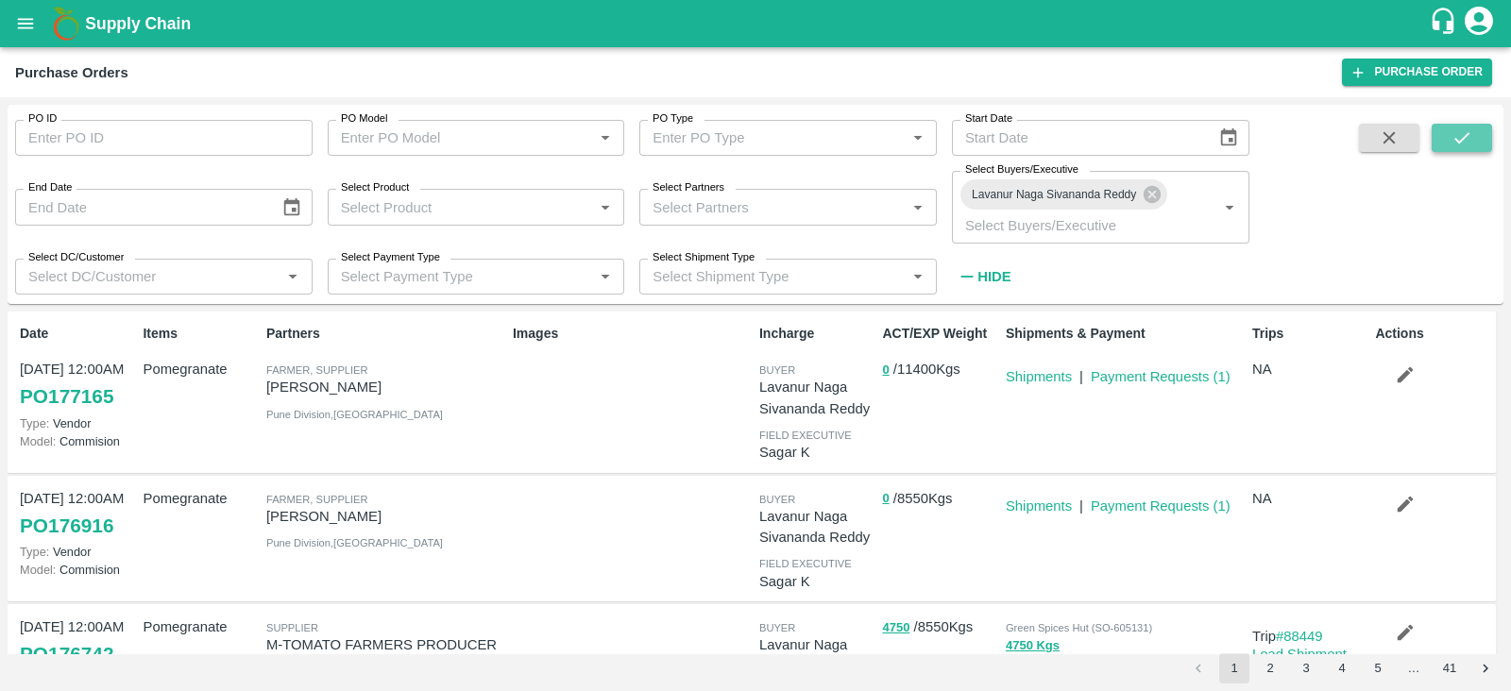
click at [1464, 148] on button "submit" at bounding box center [1462, 138] width 60 height 28
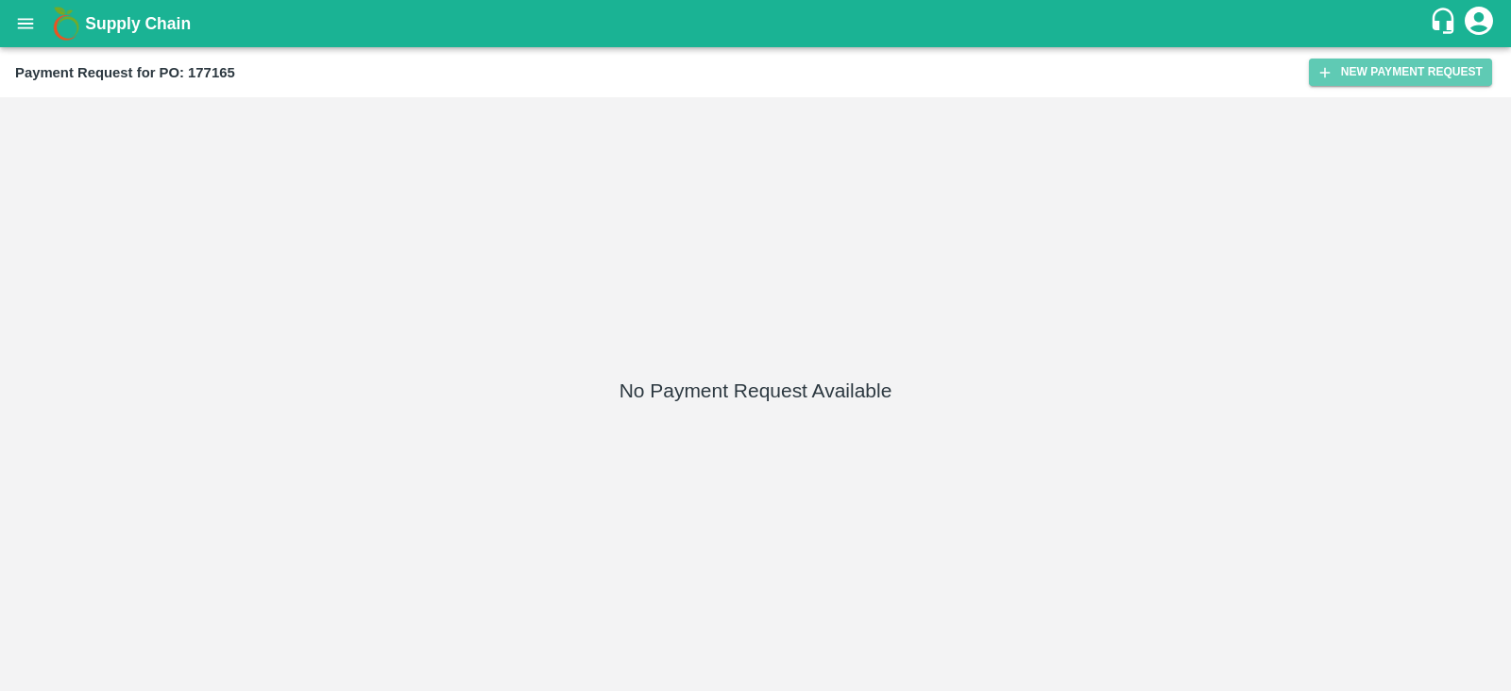
click at [1355, 77] on button "New Payment Request" at bounding box center [1400, 72] width 183 height 27
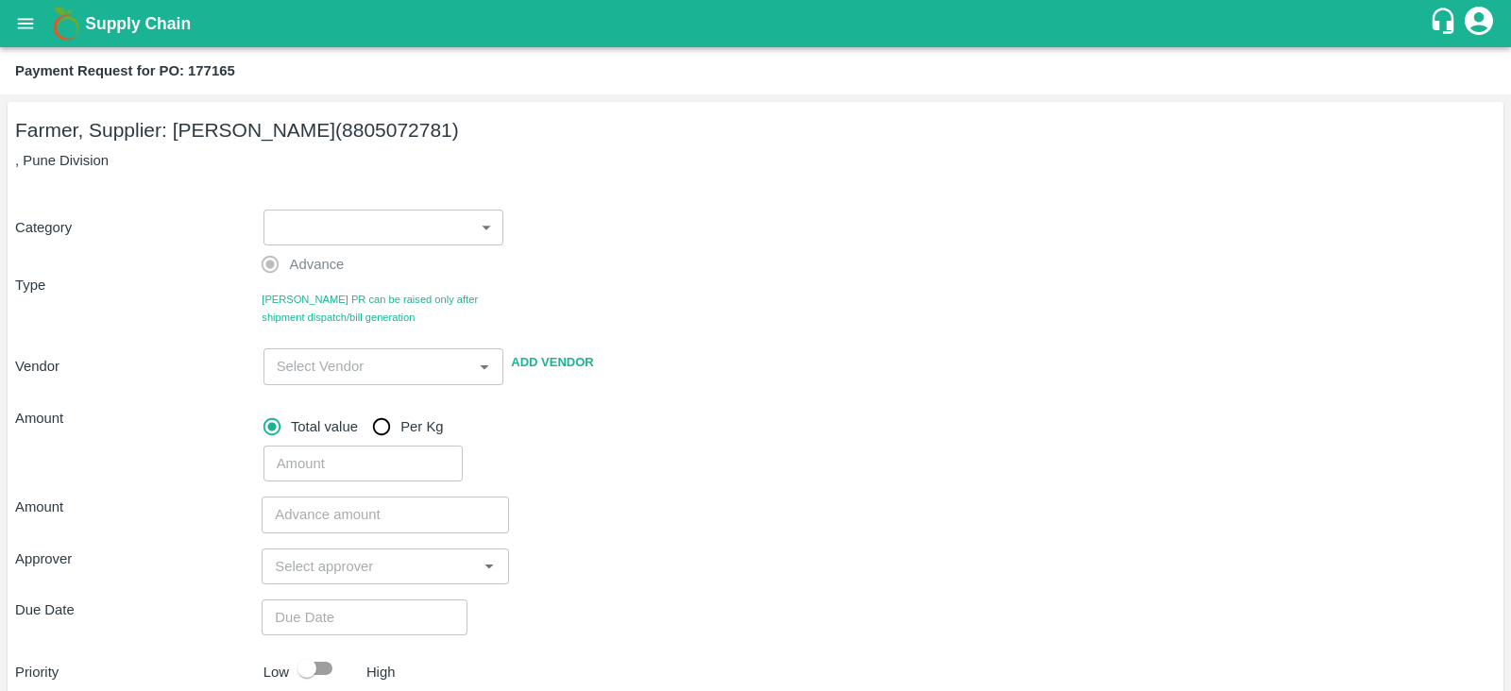
click at [336, 238] on body "Supply Chain Payment Request for PO: 177165 Farmer, Supplier: Ningappa Kallappa…" at bounding box center [755, 345] width 1511 height 691
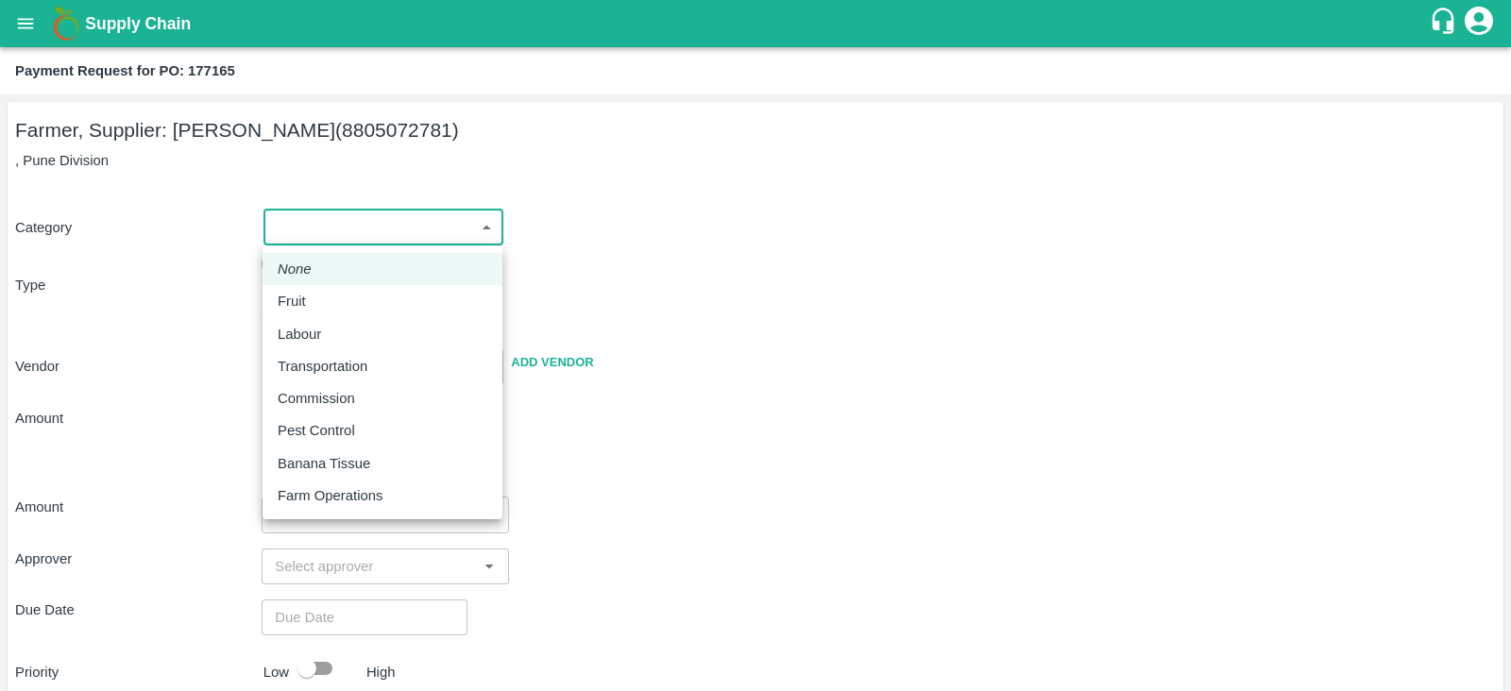
click at [347, 295] on div "Fruit" at bounding box center [383, 301] width 210 height 21
type input "1"
type input "Ningappa Kallappa Madabhavi - 8805072781(Farmer, Supplier)"
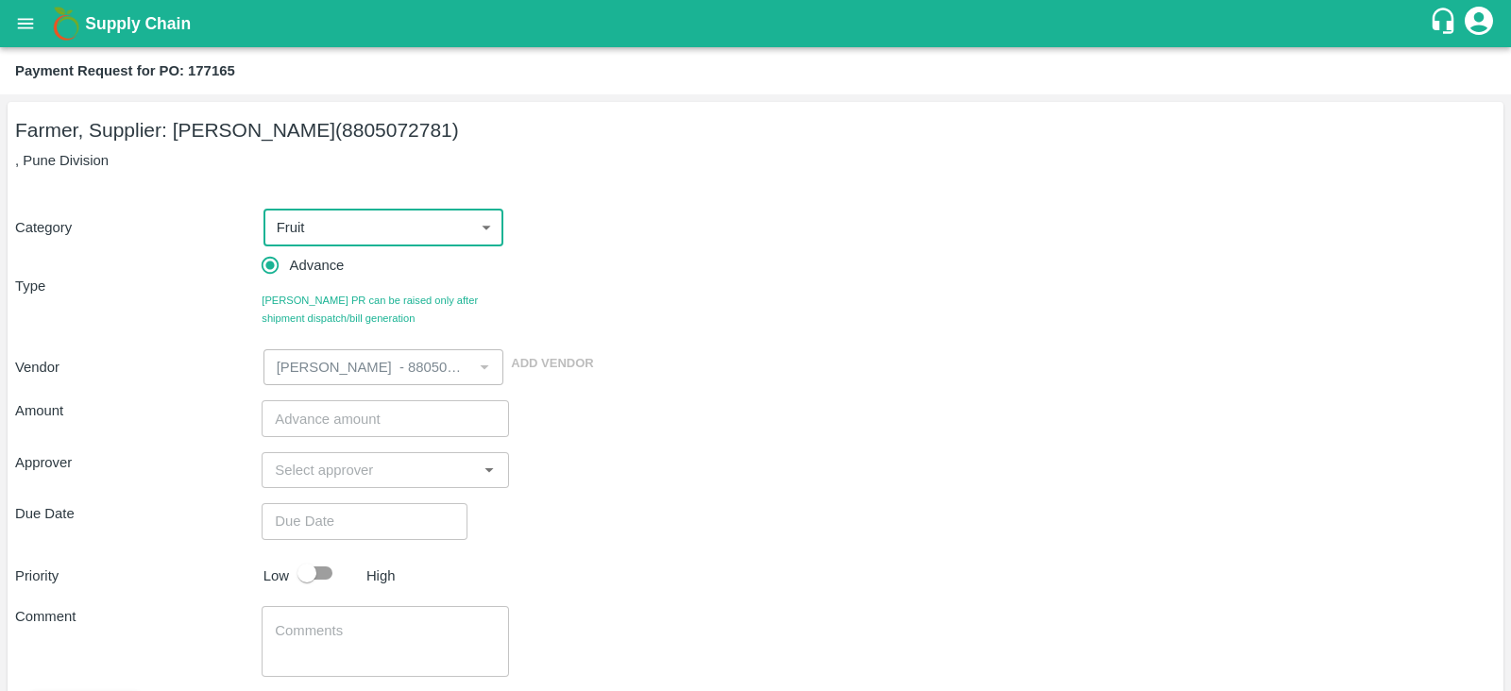
click at [367, 421] on input "number" at bounding box center [385, 418] width 247 height 36
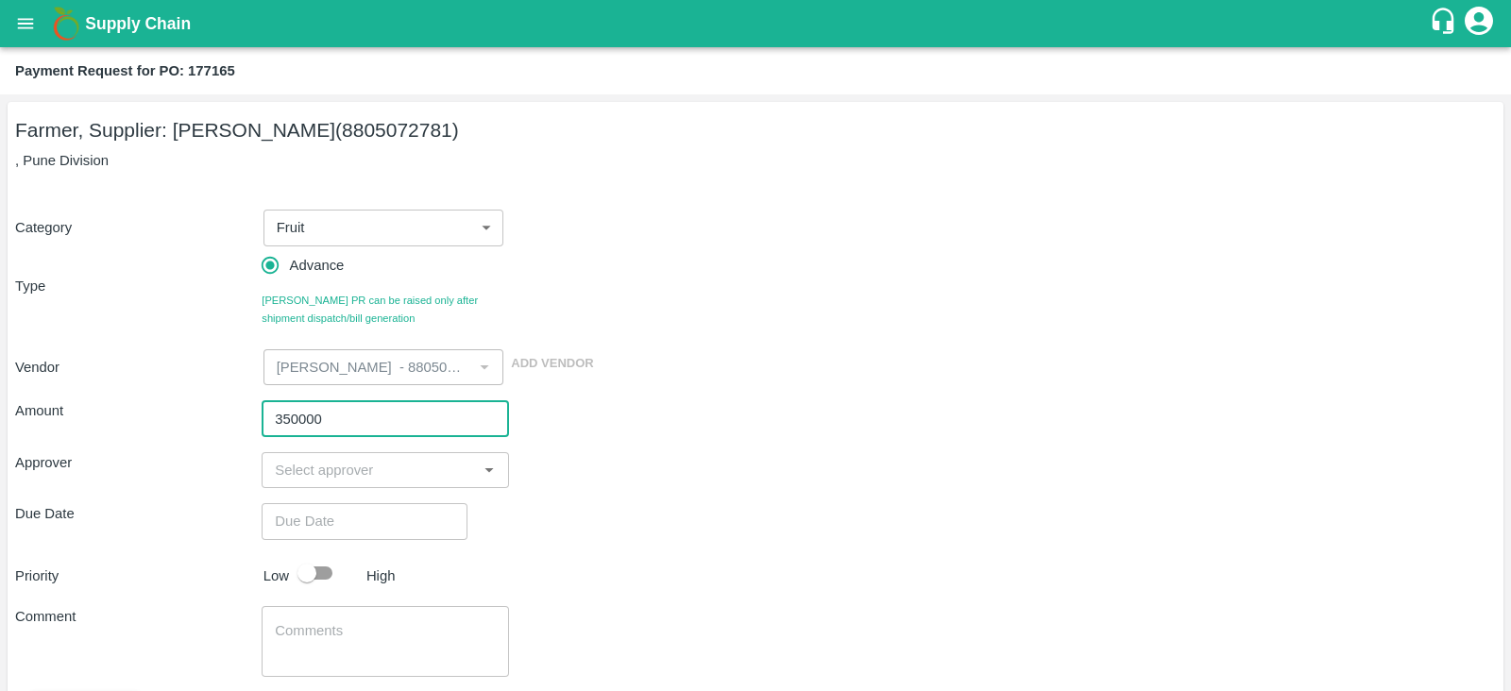
type input "350000"
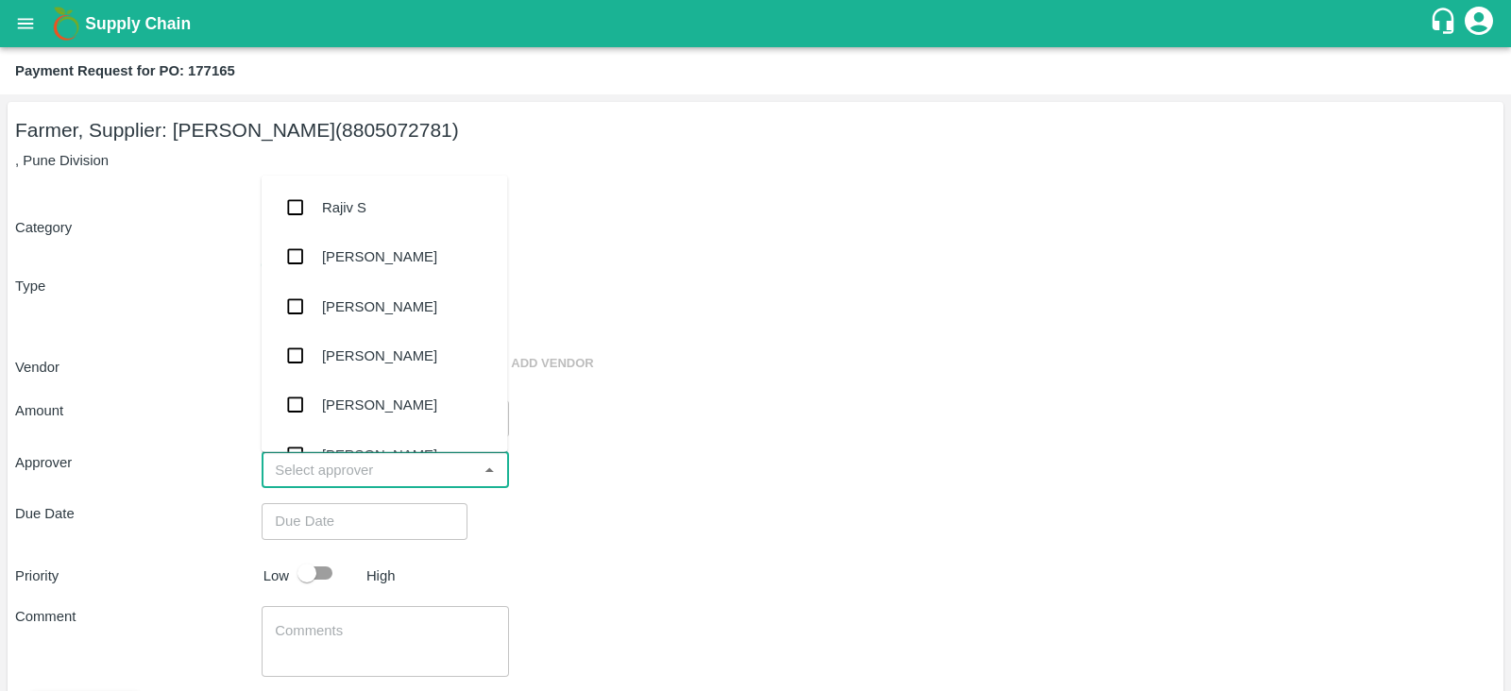
click at [387, 466] on input "input" at bounding box center [369, 470] width 204 height 25
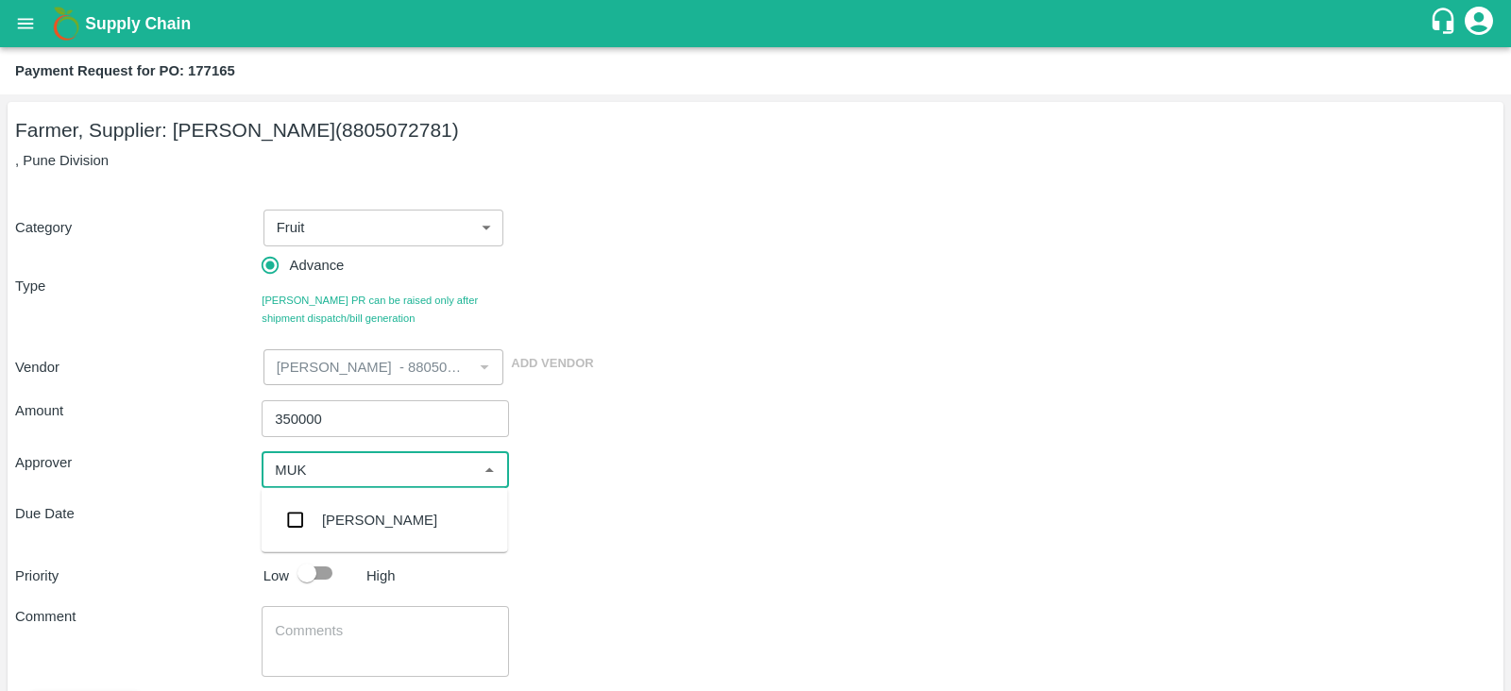
type input "MUKU"
click at [301, 514] on input "checkbox" at bounding box center [296, 521] width 38 height 38
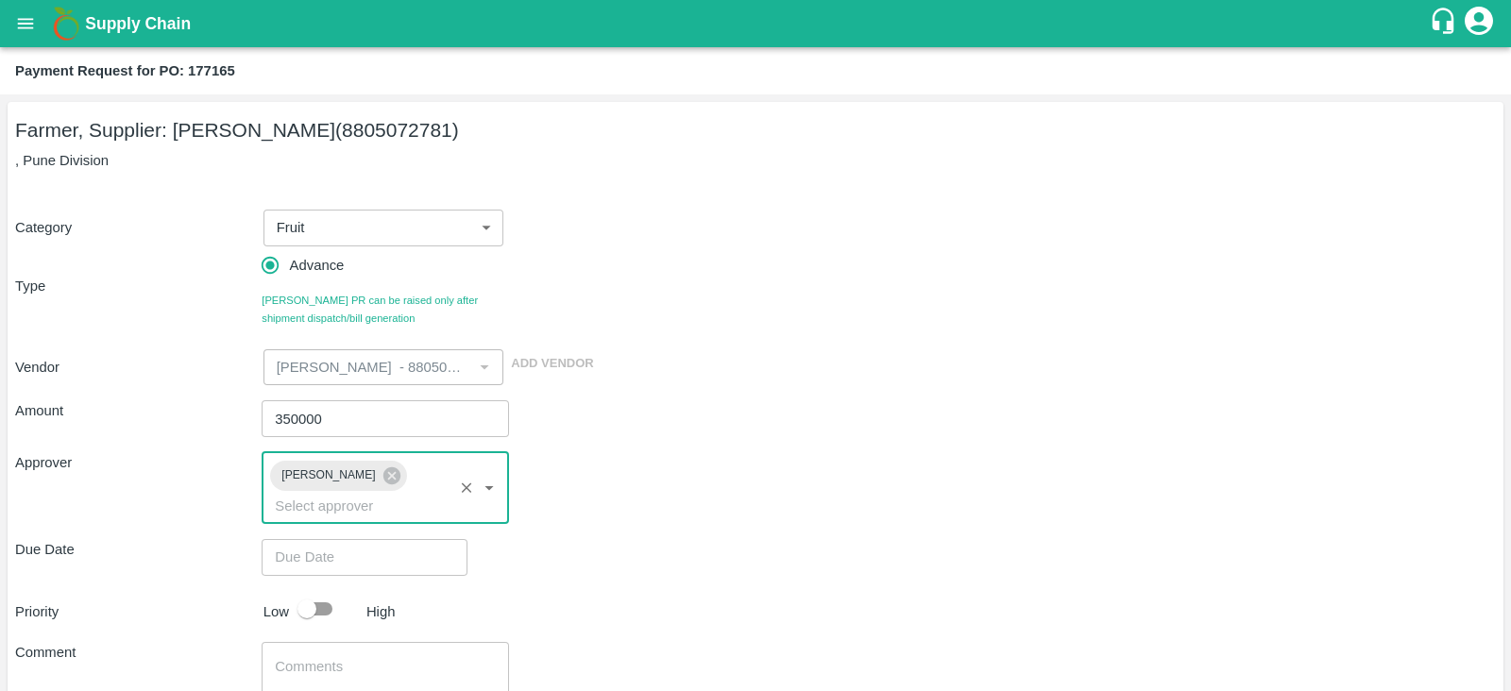
scroll to position [114, 0]
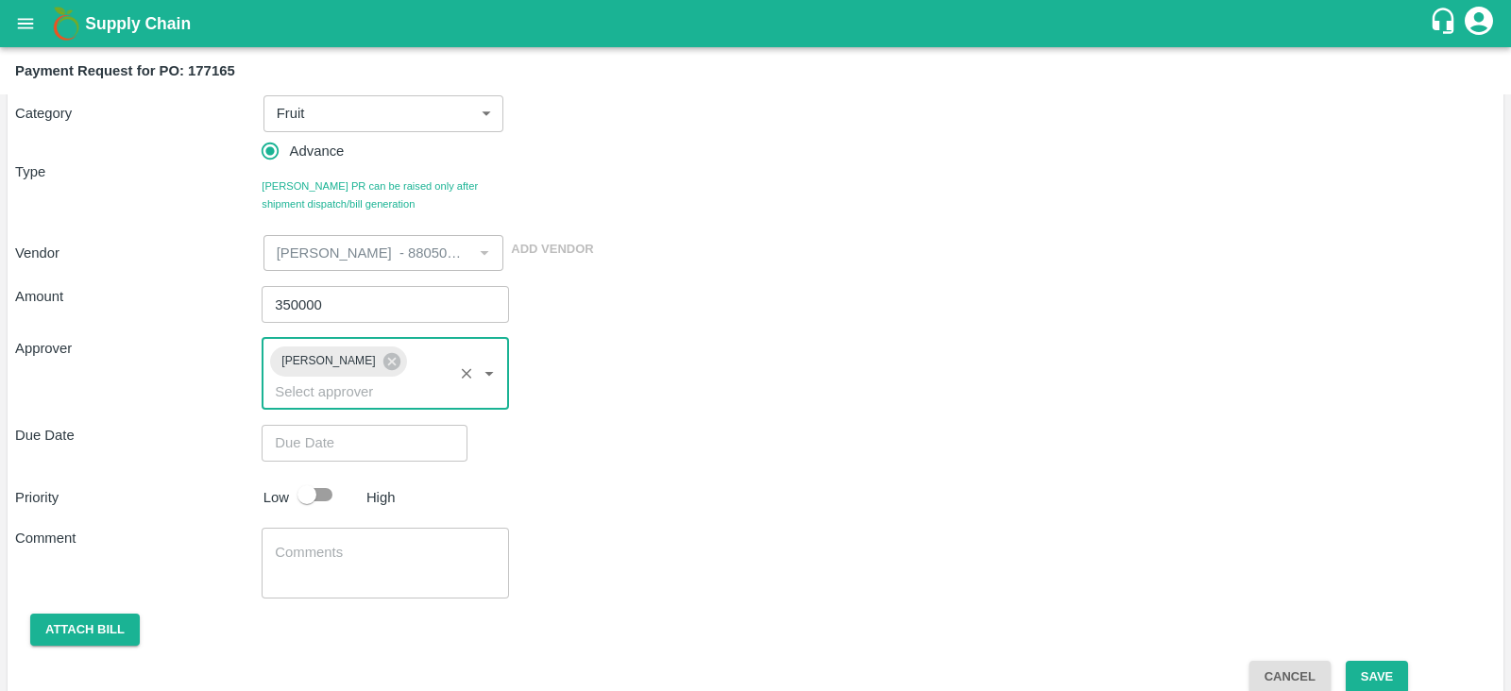
type input "DD/MM/YYYY hh:mm aa"
click at [412, 425] on input "DD/MM/YYYY hh:mm aa" at bounding box center [358, 443] width 193 height 36
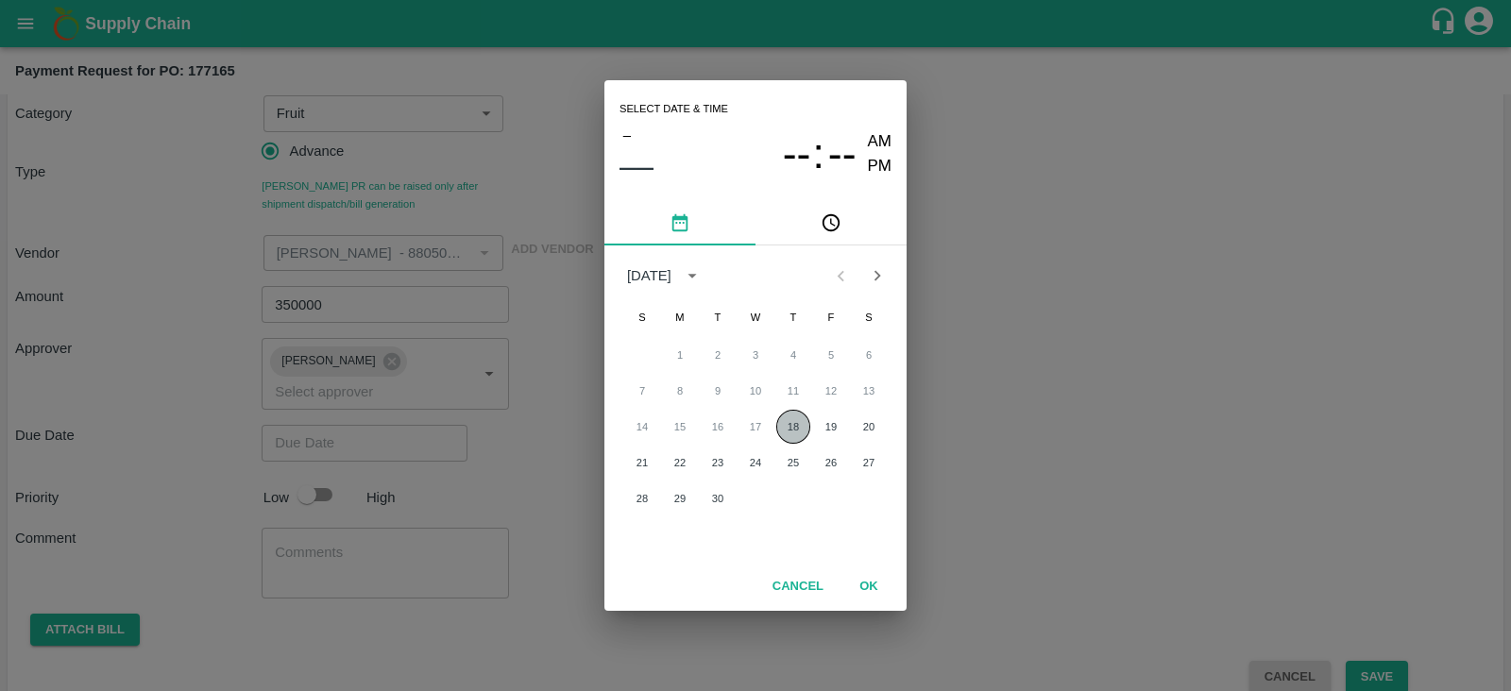
click at [789, 427] on button "18" at bounding box center [793, 427] width 34 height 34
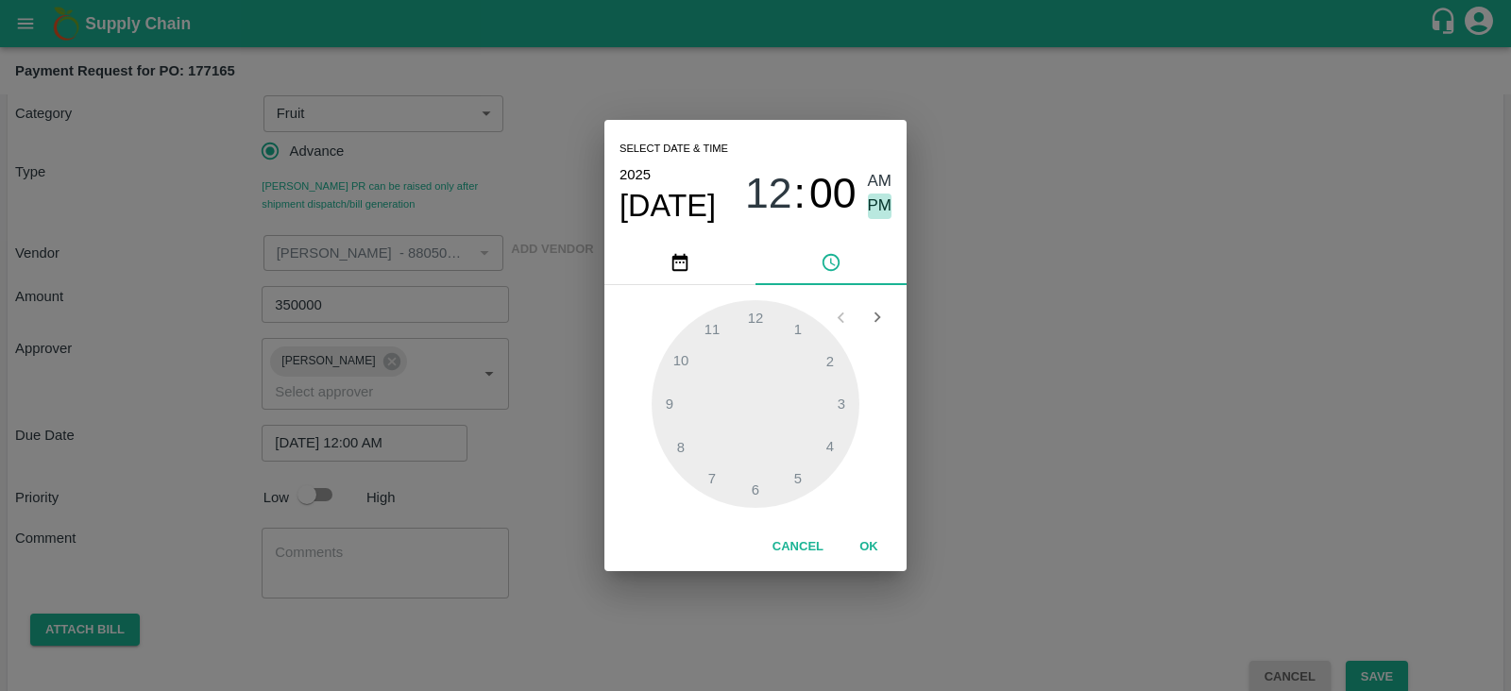
click at [883, 200] on span "PM" at bounding box center [880, 207] width 25 height 26
type input "18/09/2025 12:00 PM"
click at [872, 545] on button "OK" at bounding box center [869, 547] width 60 height 33
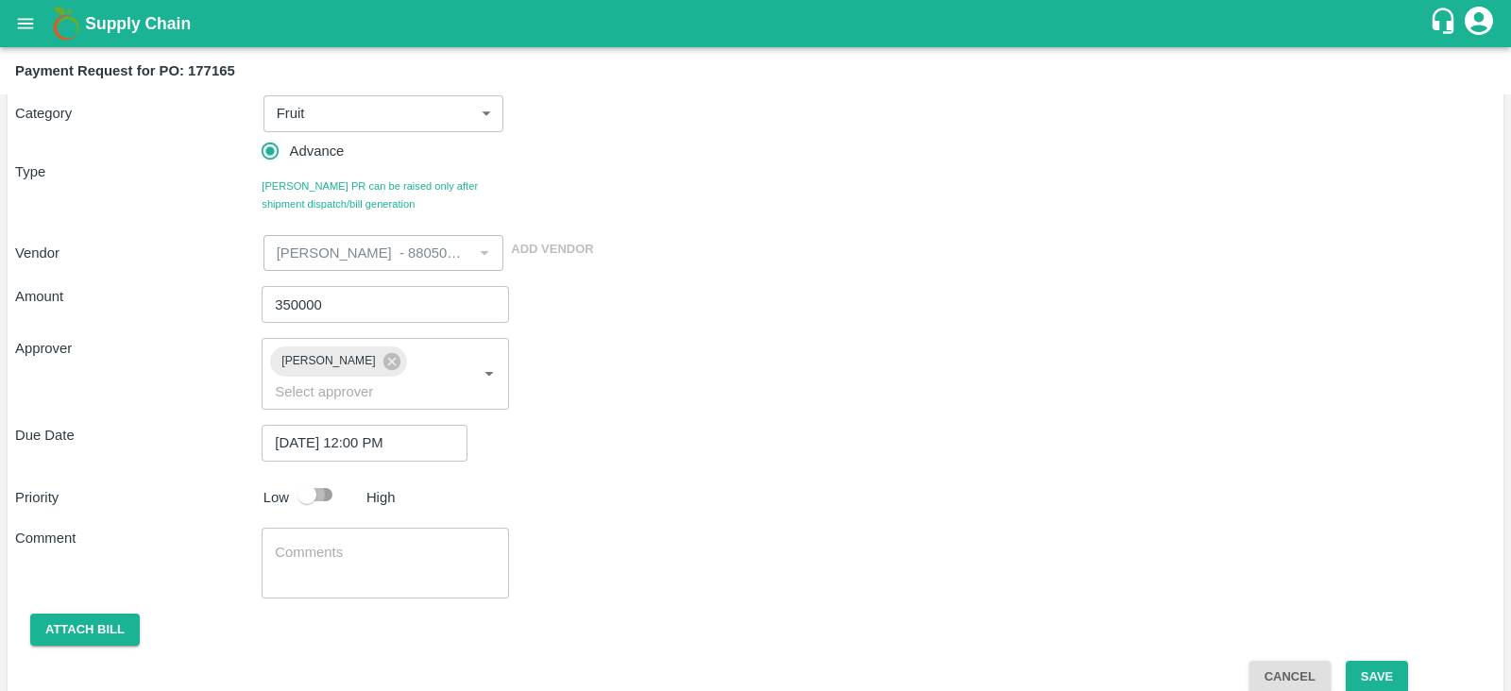
click at [321, 477] on input "checkbox" at bounding box center [307, 495] width 108 height 36
checkbox input "true"
click at [1374, 661] on button "Save" at bounding box center [1377, 677] width 62 height 33
